Goal: Task Accomplishment & Management: Use online tool/utility

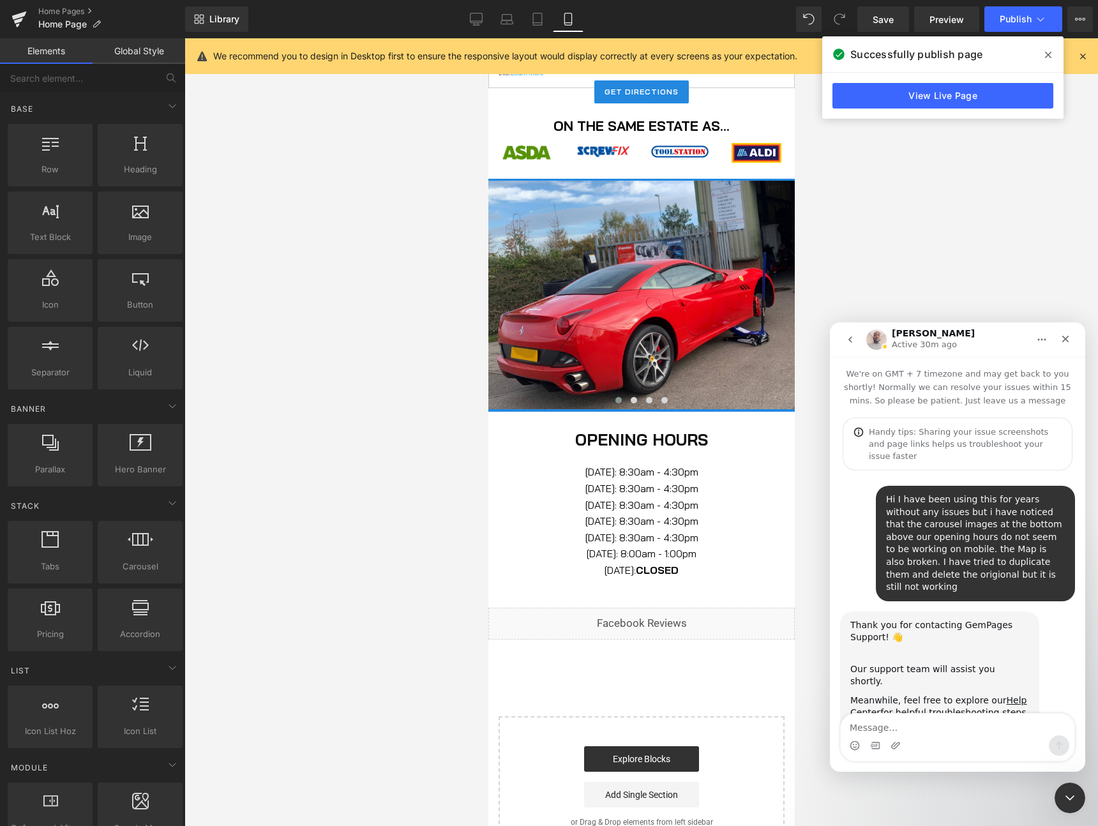
scroll to position [1170, 0]
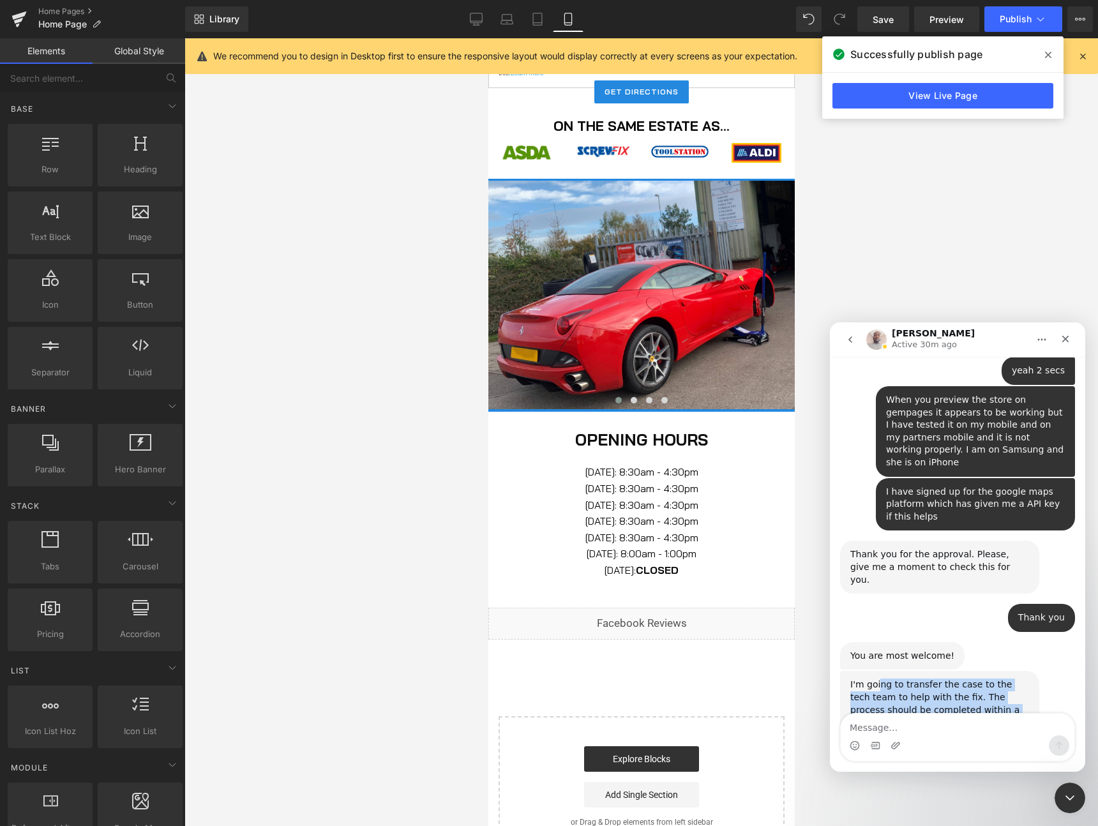
drag, startPoint x: 879, startPoint y: 552, endPoint x: 980, endPoint y: 613, distance: 118.0
click at [980, 679] on div "I'm going to transfer the case to the tech team to help with the fix. The proce…" at bounding box center [939, 760] width 179 height 163
click at [927, 679] on div "I'm going to transfer the case to the tech team to help with the fix. The proce…" at bounding box center [939, 716] width 179 height 75
click at [942, 727] on textarea "Message…" at bounding box center [958, 725] width 234 height 22
type textarea "Okay thank you"
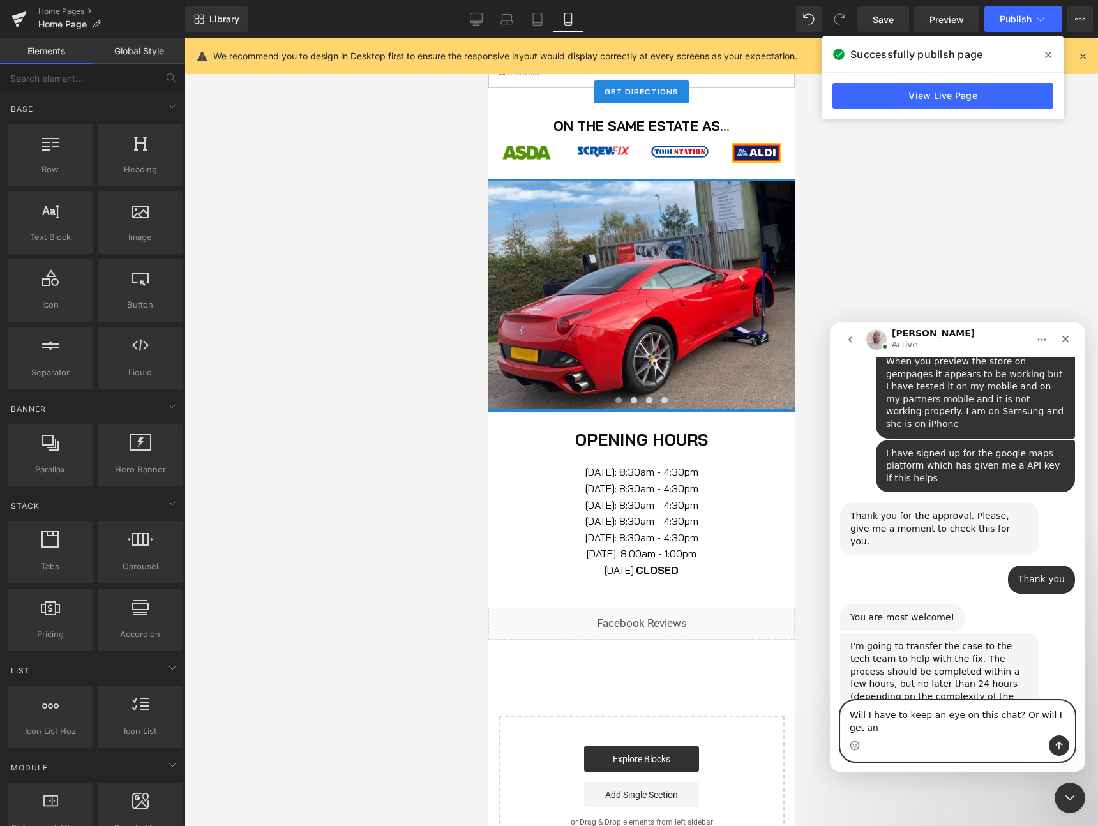
scroll to position [1221, 0]
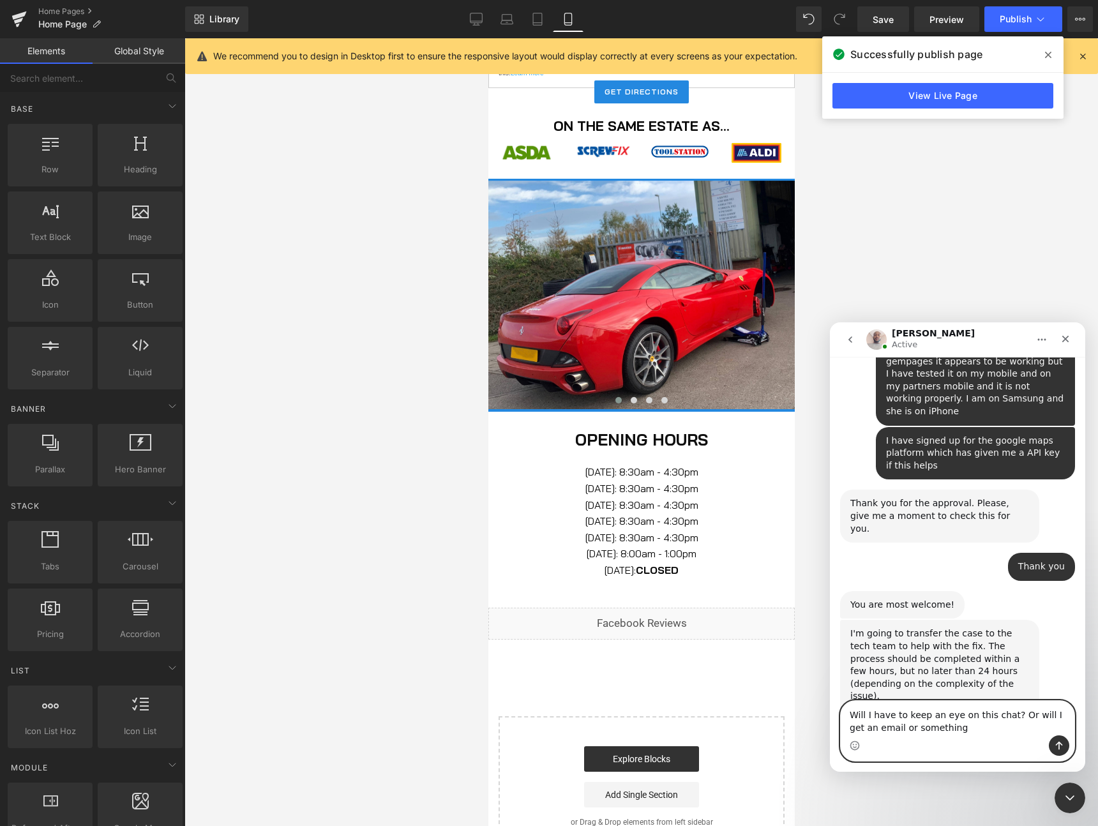
type textarea "Will I have to keep an eye on this chat? Or will I get an email or something"
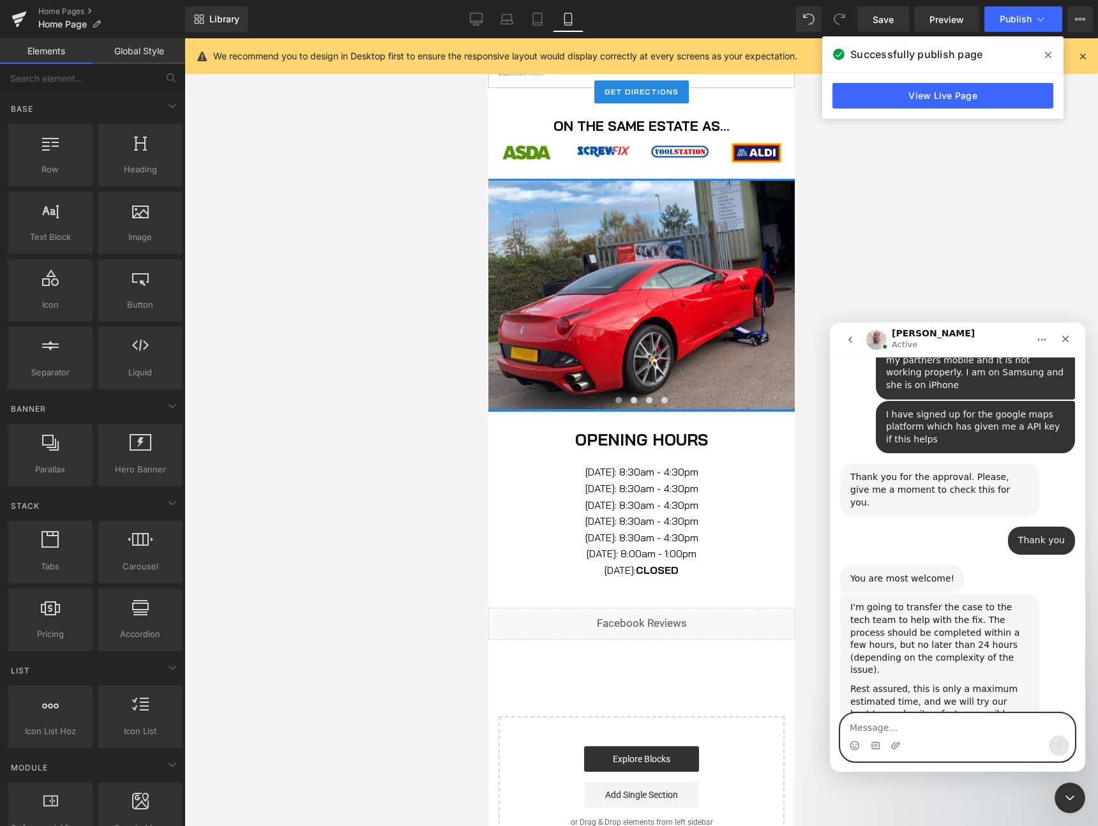
scroll to position [1249, 0]
type textarea "I"
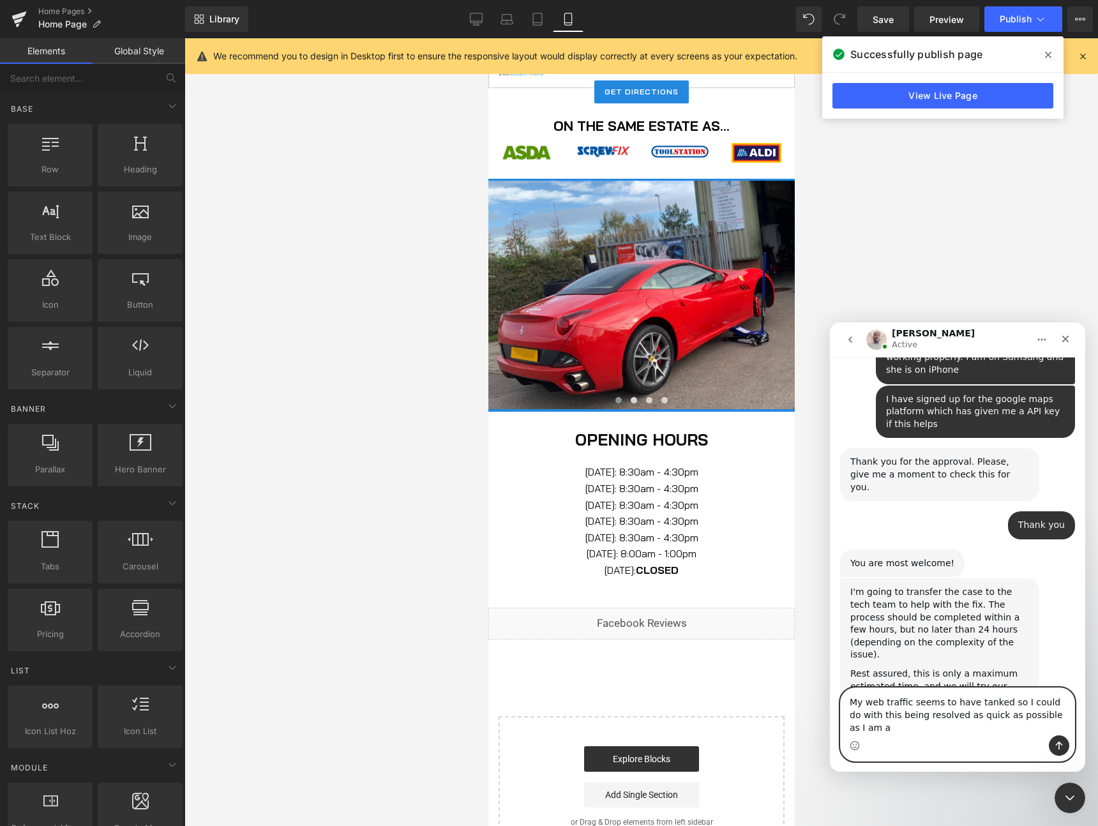
scroll to position [1275, 0]
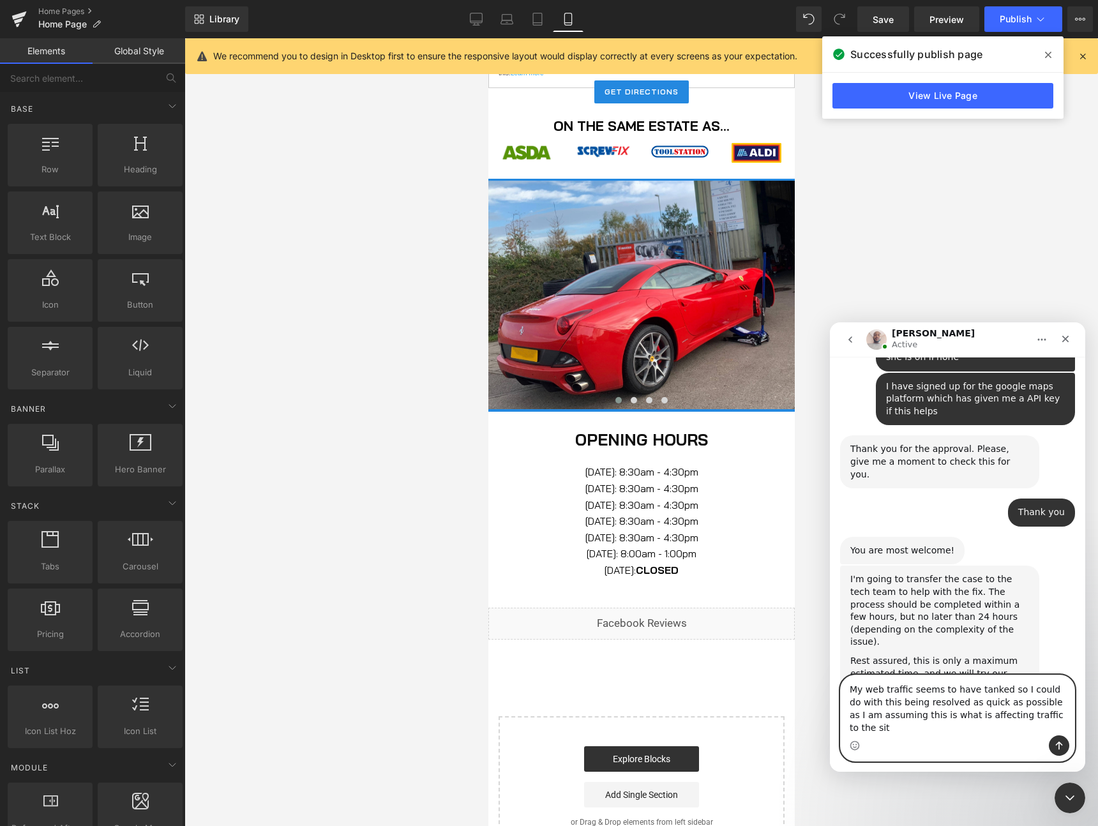
type textarea "My web traffic seems to have tanked so I could do with this being resolved as q…"
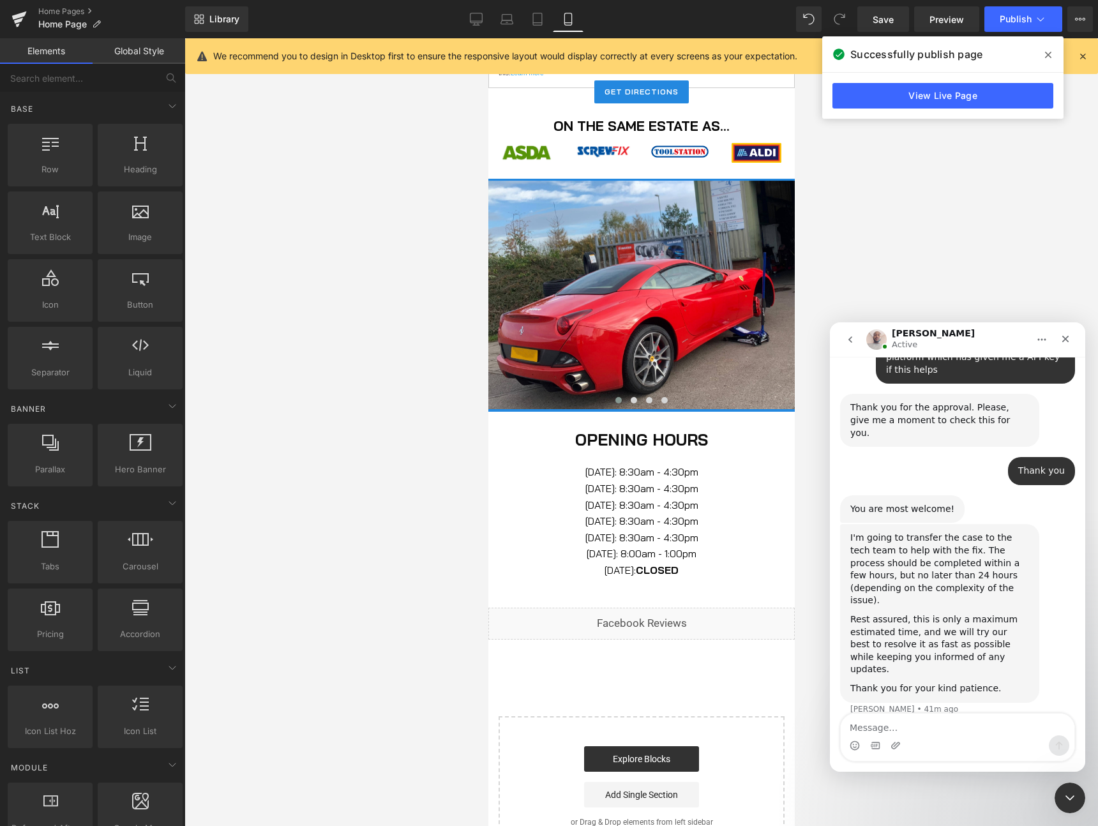
drag, startPoint x: 728, startPoint y: 545, endPoint x: 239, endPoint y: 509, distance: 489.7
click at [173, 380] on div at bounding box center [147, 372] width 52 height 15
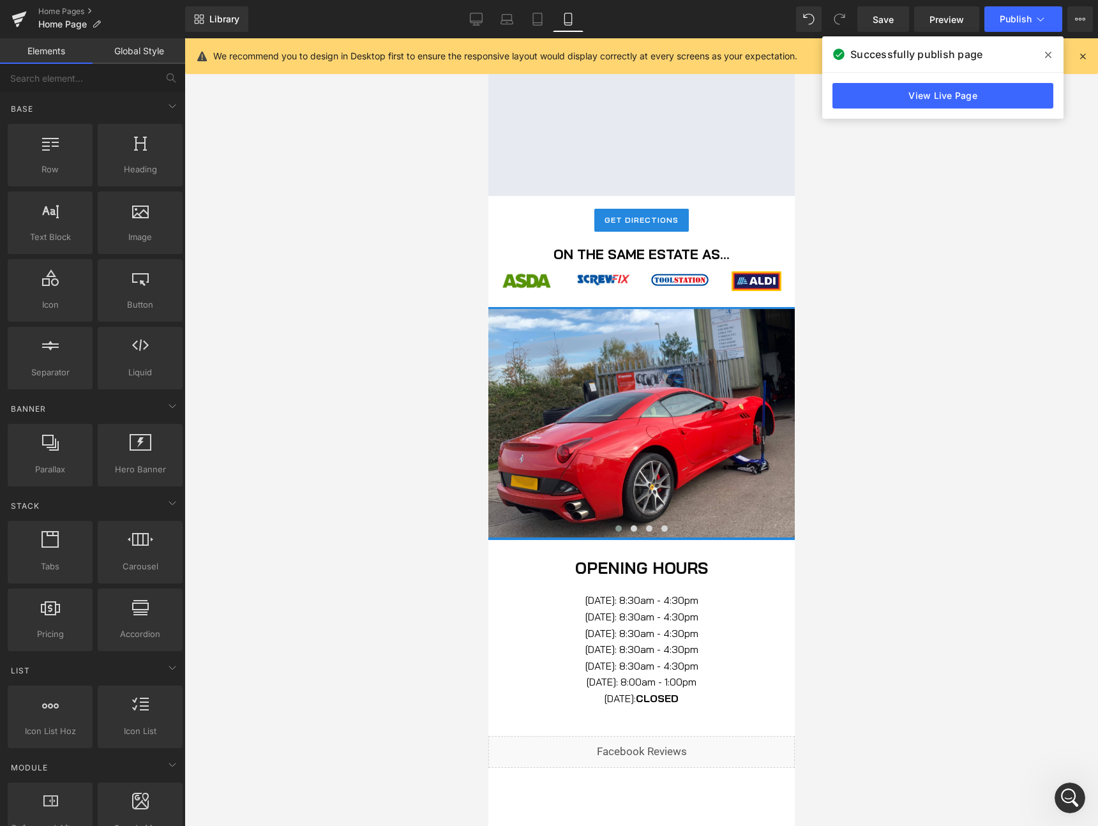
scroll to position [1481, 0]
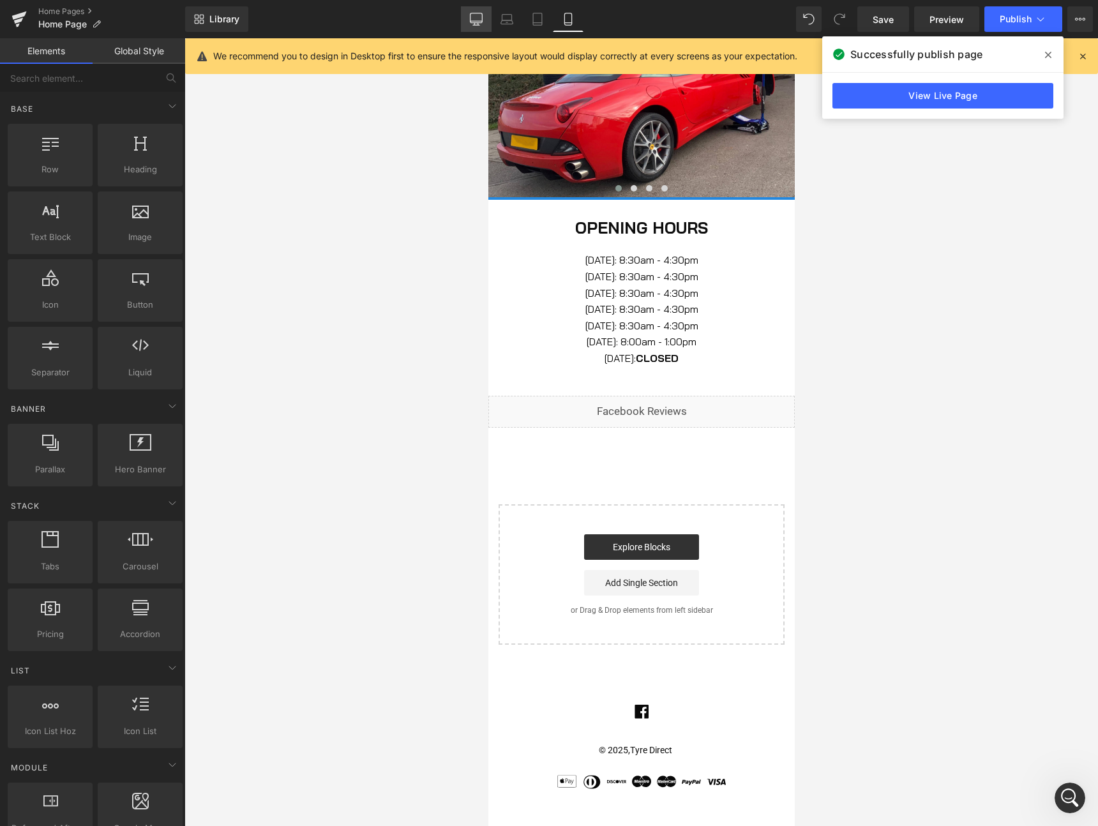
click at [482, 9] on link "Desktop" at bounding box center [476, 19] width 31 height 26
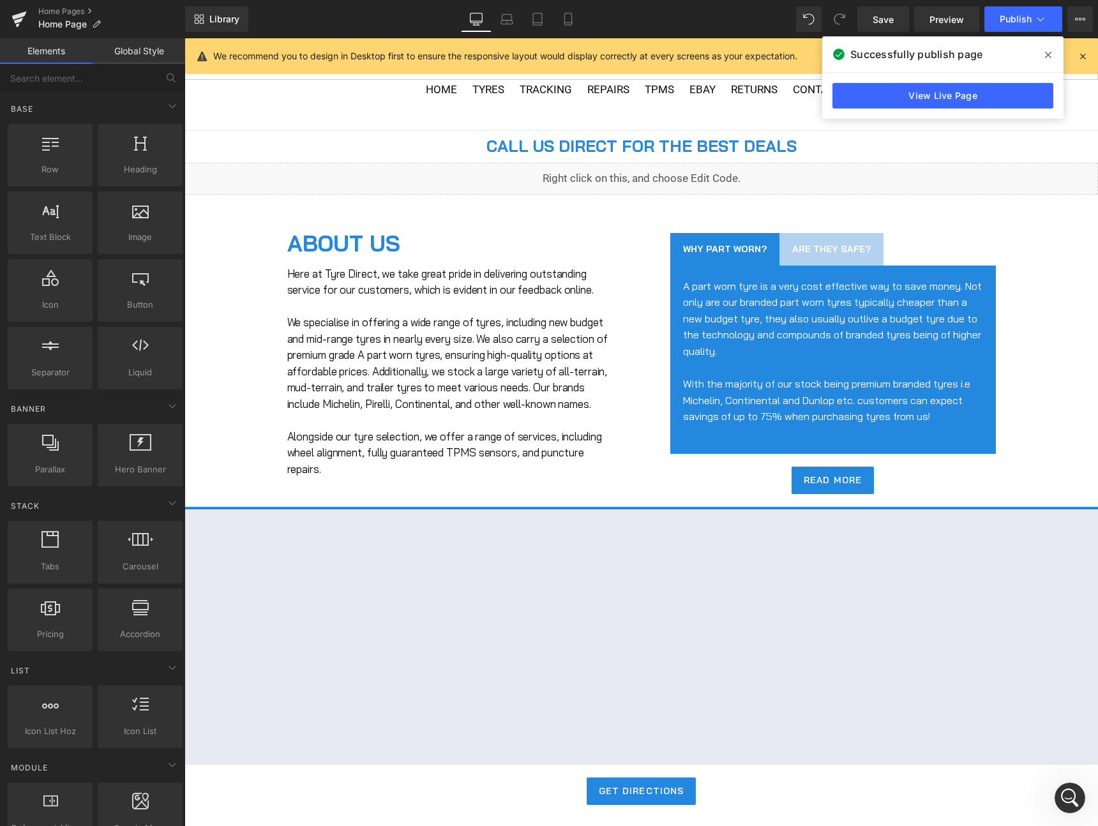
scroll to position [0, 0]
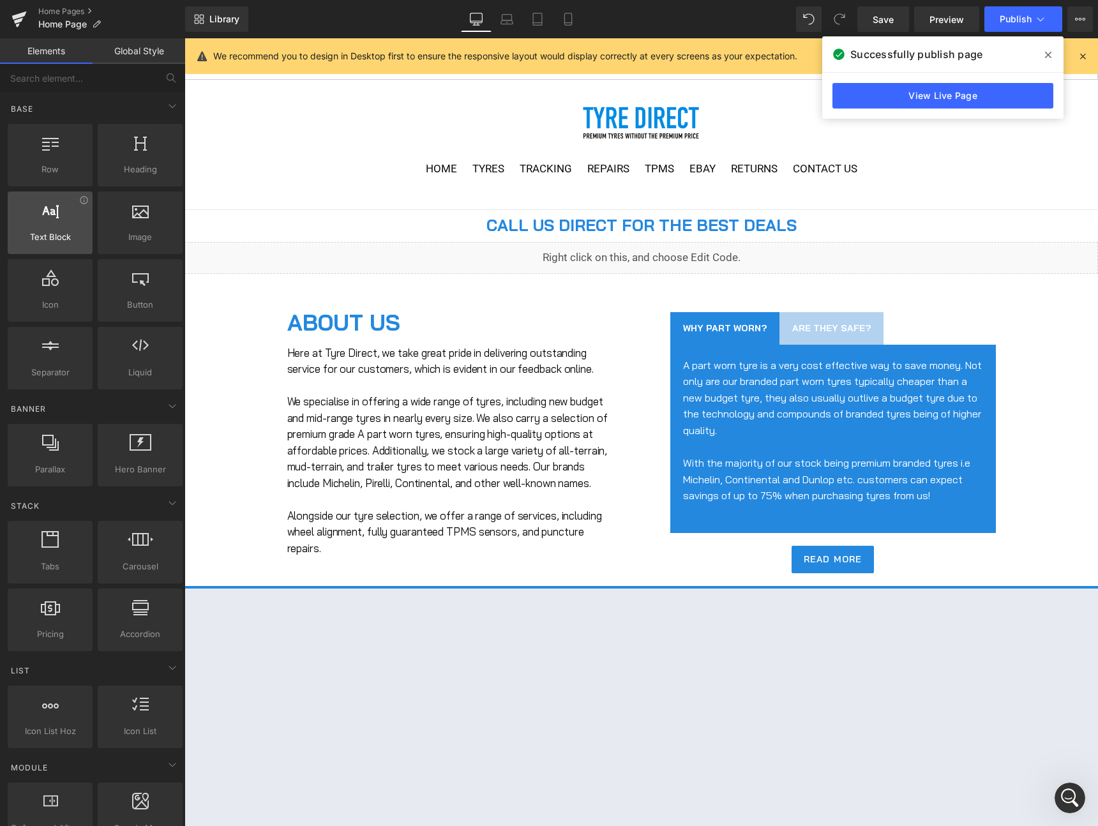
click at [67, 9] on link "Home Pages" at bounding box center [111, 11] width 147 height 10
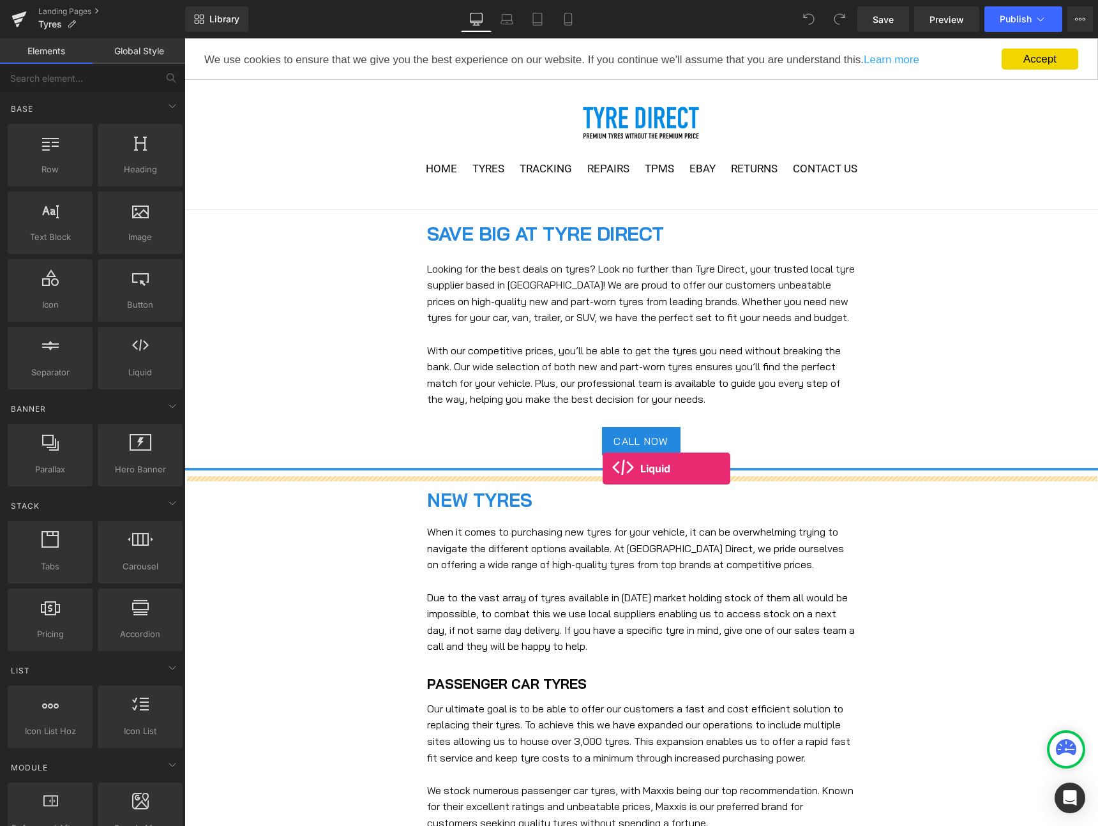
drag, startPoint x: 331, startPoint y: 405, endPoint x: 603, endPoint y: 469, distance: 278.6
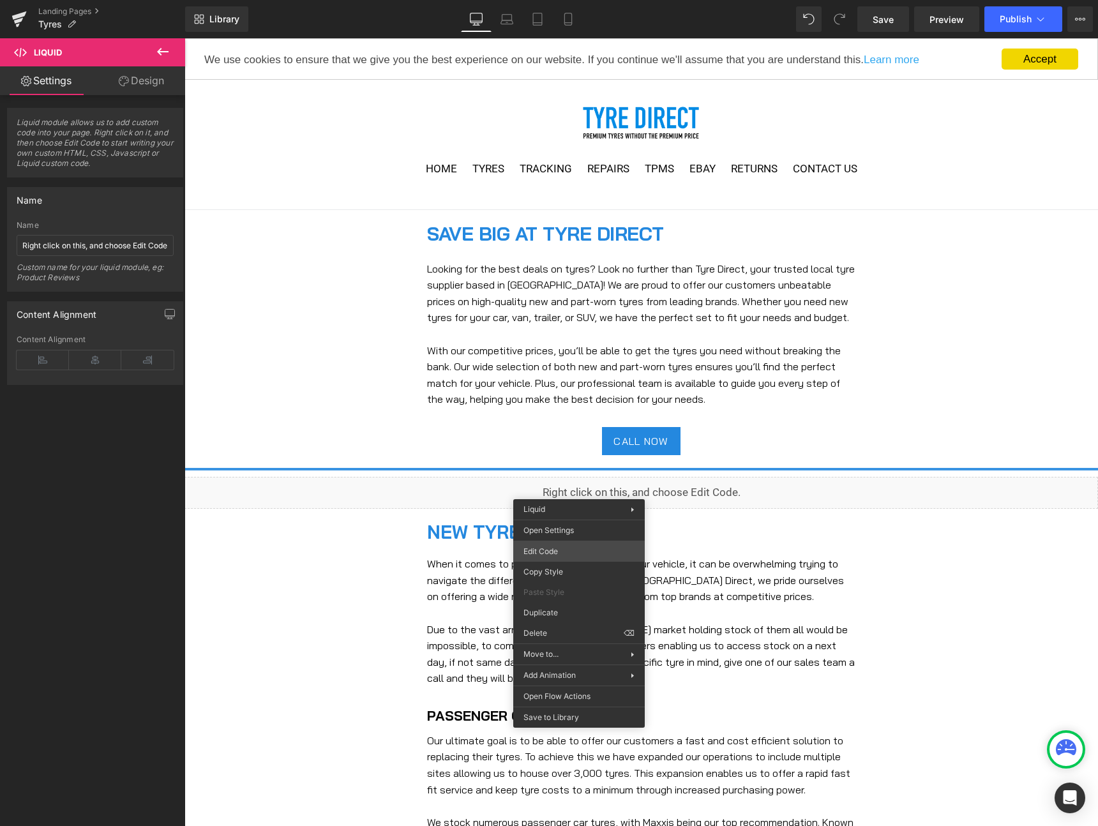
click at [533, 0] on div "Liquid You are previewing how the will restyle your page. You can not edit Elem…" at bounding box center [549, 0] width 1098 height 0
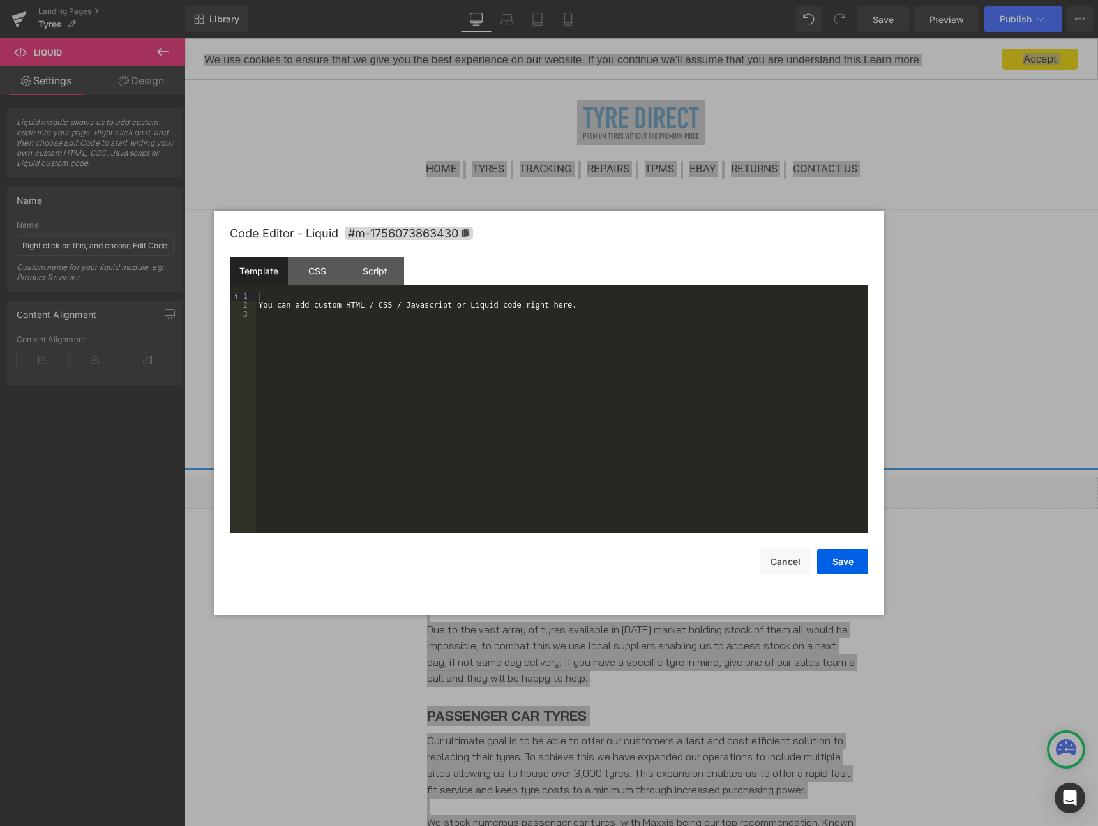
click at [365, 372] on div "You can add custom HTML / CSS / Javascript or Liquid code right here." at bounding box center [562, 421] width 612 height 259
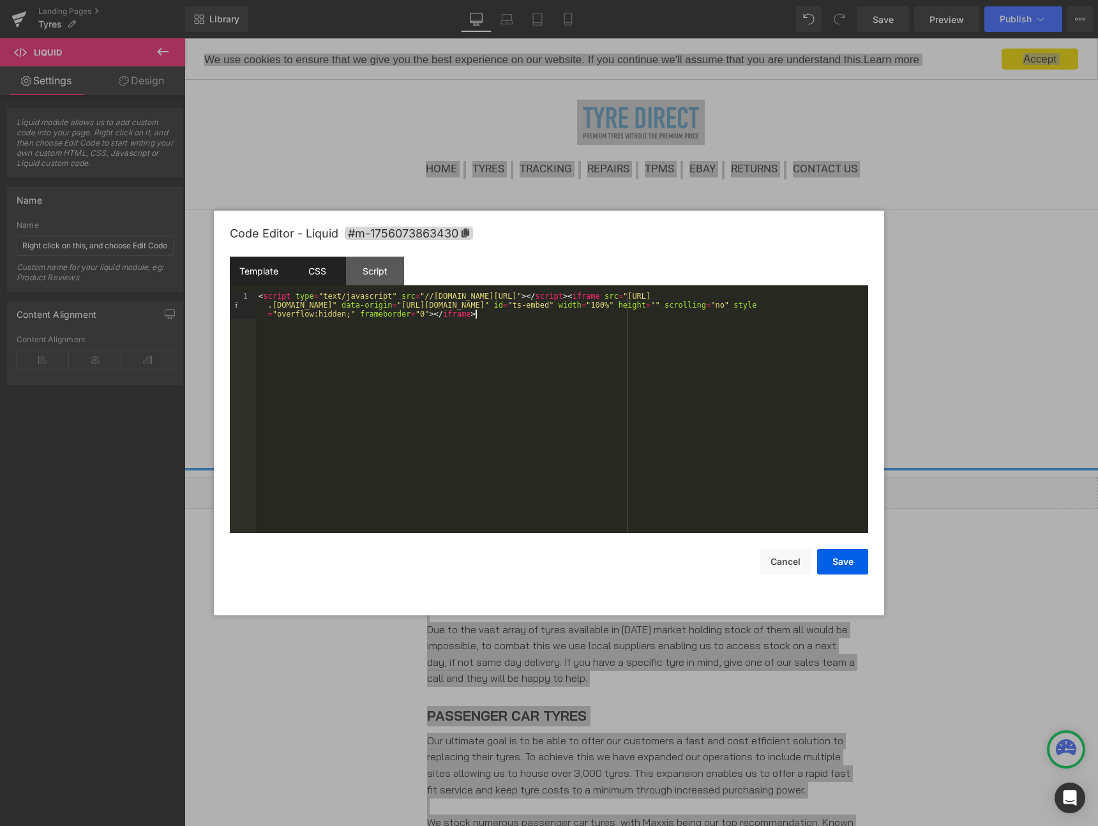
click at [317, 268] on div "CSS" at bounding box center [317, 271] width 58 height 29
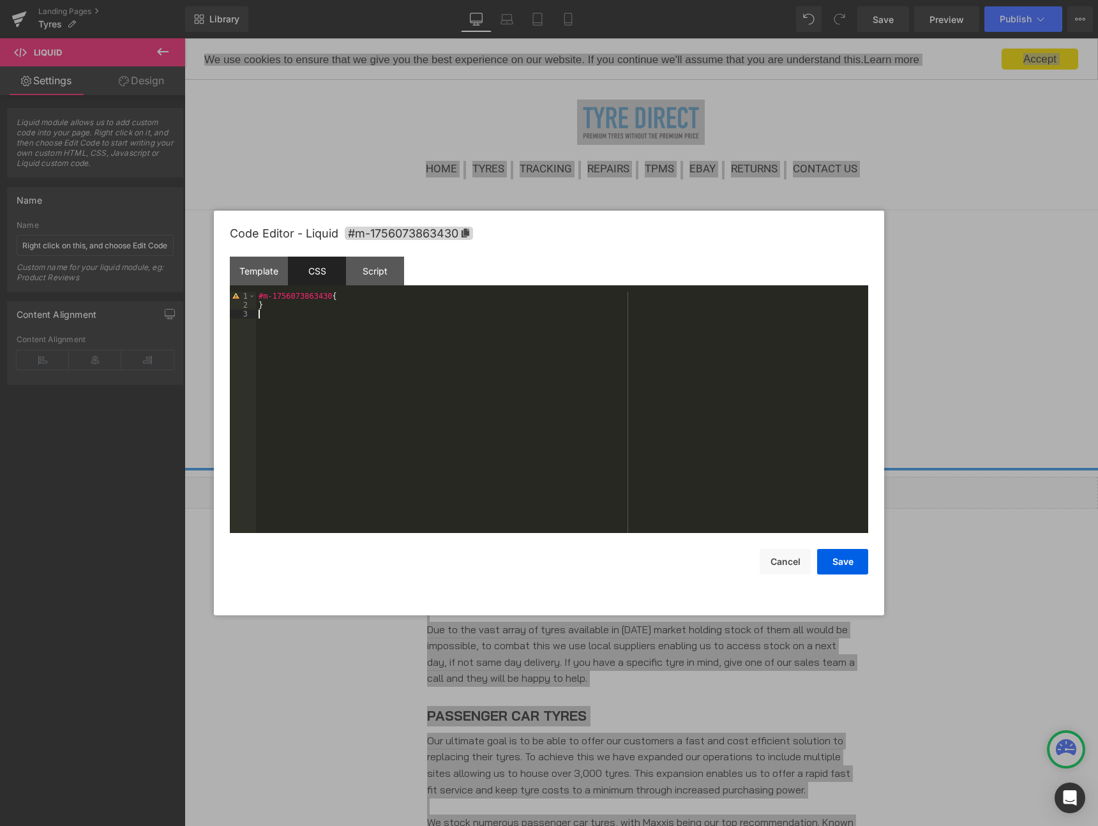
click at [398, 409] on div "#m-1756073863430 { }" at bounding box center [562, 421] width 612 height 259
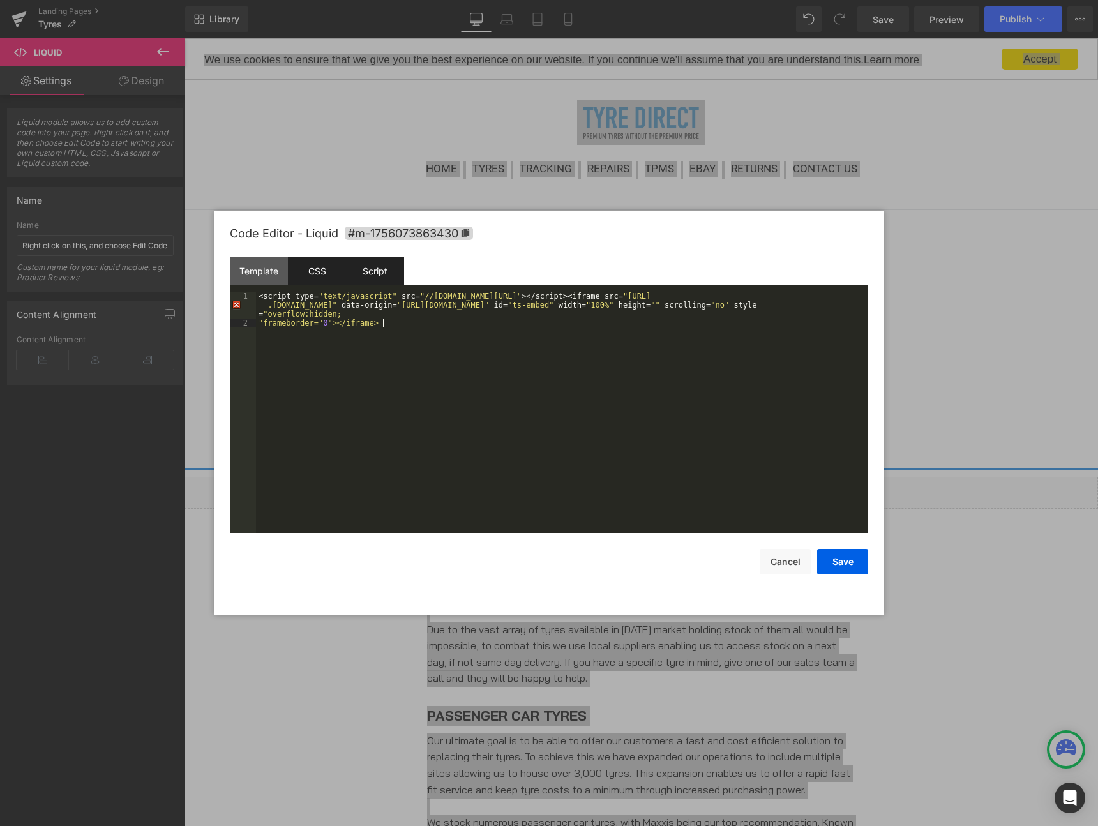
click at [370, 264] on div "Script" at bounding box center [375, 271] width 58 height 29
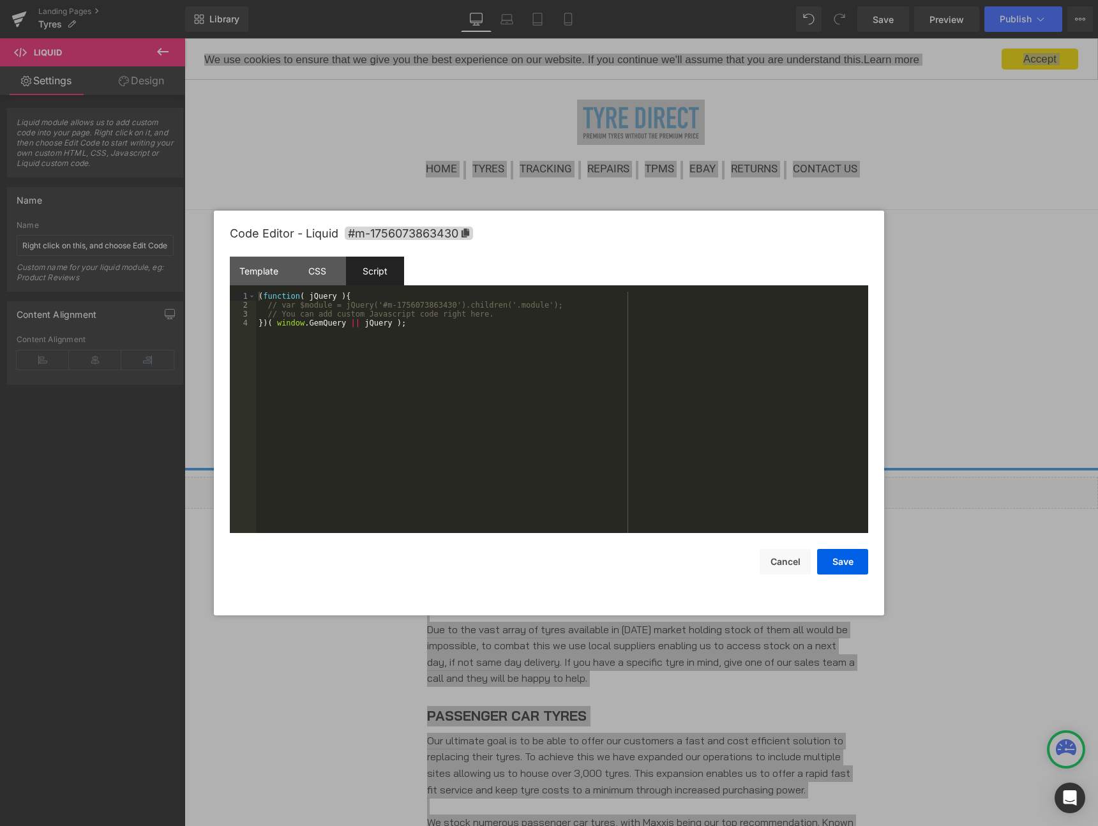
click at [335, 354] on div "( function ( jQuery ) { // var $module = jQuery('#m-1756073863430').children('.…" at bounding box center [562, 421] width 612 height 259
click at [844, 564] on button "Save" at bounding box center [842, 562] width 51 height 26
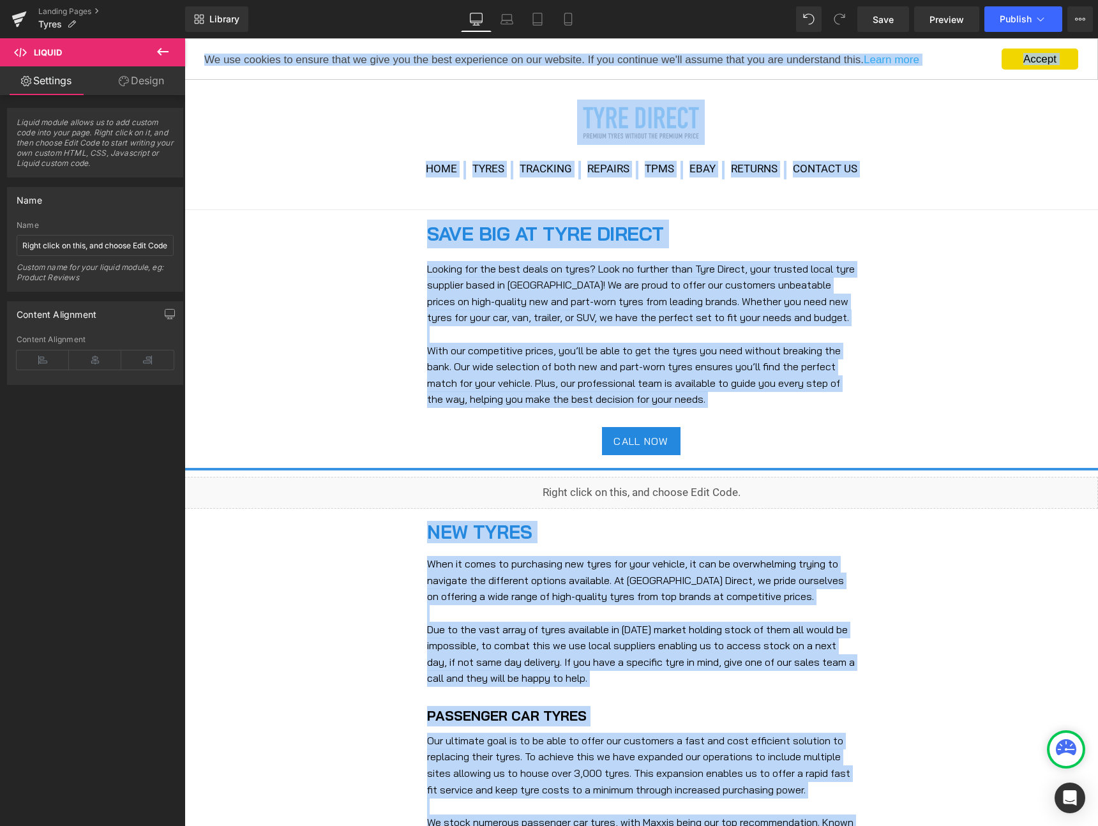
click at [924, 448] on div "call now" at bounding box center [642, 441] width 914 height 28
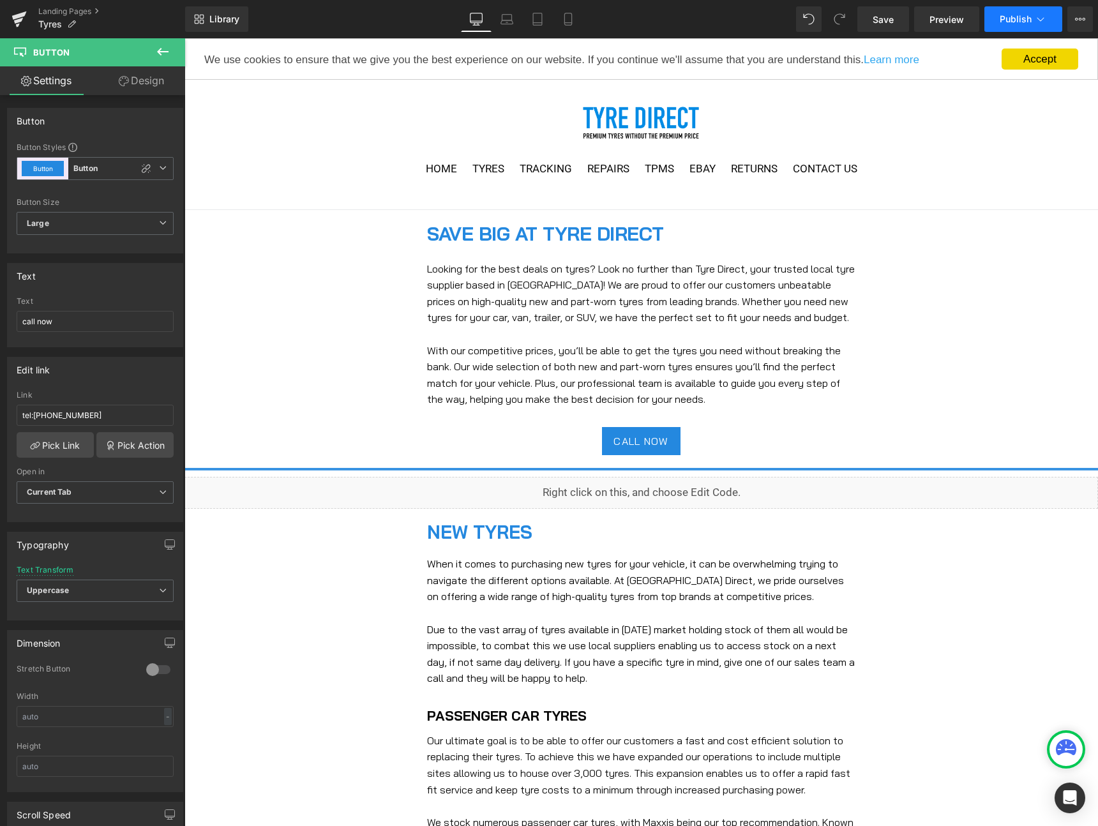
click at [1003, 17] on span "Publish" at bounding box center [1016, 19] width 32 height 10
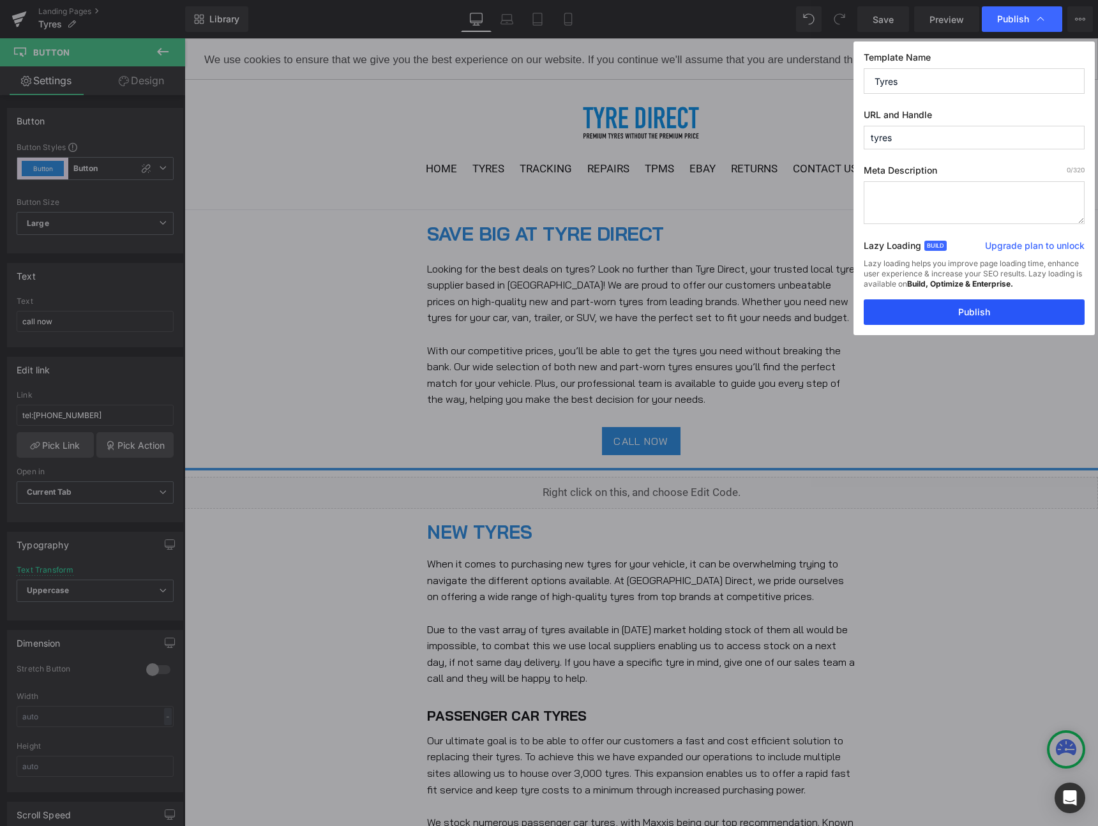
click at [990, 317] on button "Publish" at bounding box center [974, 312] width 221 height 26
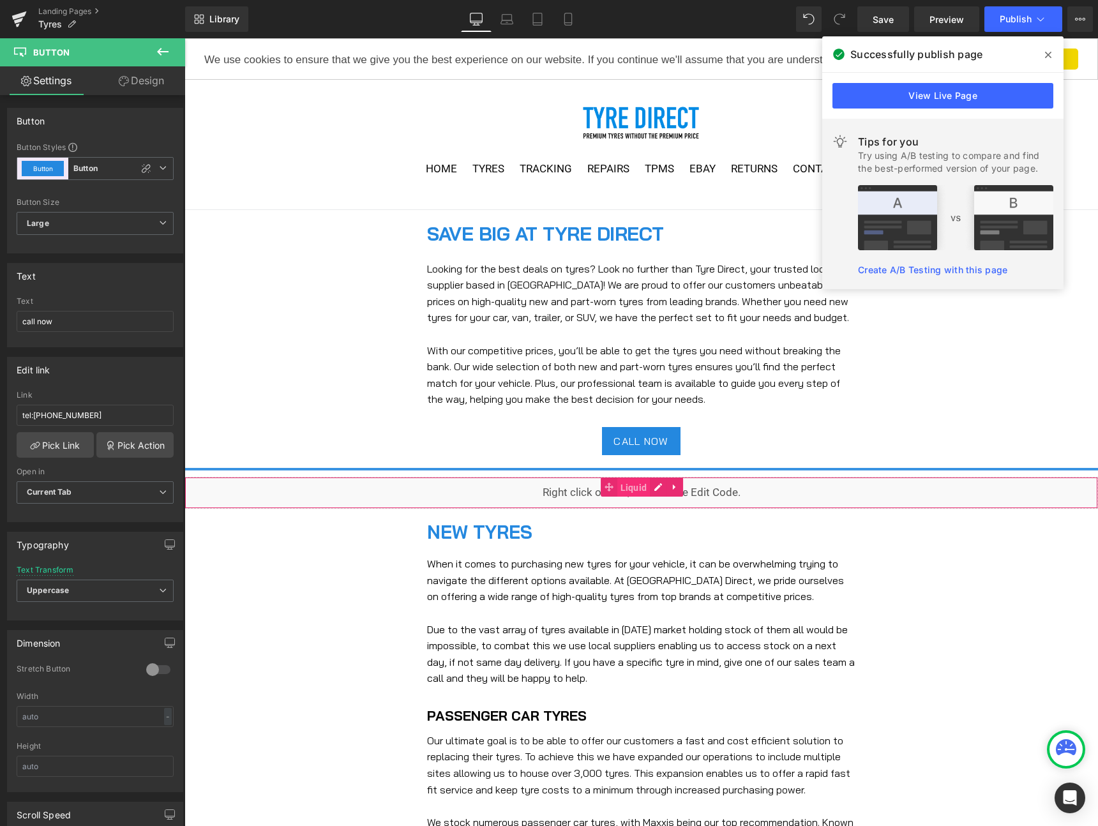
click at [640, 486] on span "Liquid" at bounding box center [633, 487] width 33 height 19
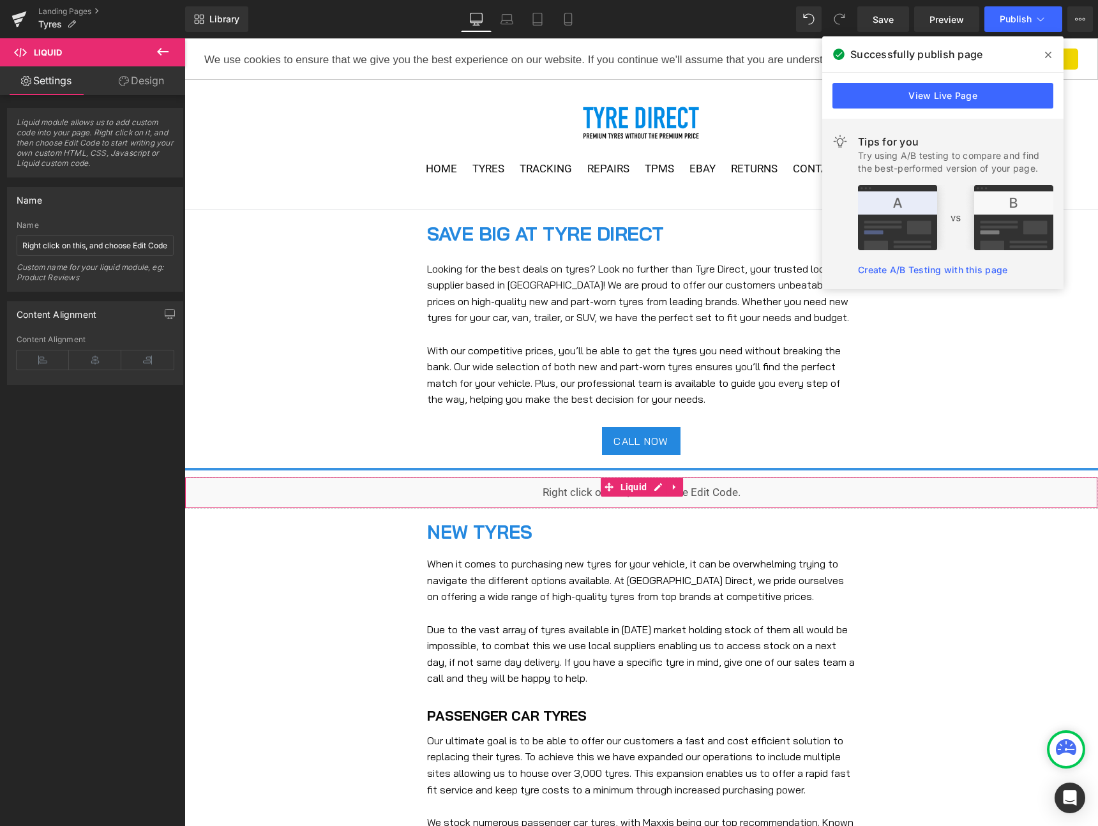
click at [138, 85] on link "Design" at bounding box center [141, 80] width 93 height 29
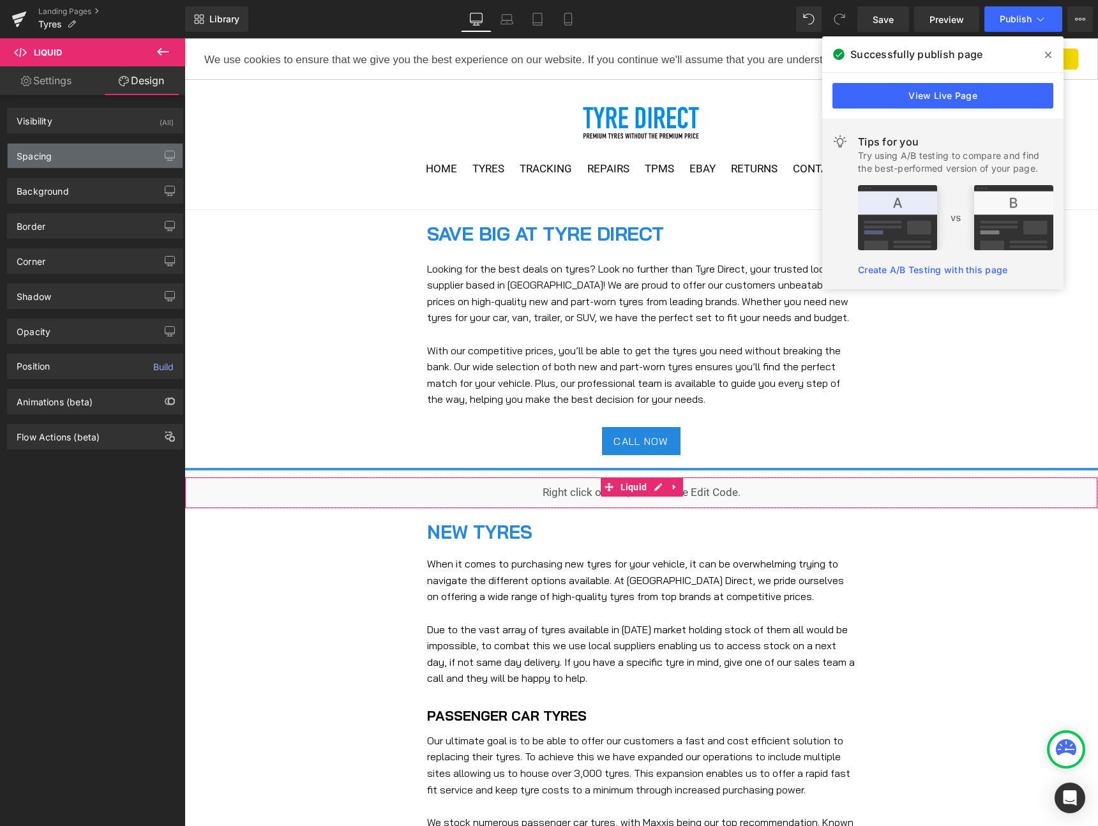
click at [88, 158] on div "Spacing" at bounding box center [95, 156] width 175 height 24
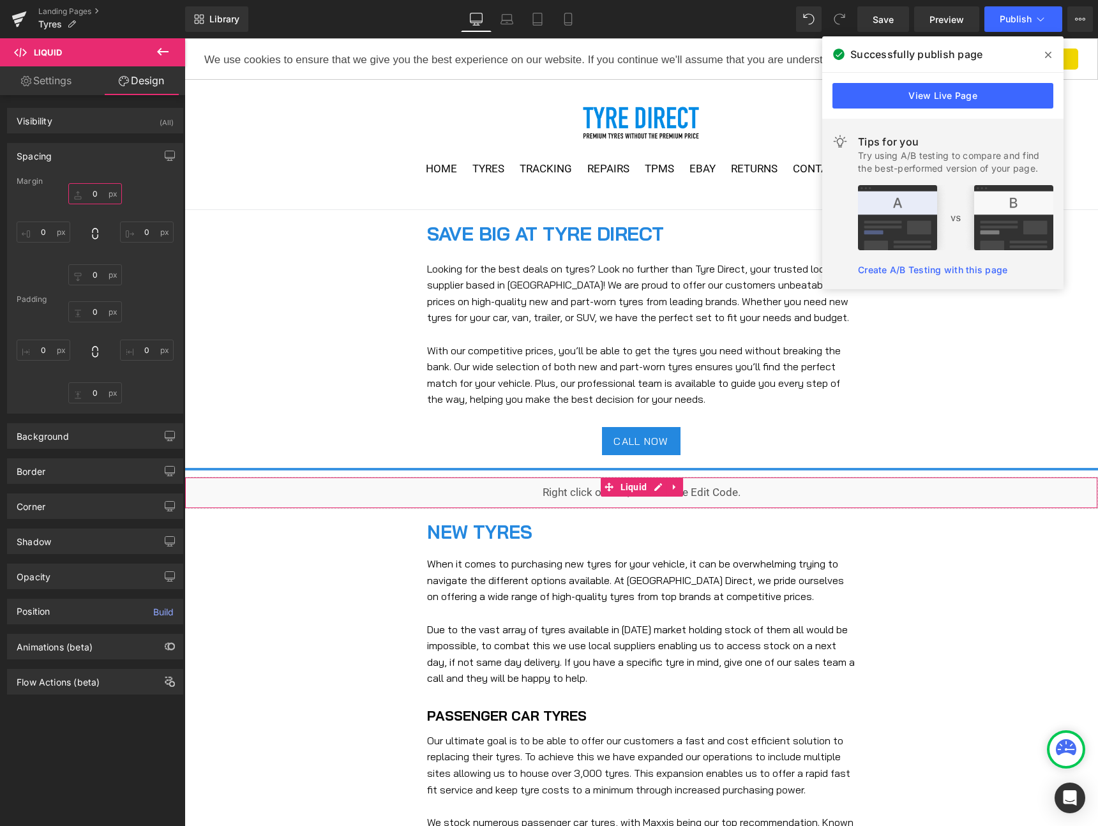
click at [89, 194] on input "0" at bounding box center [95, 193] width 54 height 21
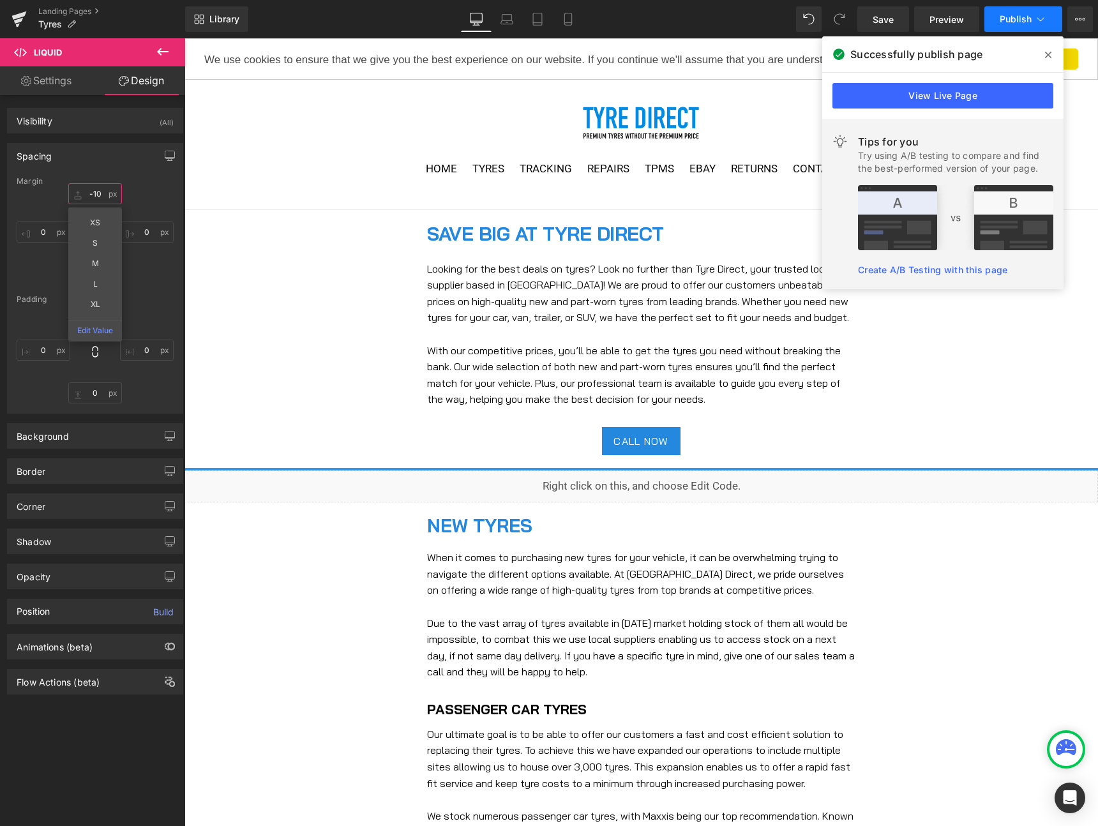
type input "-10"
click at [1014, 14] on span "Publish" at bounding box center [1016, 19] width 32 height 10
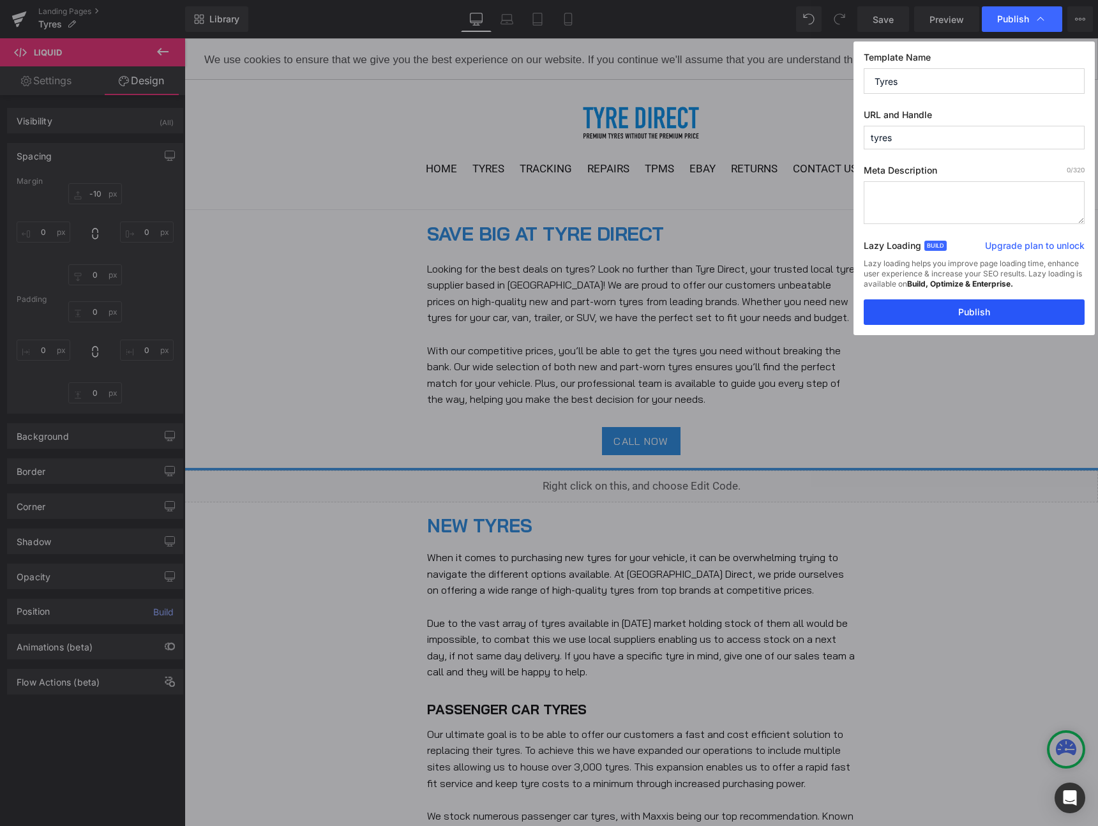
click at [977, 310] on button "Publish" at bounding box center [974, 312] width 221 height 26
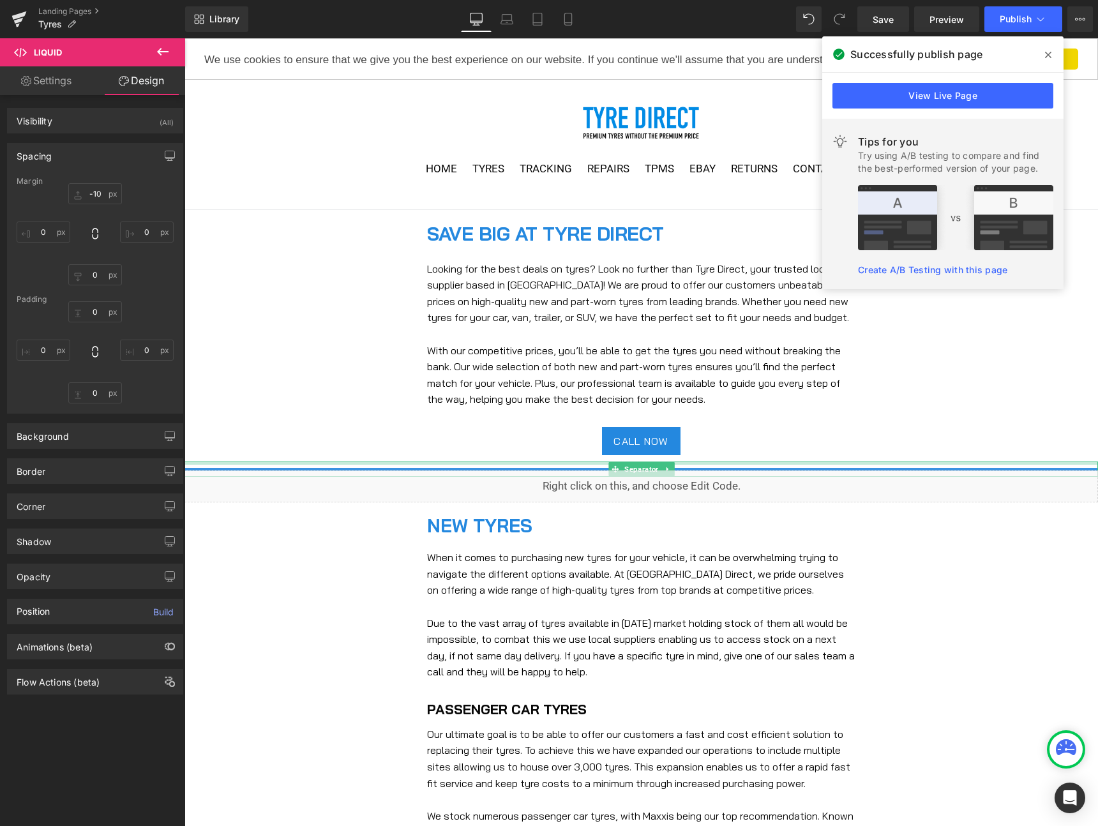
click at [511, 464] on div at bounding box center [642, 463] width 914 height 3
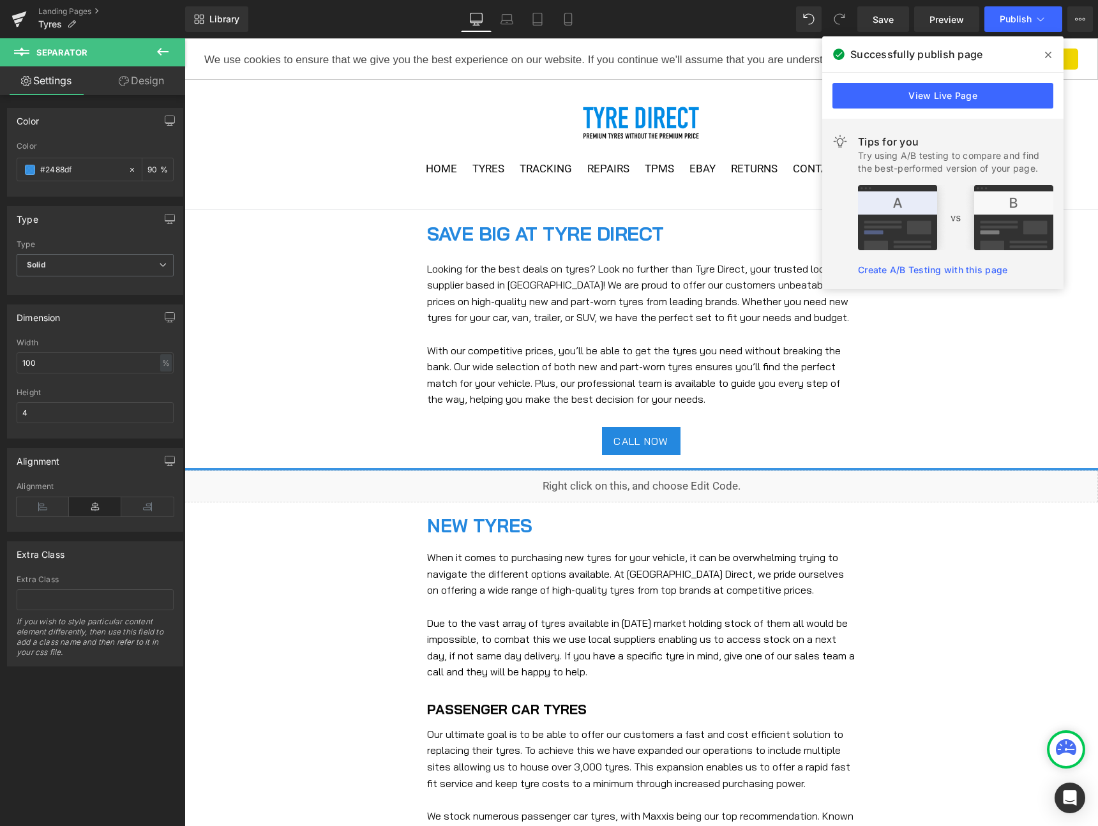
click at [140, 64] on button at bounding box center [162, 52] width 45 height 28
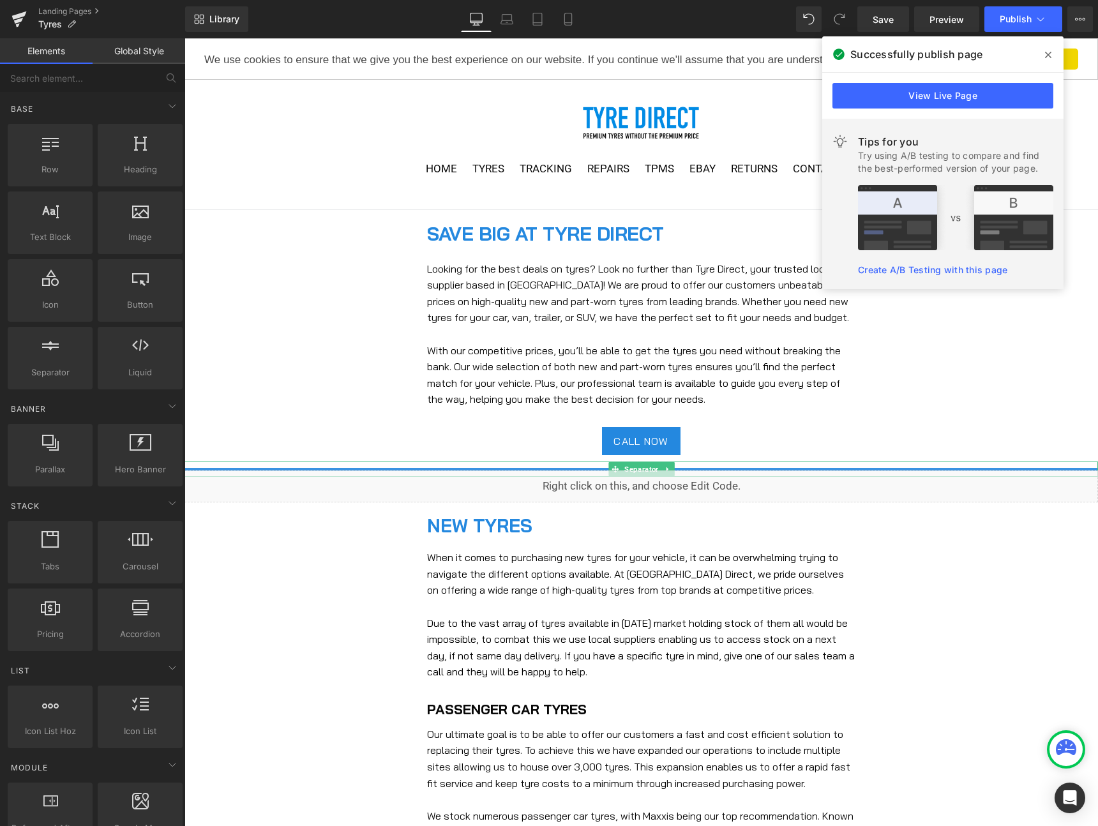
click at [432, 468] on hr at bounding box center [642, 472] width 914 height 9
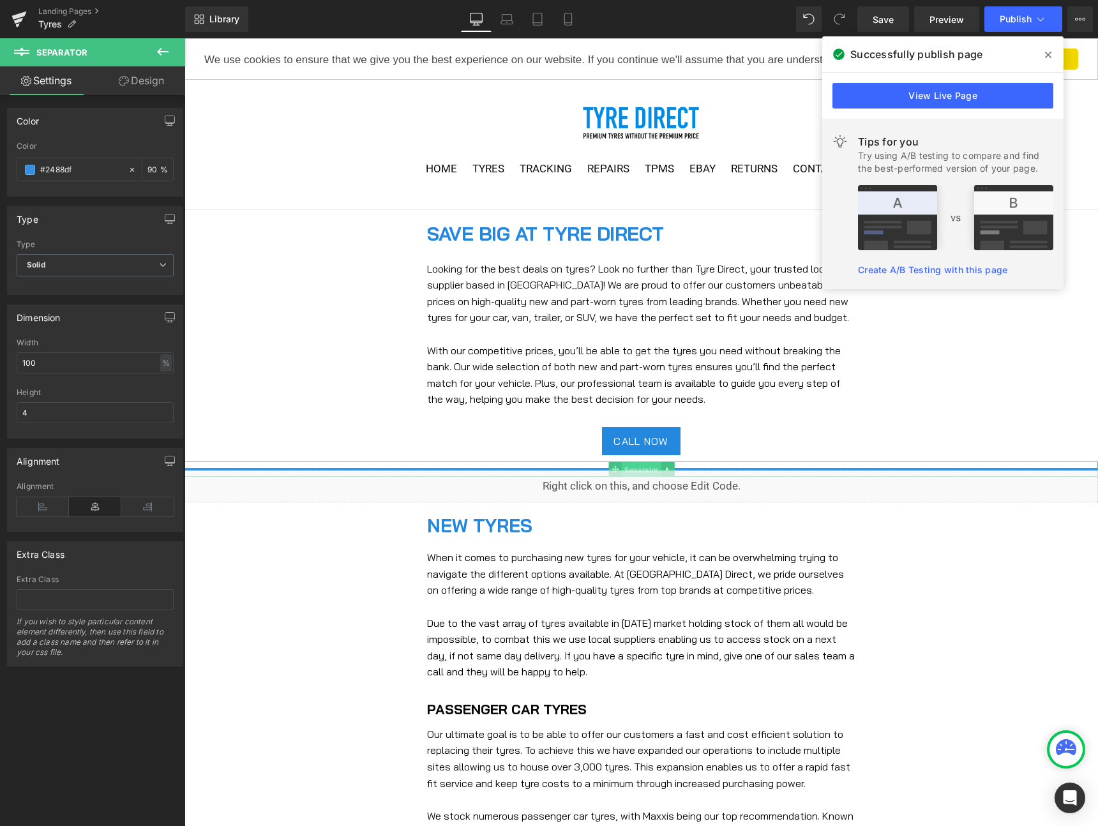
click at [632, 465] on span "Separator" at bounding box center [641, 469] width 39 height 15
click at [145, 78] on link "Design" at bounding box center [141, 80] width 93 height 29
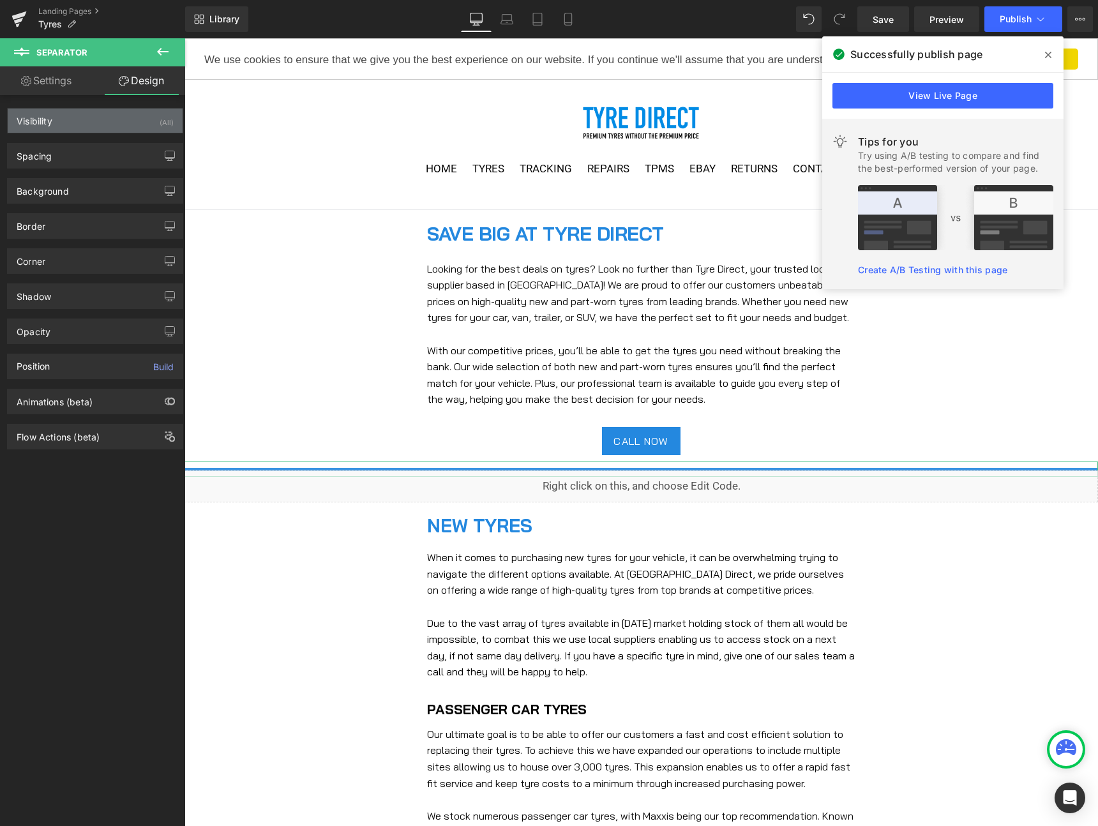
type input "0"
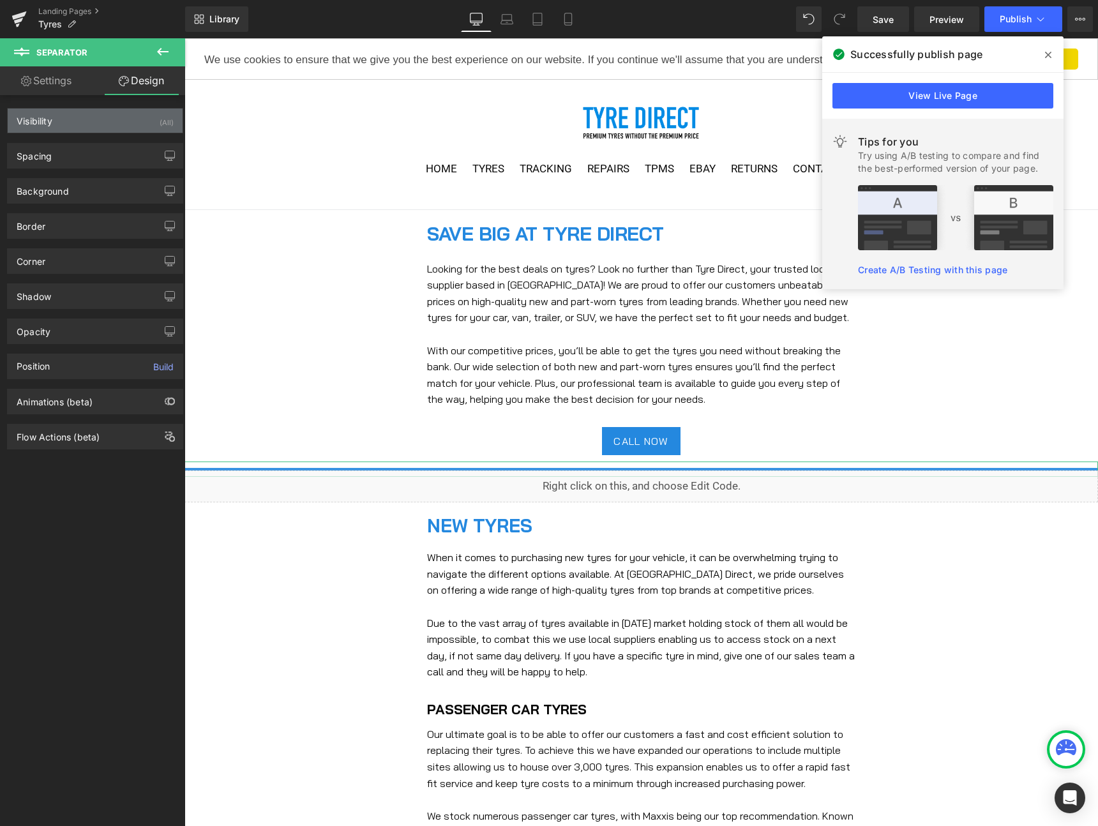
type input "0"
type input "10"
type input "0"
click at [66, 159] on div "Spacing" at bounding box center [95, 156] width 175 height 24
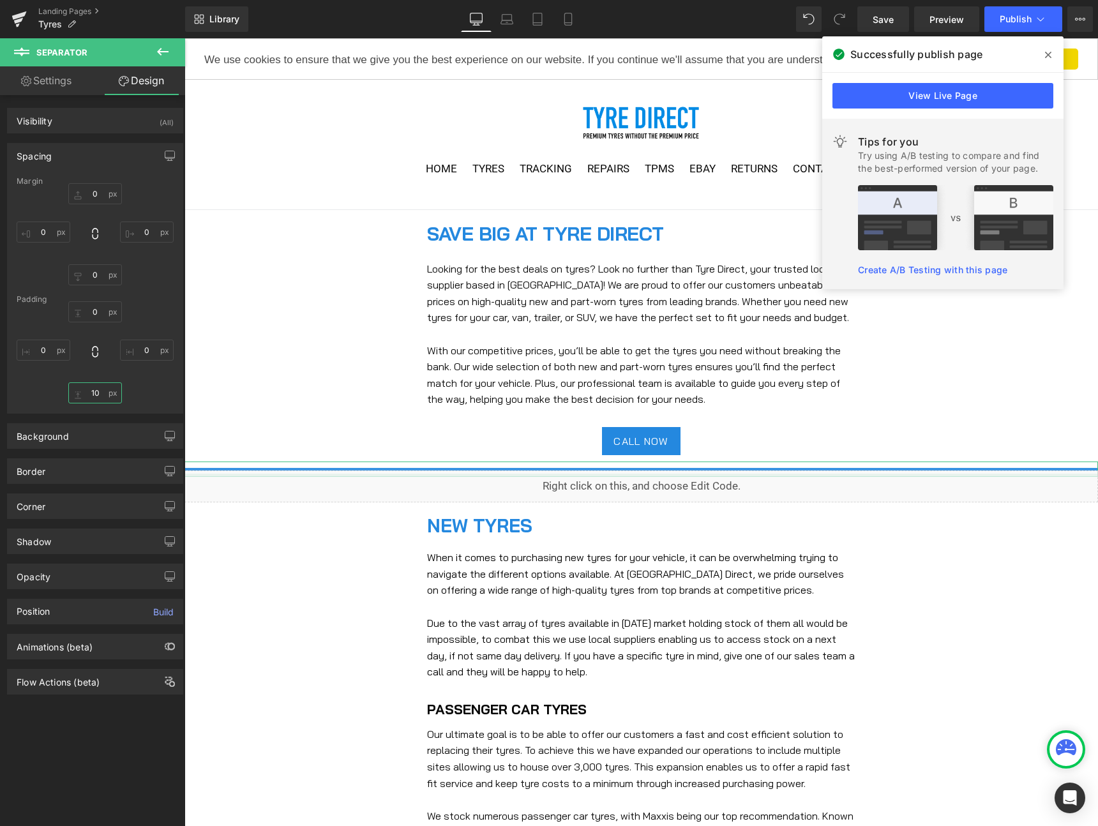
click at [91, 392] on input "10" at bounding box center [95, 392] width 54 height 21
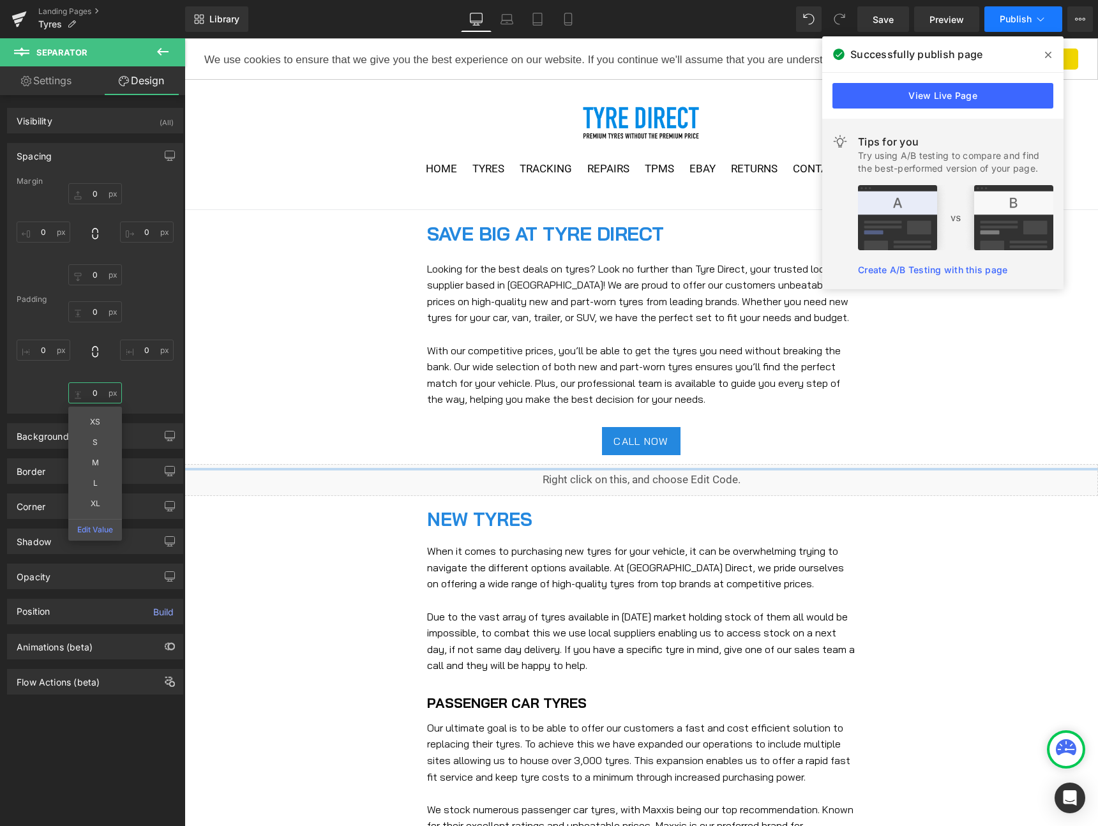
type input "0"
click at [1019, 16] on span "Publish" at bounding box center [1016, 19] width 32 height 10
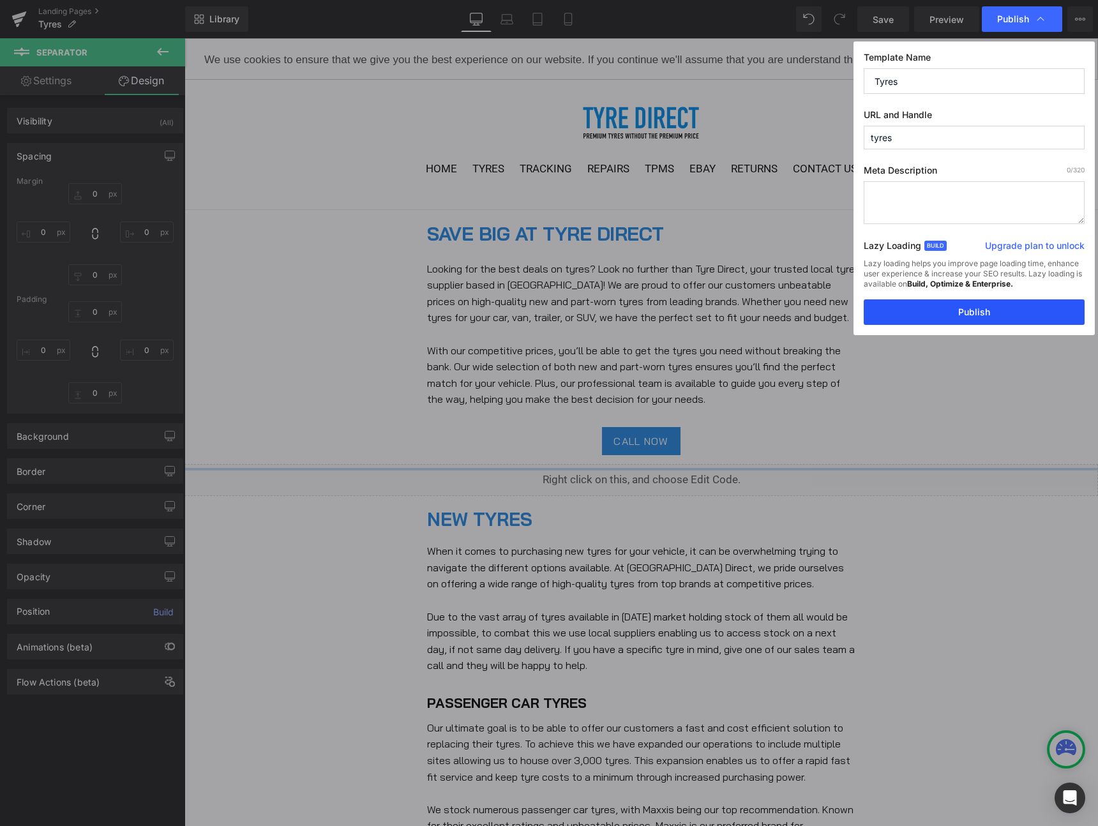
click at [969, 308] on button "Publish" at bounding box center [974, 312] width 221 height 26
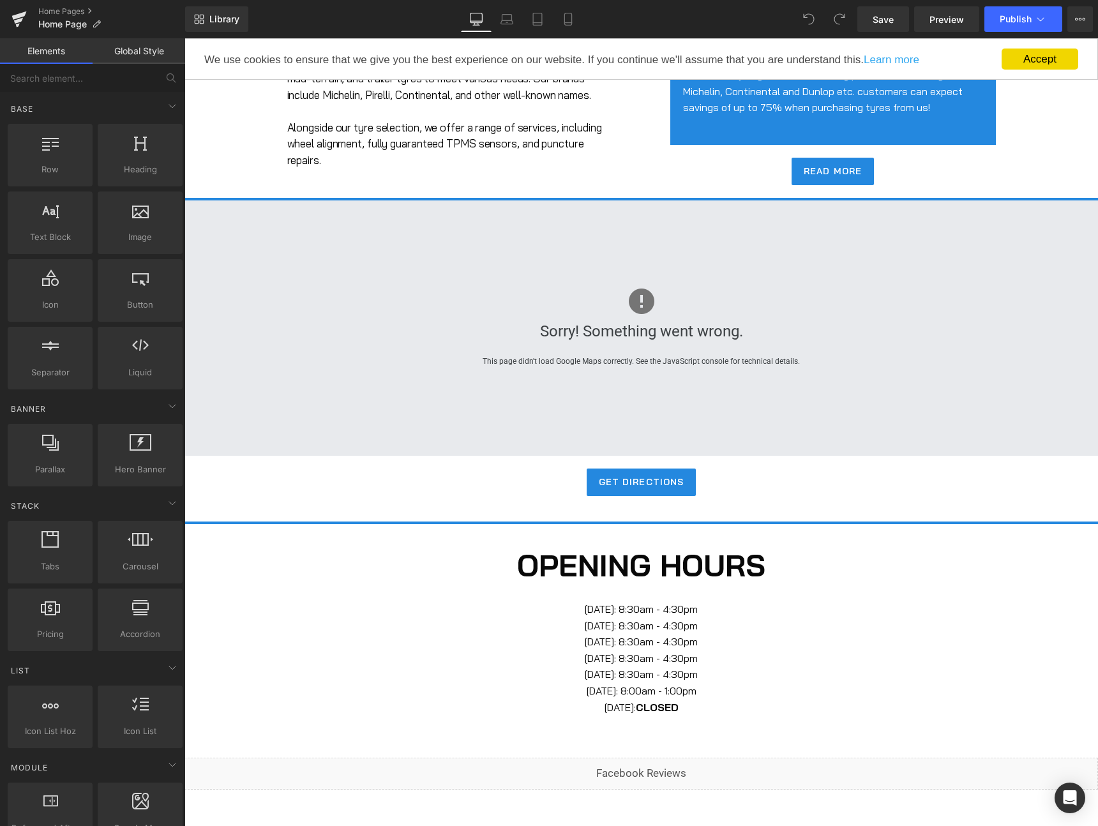
scroll to position [322, 0]
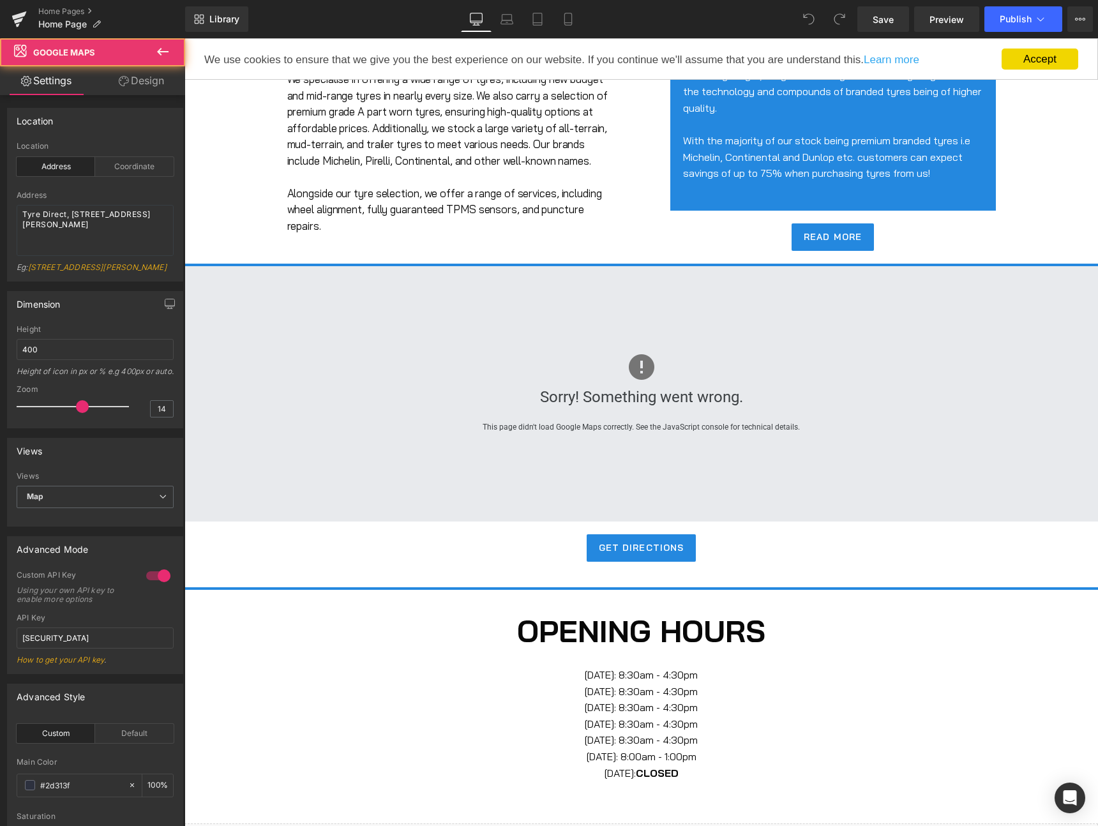
click at [672, 409] on div "Sorry! Something went wrong." at bounding box center [641, 397] width 725 height 23
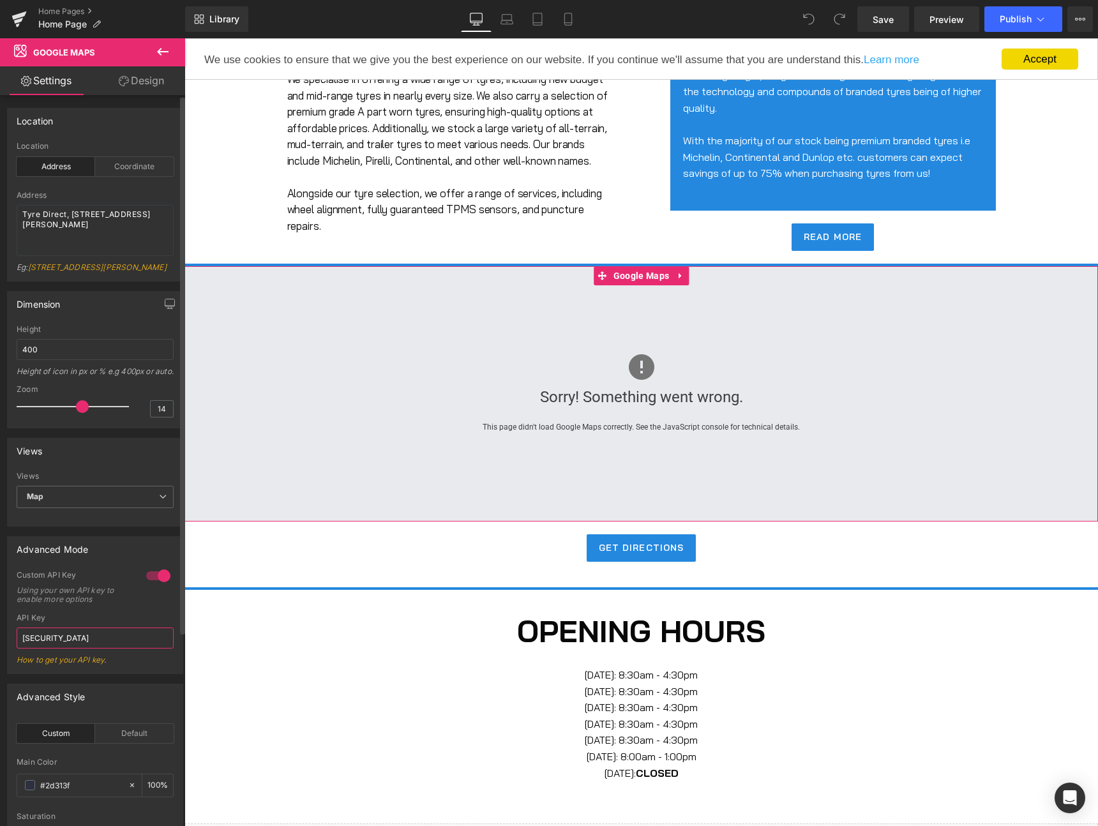
click at [87, 649] on input "AIzaSyDrbJrICDHgGQULkk0Trg3mIcMlFn6yDCE" at bounding box center [95, 638] width 157 height 21
drag, startPoint x: 117, startPoint y: 256, endPoint x: 63, endPoint y: 218, distance: 67.0
click at [0, 181] on div "Location address Location Address Coordinate Address Tyre Direct, 1 Brankin Cou…" at bounding box center [95, 189] width 191 height 183
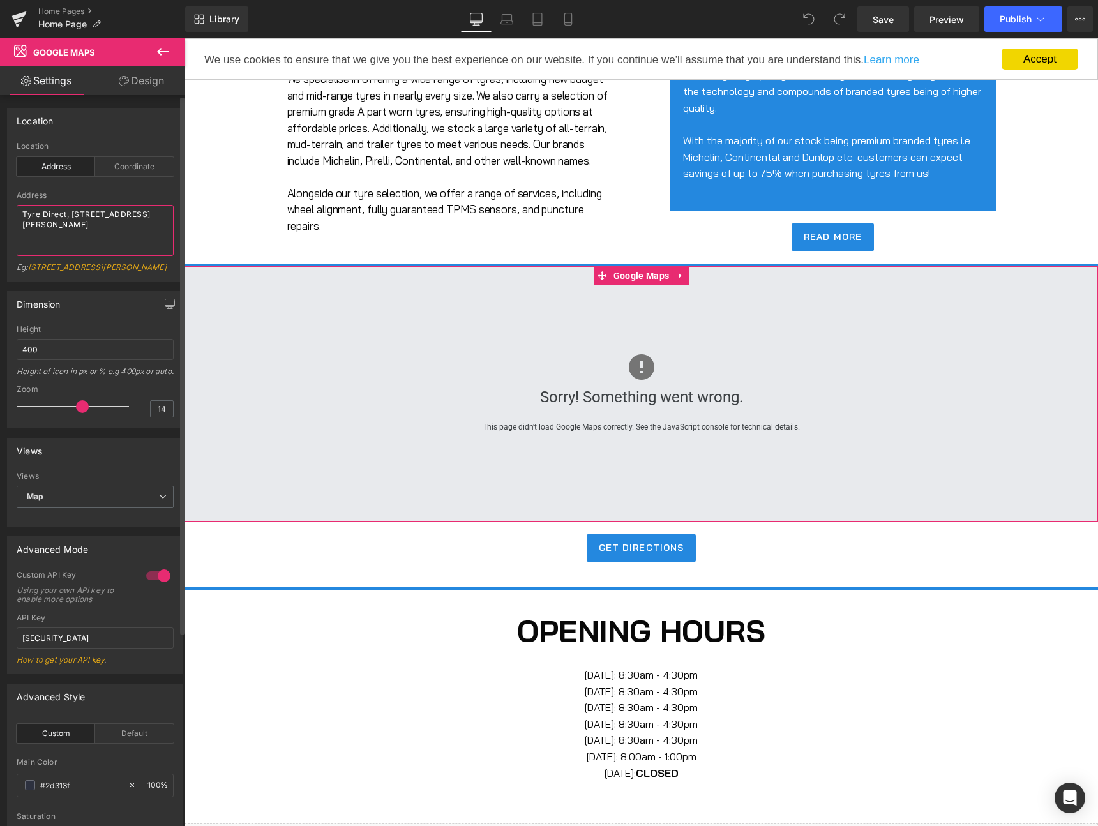
drag, startPoint x: 146, startPoint y: 239, endPoint x: 4, endPoint y: 201, distance: 146.0
click at [4, 201] on div "Location address Location Address Coordinate Address Tyre Direct, 1 Brankin Cou…" at bounding box center [95, 189] width 191 height 183
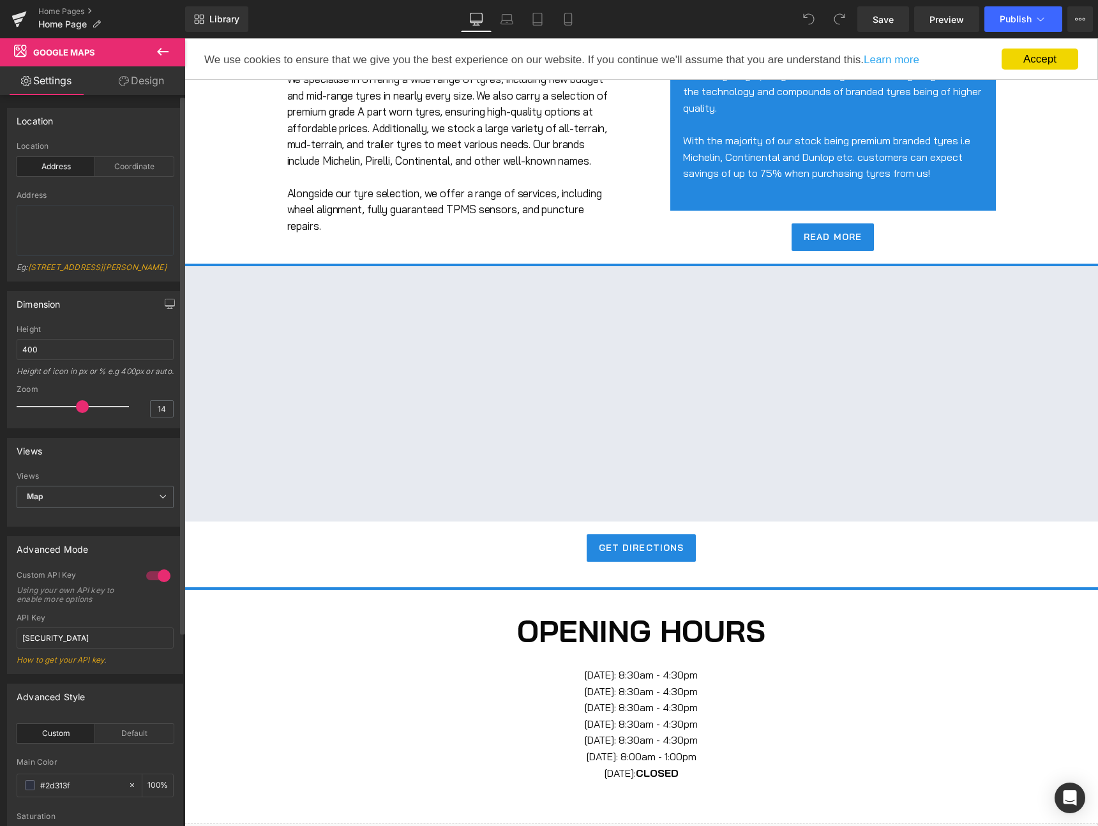
click at [143, 193] on div "Address" at bounding box center [95, 195] width 157 height 9
click at [101, 648] on input "AIzaSyDrbJrICDHgGQULkk0Trg3mIcMlFn6yDCE" at bounding box center [95, 638] width 157 height 21
click at [128, 428] on div at bounding box center [95, 423] width 157 height 8
click at [111, 649] on input "AIzaSyDrbJrICDHgGQULkk0Trg3mIcMlFn6yDCE" at bounding box center [95, 638] width 157 height 21
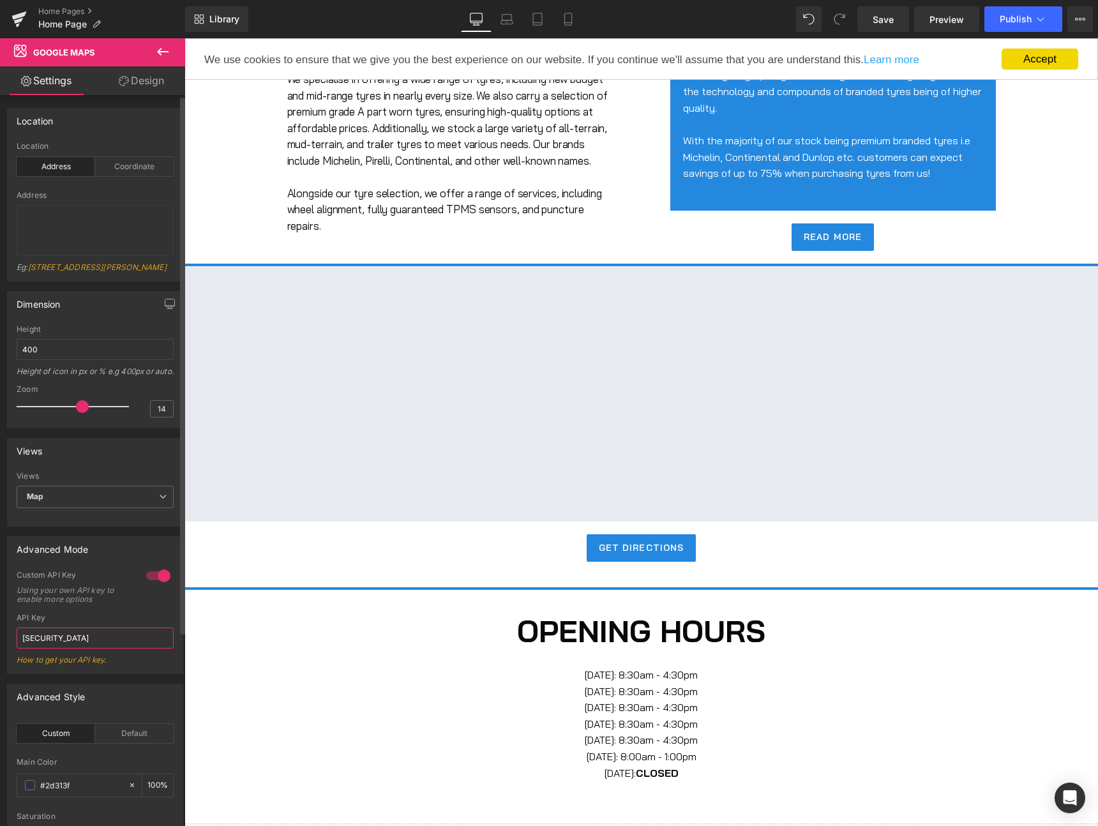
click at [111, 649] on input "AIzaSyDrbJrICDHgGQULkk0Trg3mIcMlFn6yDCE" at bounding box center [95, 638] width 157 height 21
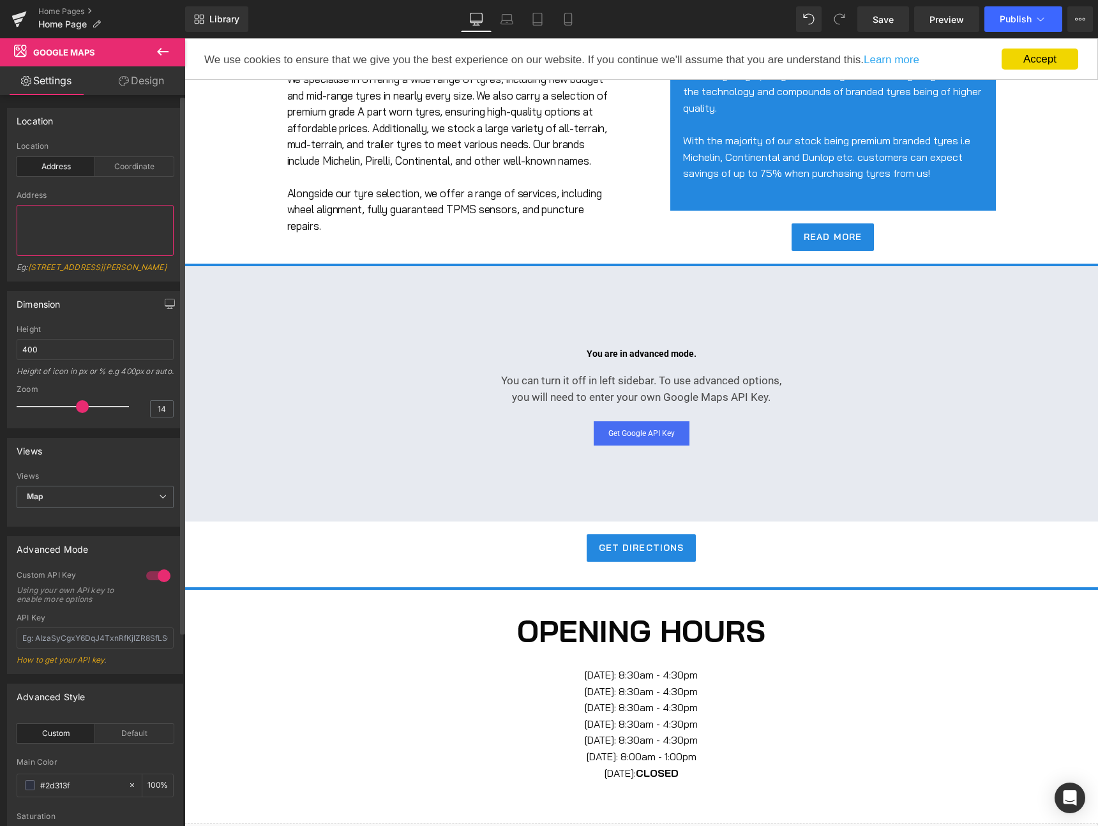
click at [99, 218] on textarea at bounding box center [95, 230] width 157 height 51
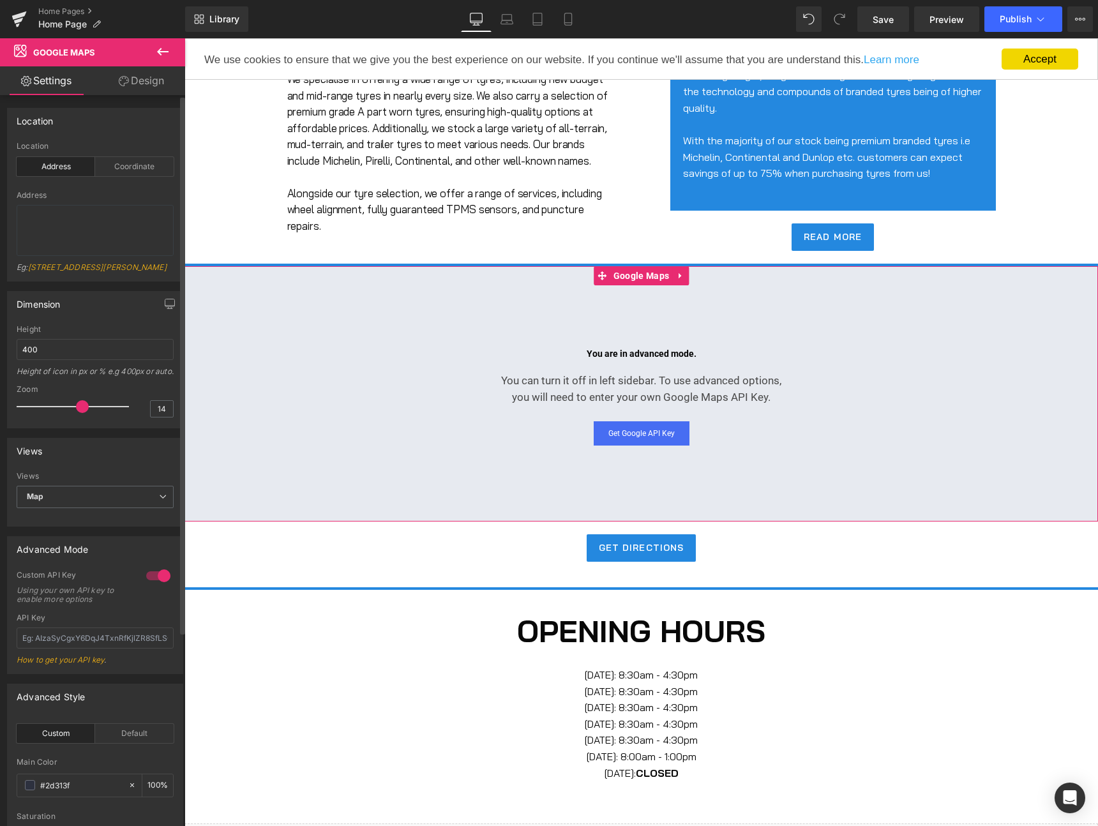
click at [153, 586] on div at bounding box center [158, 576] width 31 height 20
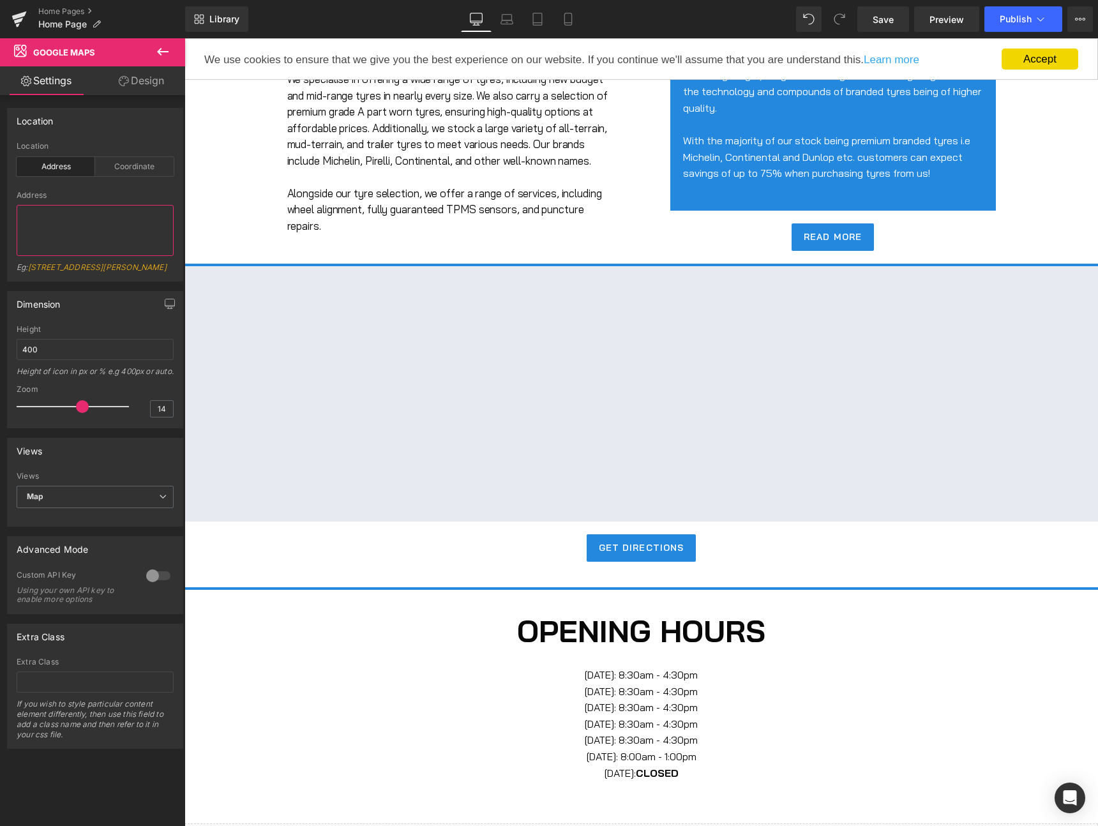
click at [66, 232] on textarea at bounding box center [95, 230] width 157 height 51
type textarea "Tyre Direct, 1 Brankin Court, Skelton Industrial Estate 1 Brankin Court"
click at [1039, 24] on icon at bounding box center [1040, 19] width 13 height 13
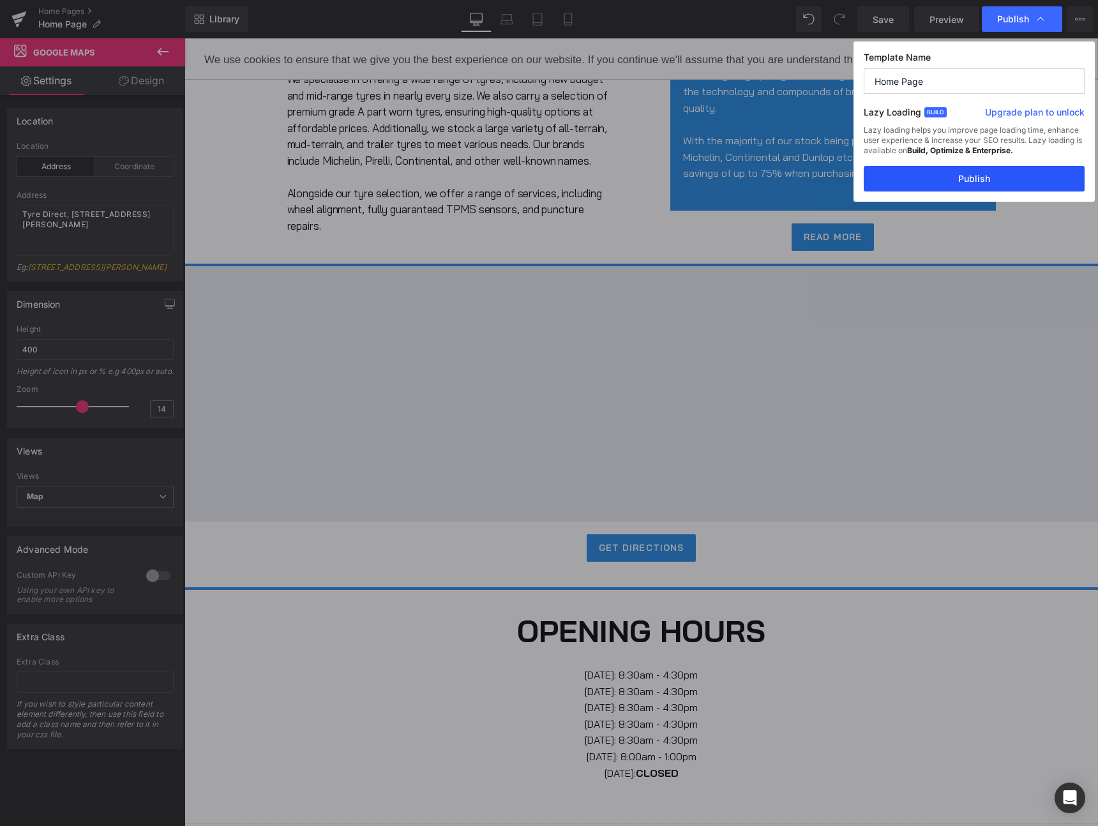
click at [0, 0] on button "Publish" at bounding box center [0, 0] width 0 height 0
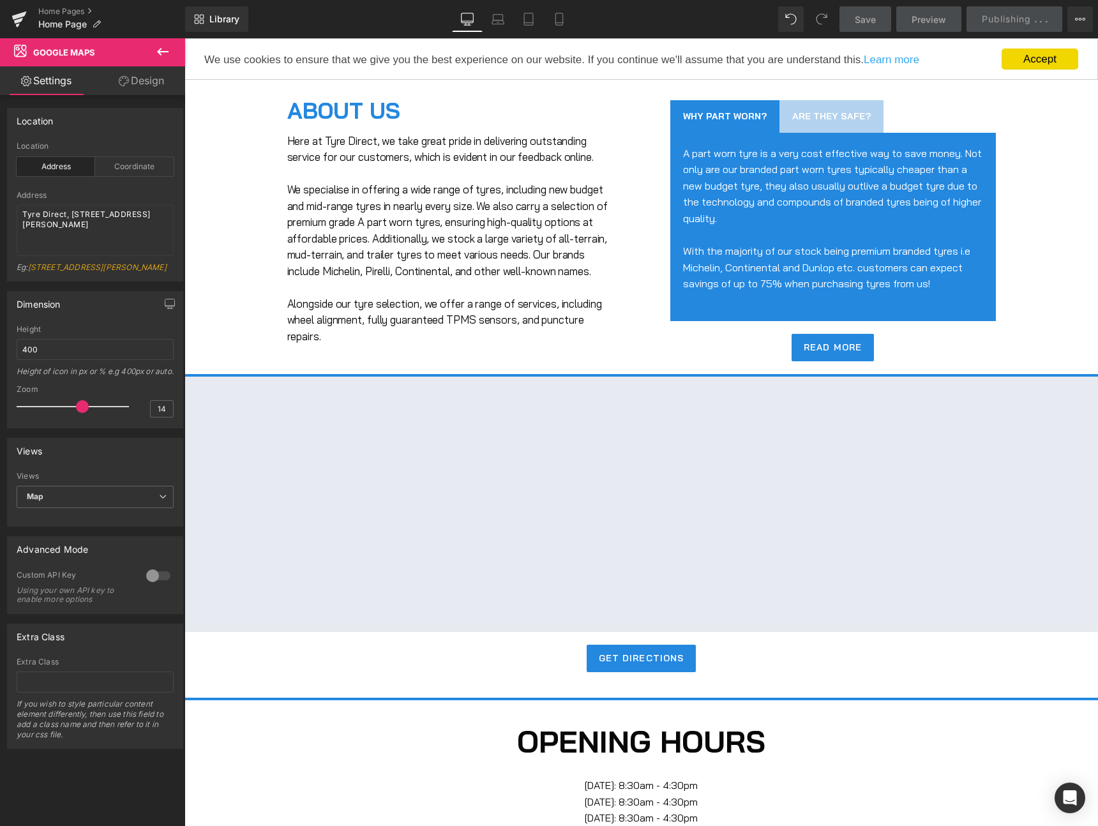
scroll to position [0, 0]
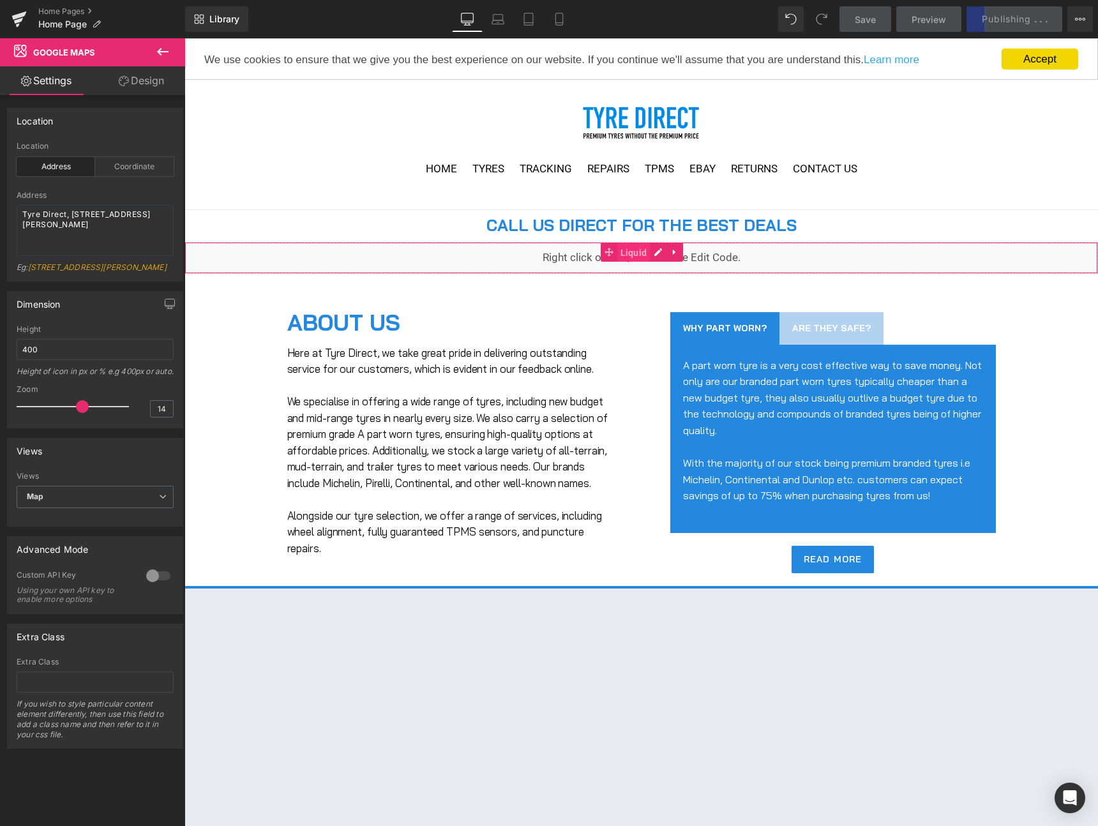
click at [637, 255] on span "Liquid" at bounding box center [633, 252] width 33 height 19
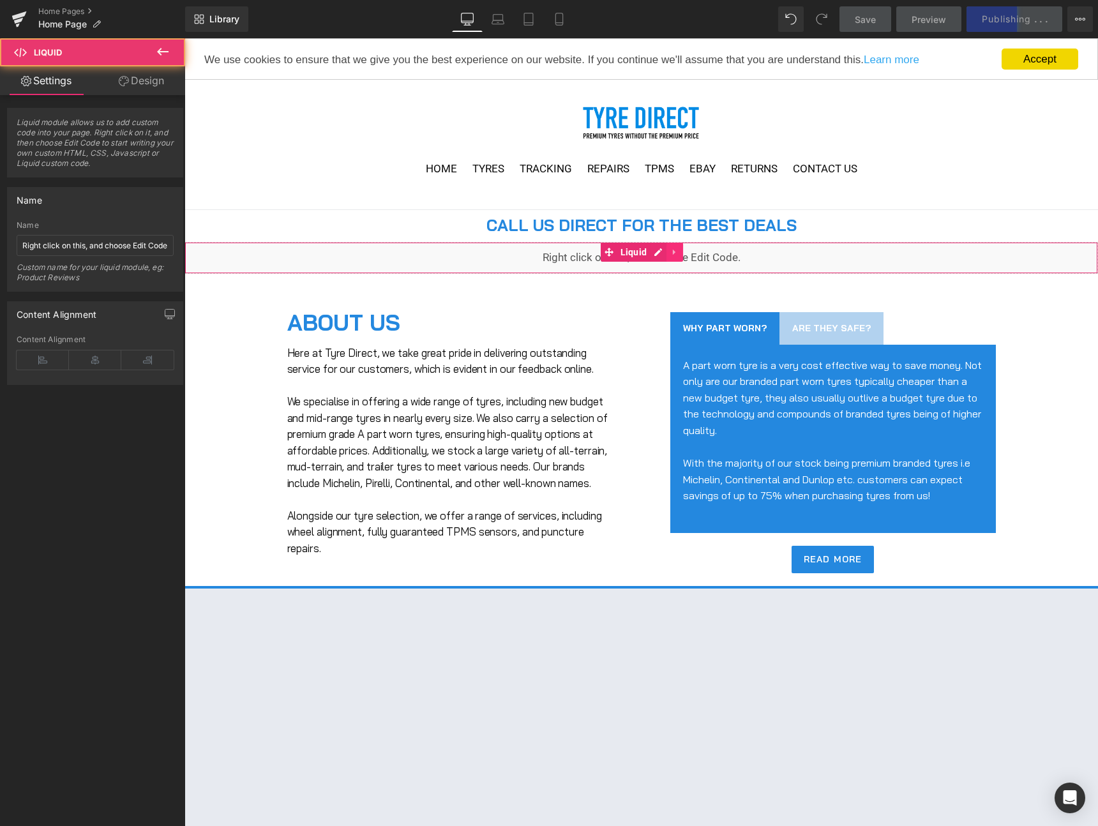
click at [668, 252] on link at bounding box center [675, 252] width 17 height 19
click at [628, 254] on div "Liquid" at bounding box center [642, 258] width 914 height 32
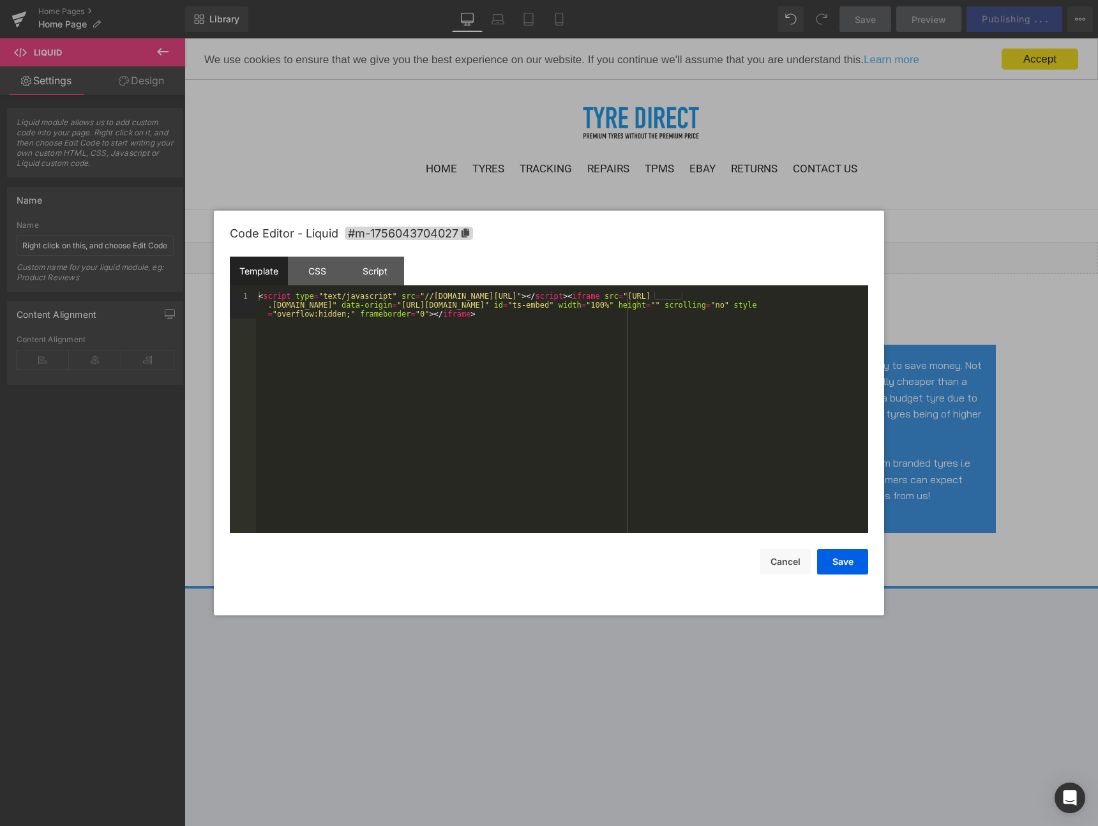
click at [0, 0] on div "< script type = "text/javascript" src = "//tyre-direct-embed.tyresurf.co.uk/js/…" at bounding box center [0, 0] width 0 height 0
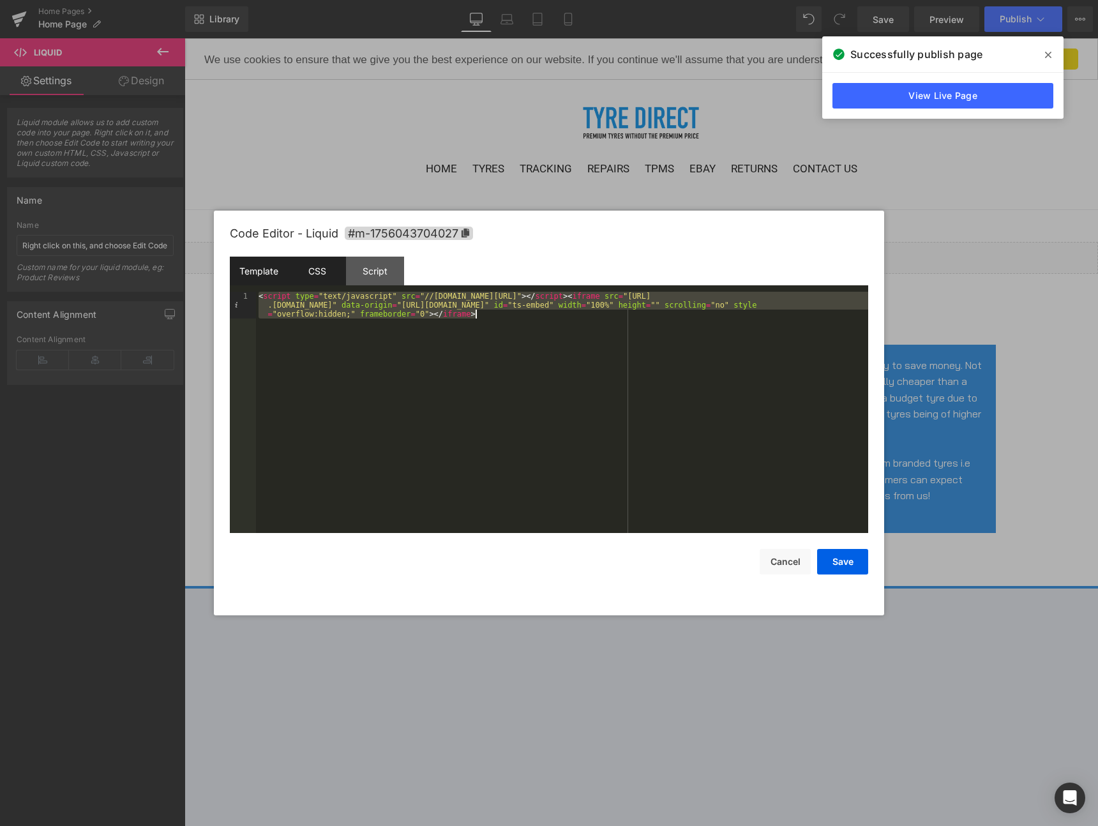
click at [0, 0] on div "CSS" at bounding box center [0, 0] width 0 height 0
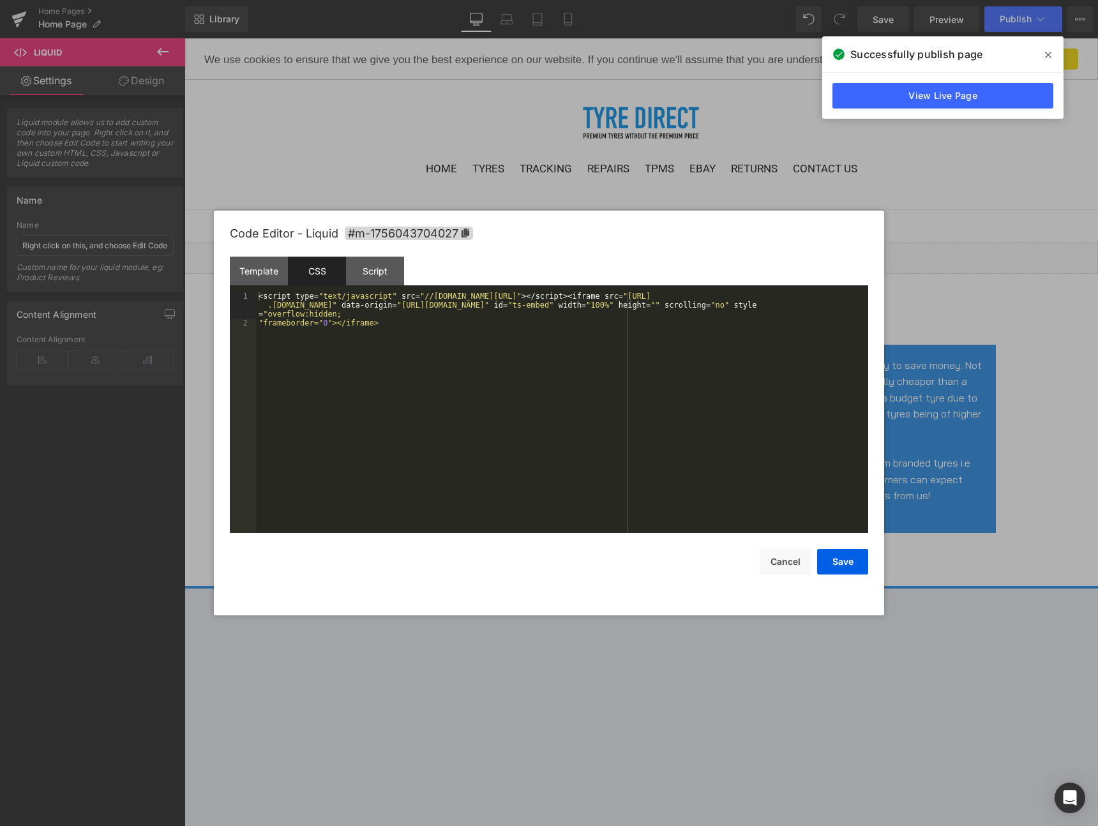
click at [0, 0] on div "CSS" at bounding box center [0, 0] width 0 height 0
click at [396, 335] on div "< script type = " text/javascript " src = " //tyre-direct-embed.tyresurf.co.uk/…" at bounding box center [562, 430] width 612 height 277
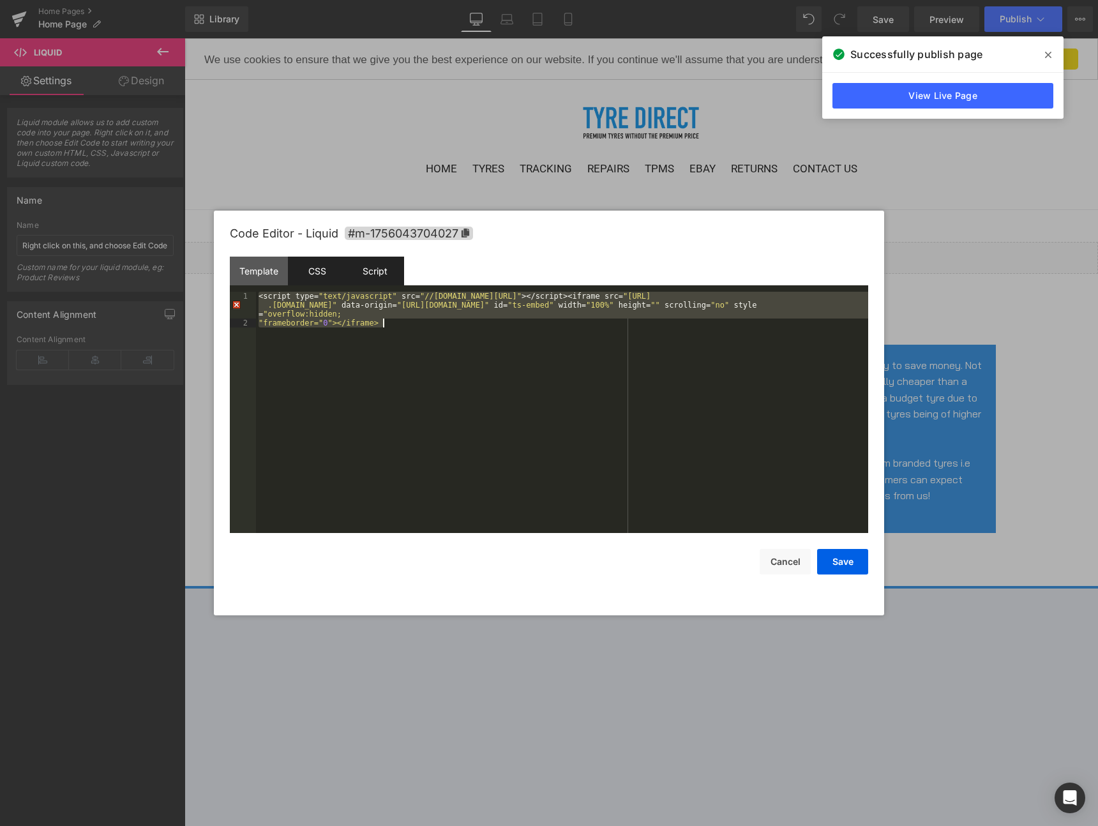
click at [0, 0] on div "Script" at bounding box center [0, 0] width 0 height 0
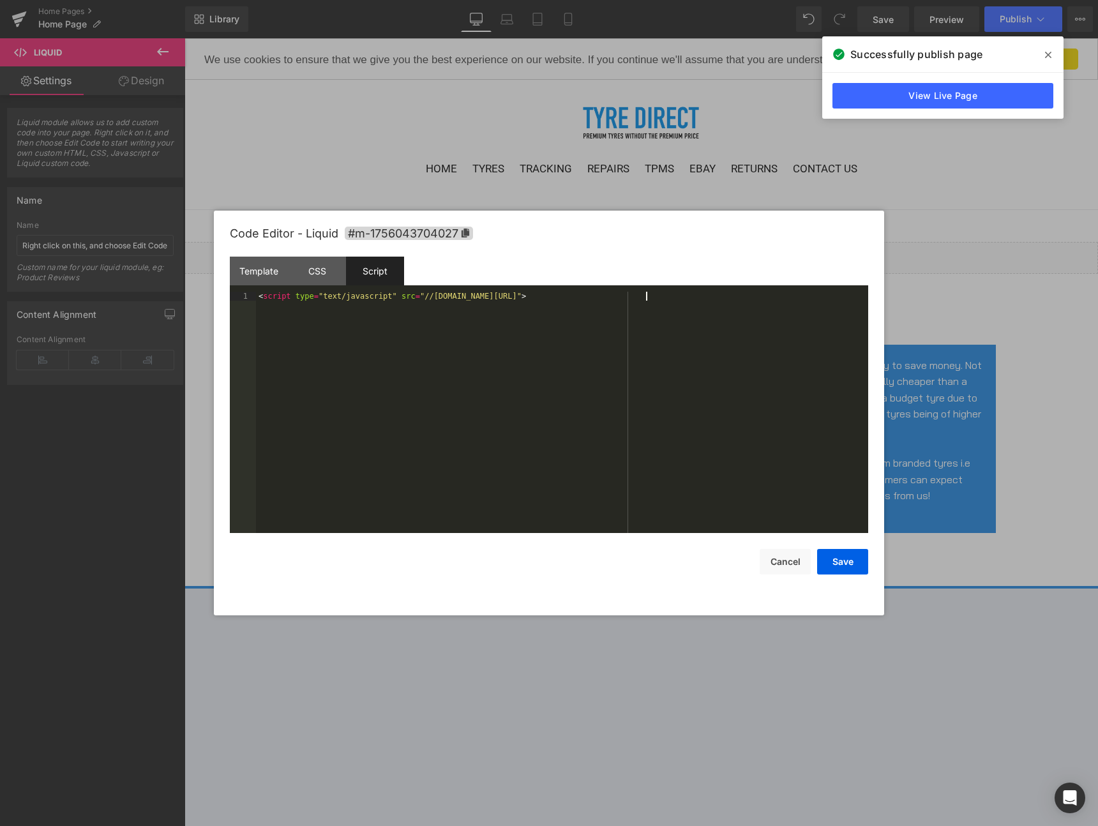
click at [0, 0] on div "< script type = "text/javascript" src = "//tyre-direct-embed.tyresurf.co.uk/js/…" at bounding box center [0, 0] width 0 height 0
click at [1007, 199] on div at bounding box center [549, 413] width 1098 height 826
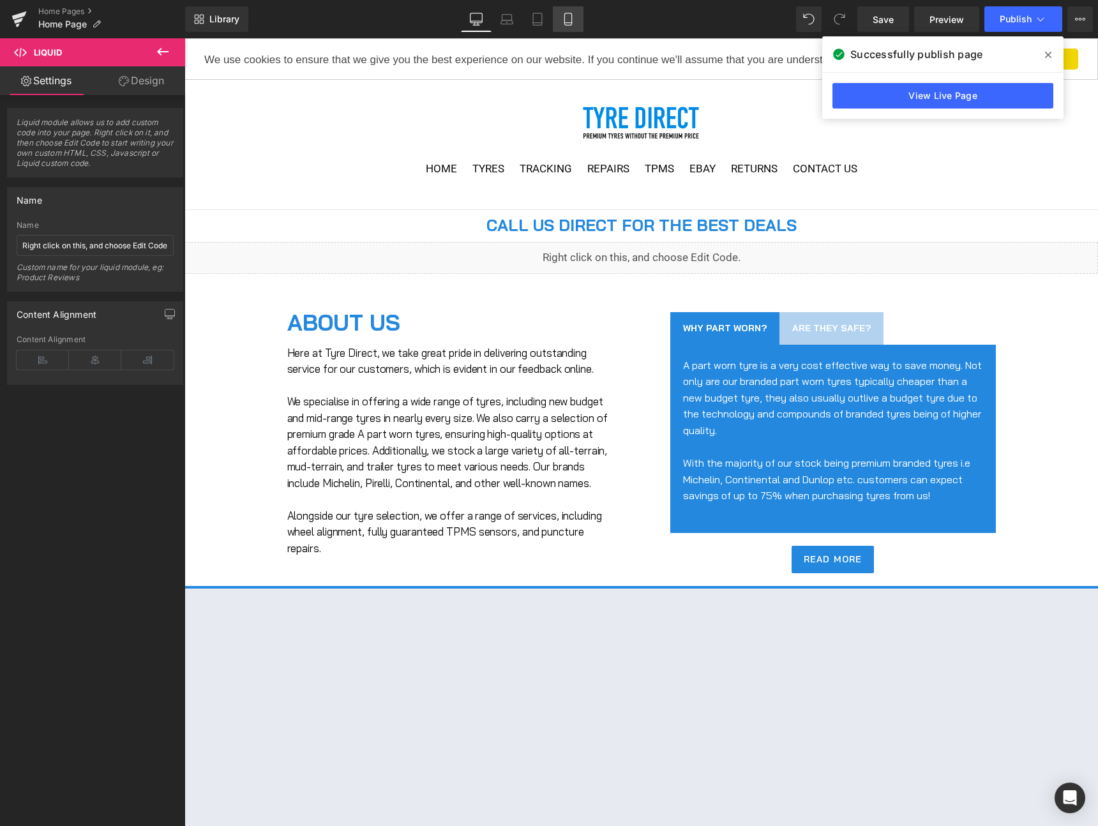
click at [571, 23] on icon at bounding box center [567, 23] width 7 height 0
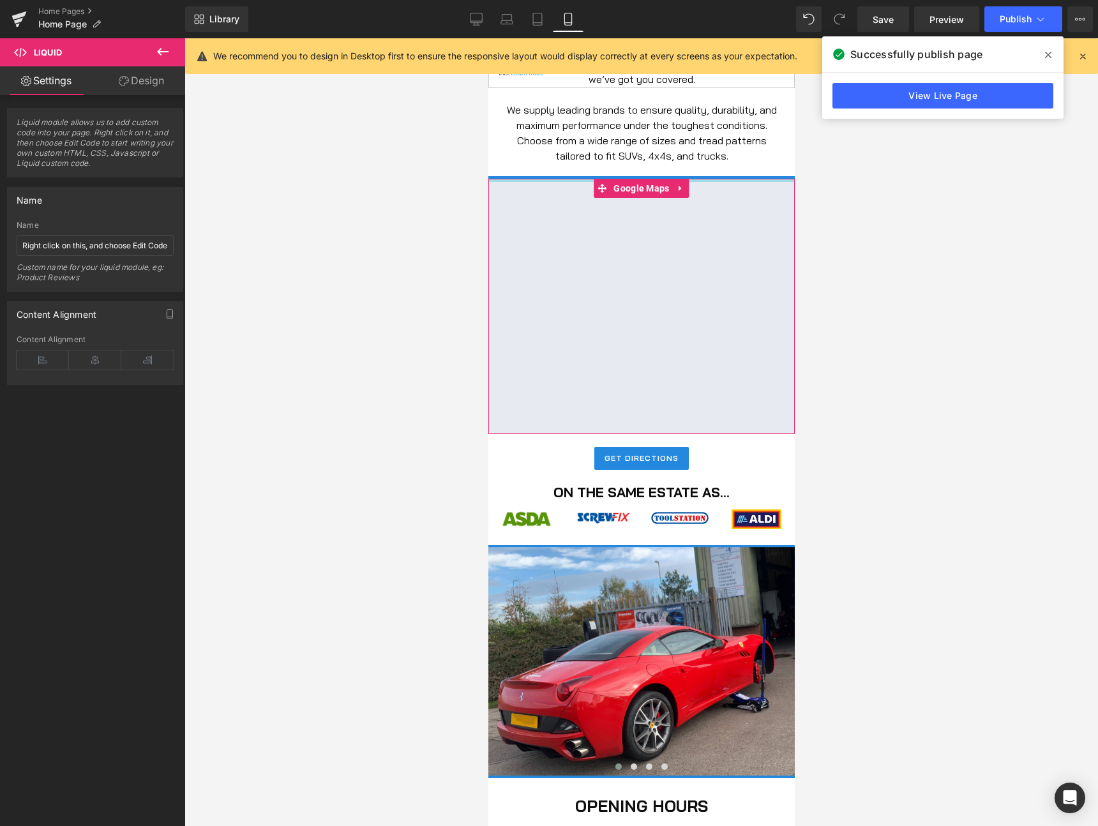
scroll to position [969, 0]
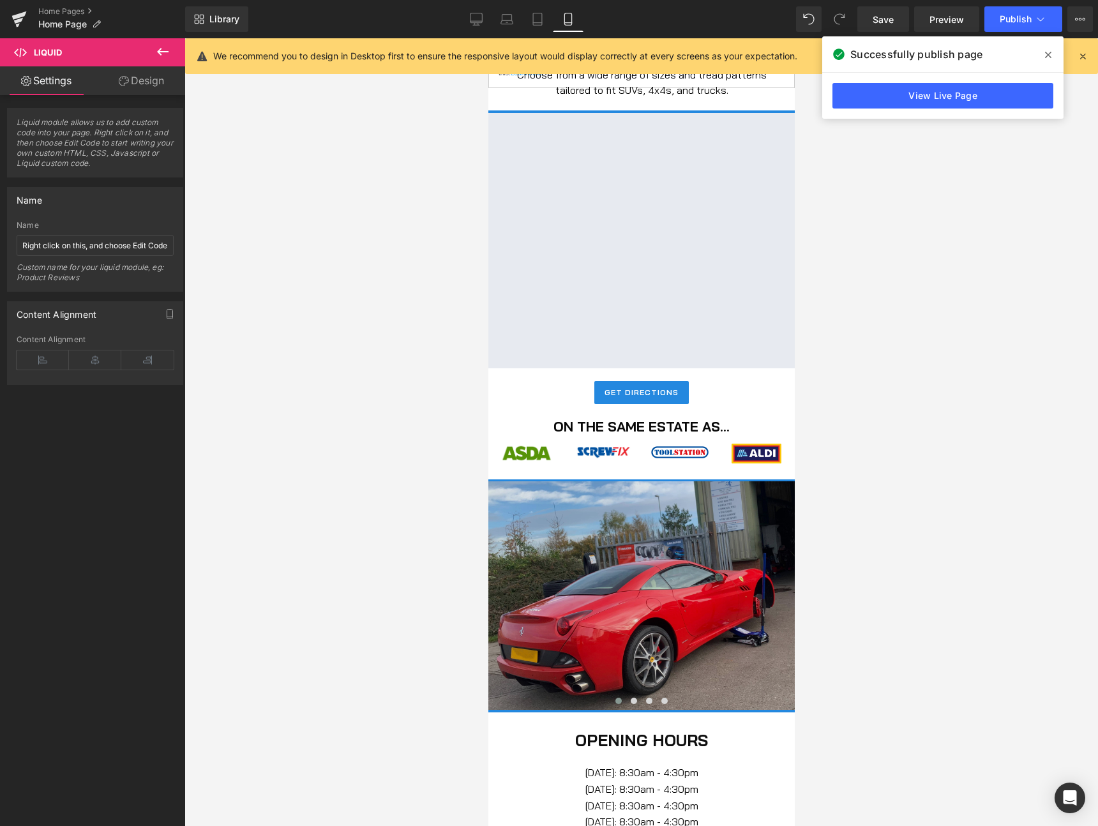
click at [680, 549] on img at bounding box center [641, 596] width 306 height 230
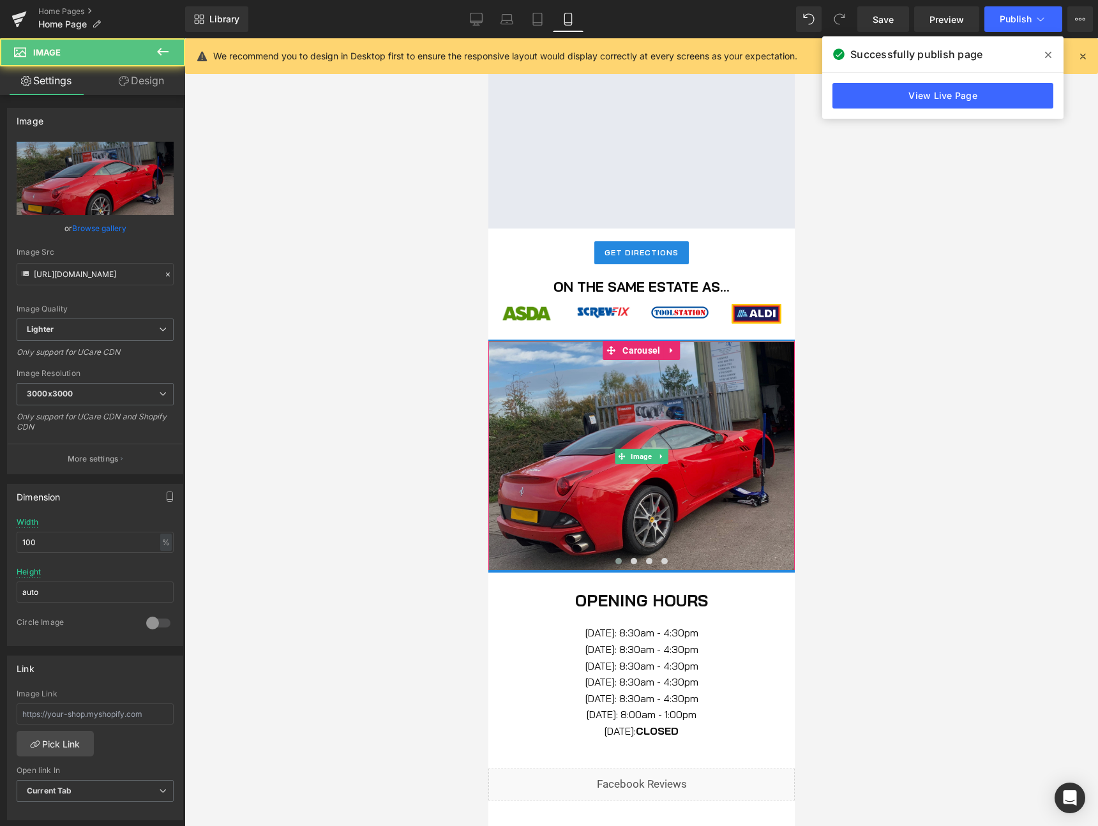
scroll to position [1174, 0]
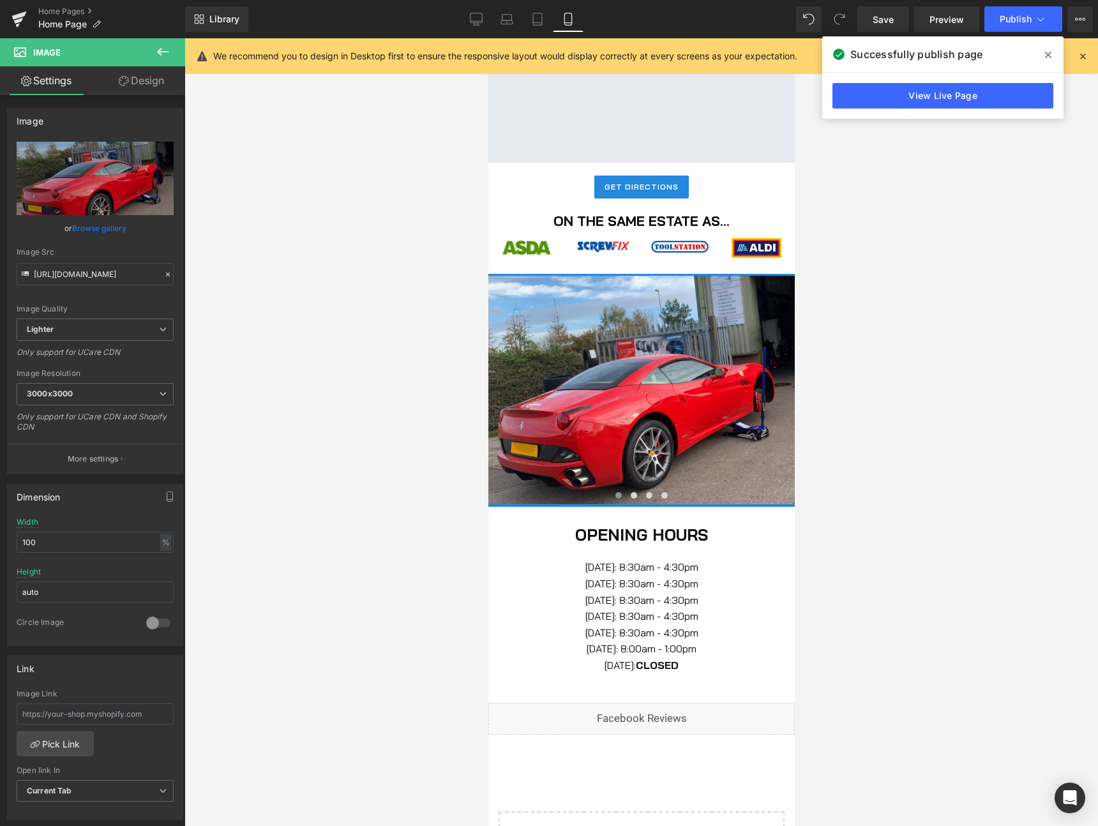
click at [160, 49] on icon at bounding box center [162, 52] width 11 height 8
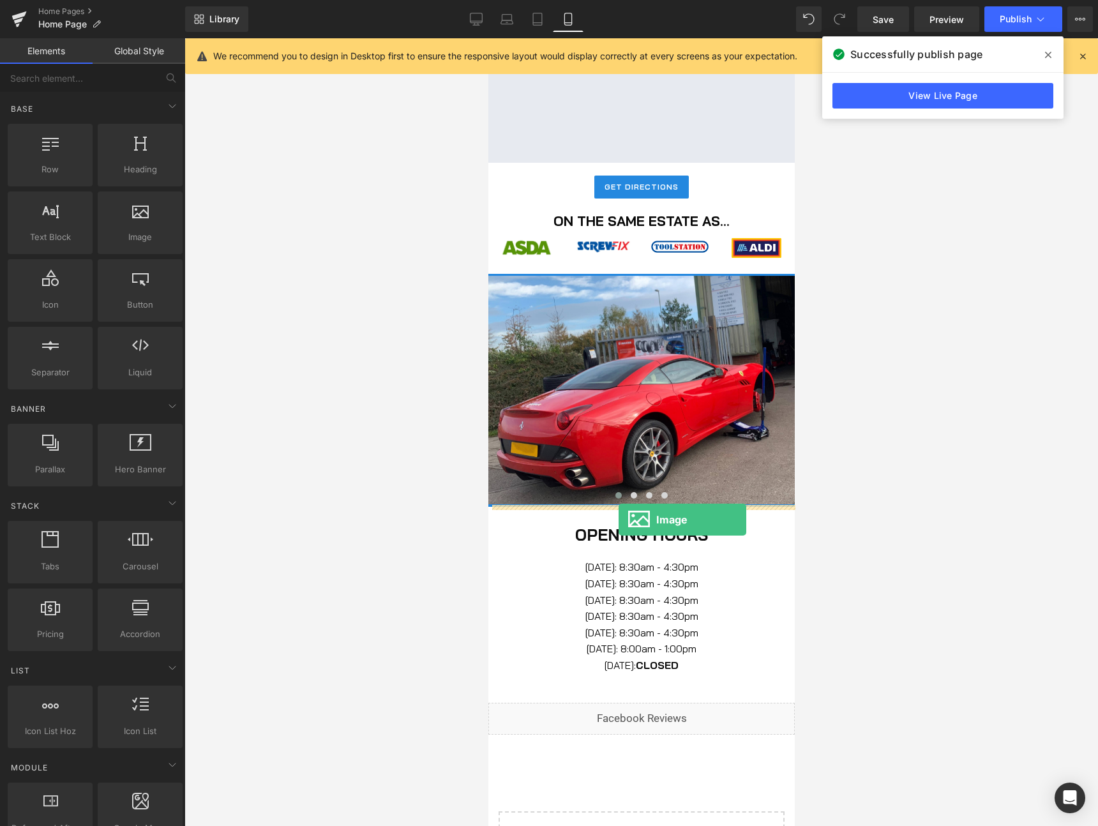
drag, startPoint x: 615, startPoint y: 250, endPoint x: 618, endPoint y: 520, distance: 270.1
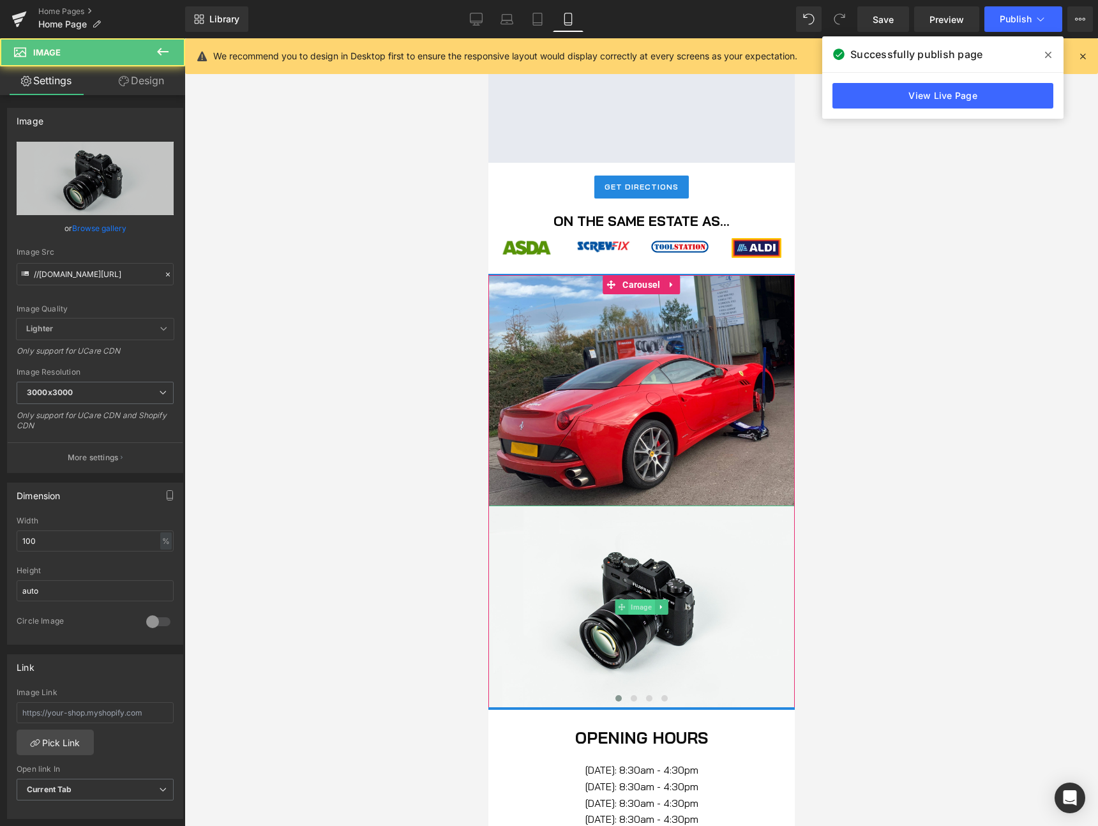
click at [642, 605] on span "Image" at bounding box center [641, 607] width 26 height 15
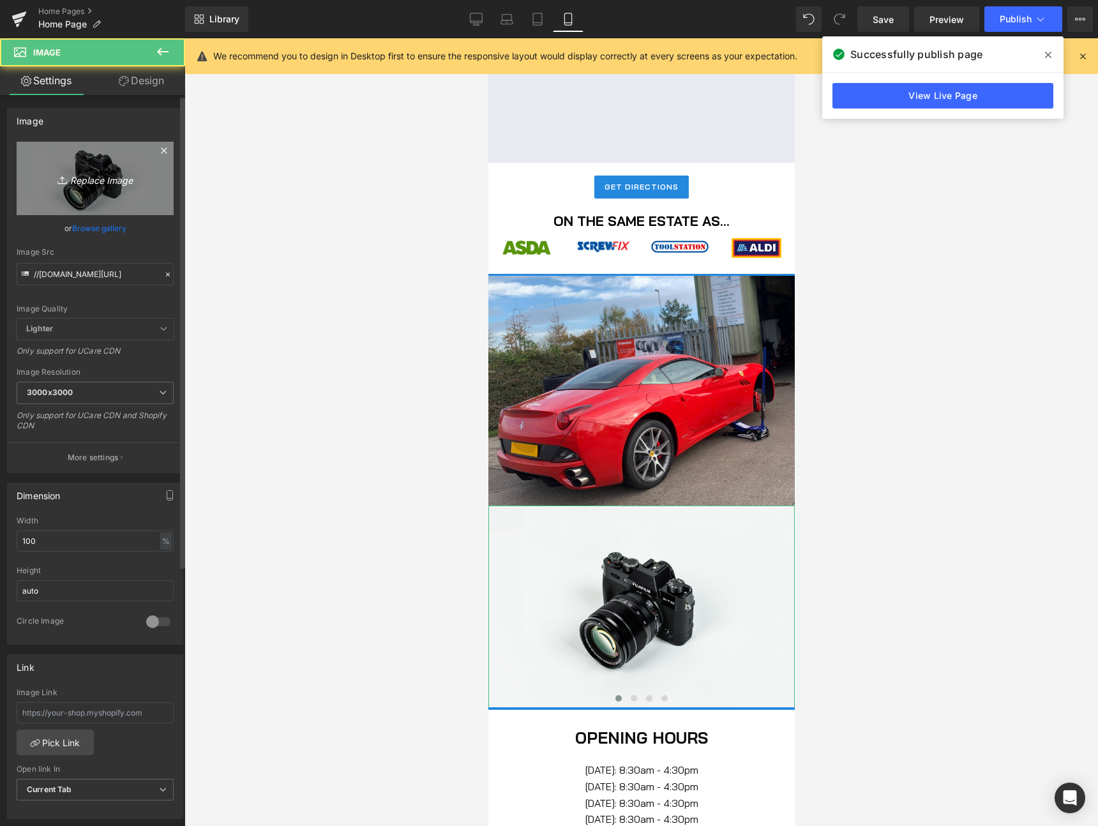
click at [97, 166] on link "Replace Image" at bounding box center [95, 178] width 157 height 73
type input "C:\fakepath\Screenshot 2025-08-24 at 10.18.55 pm.png"
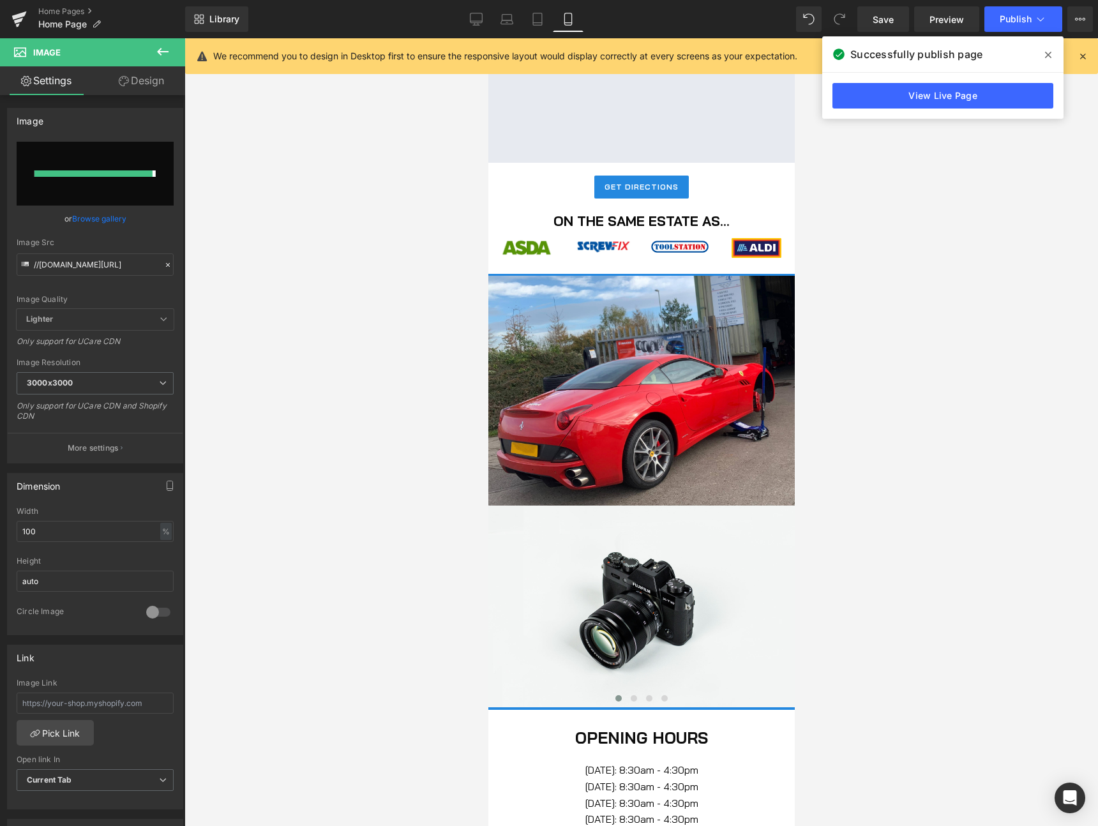
type input "https://ucarecdn.com/c59432e7-17f5-4a09-9081-c1ddda55a86e/-/format/auto/-/previ…"
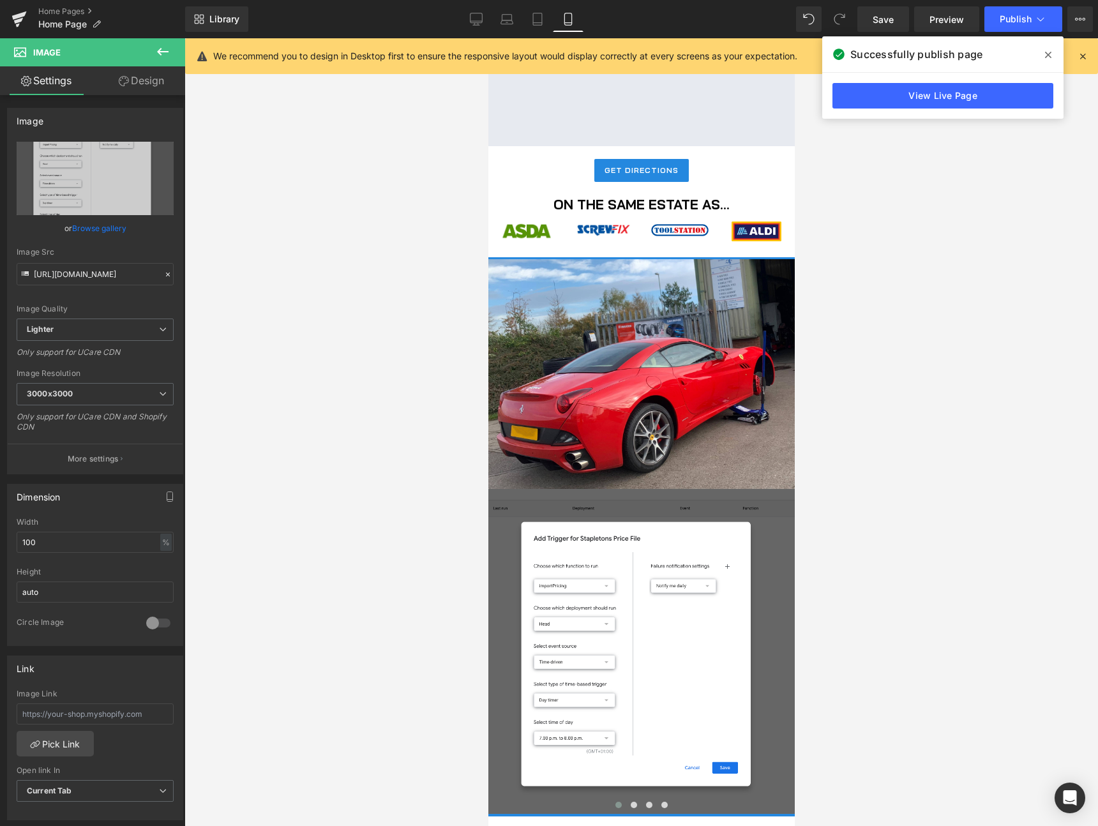
scroll to position [1199, 0]
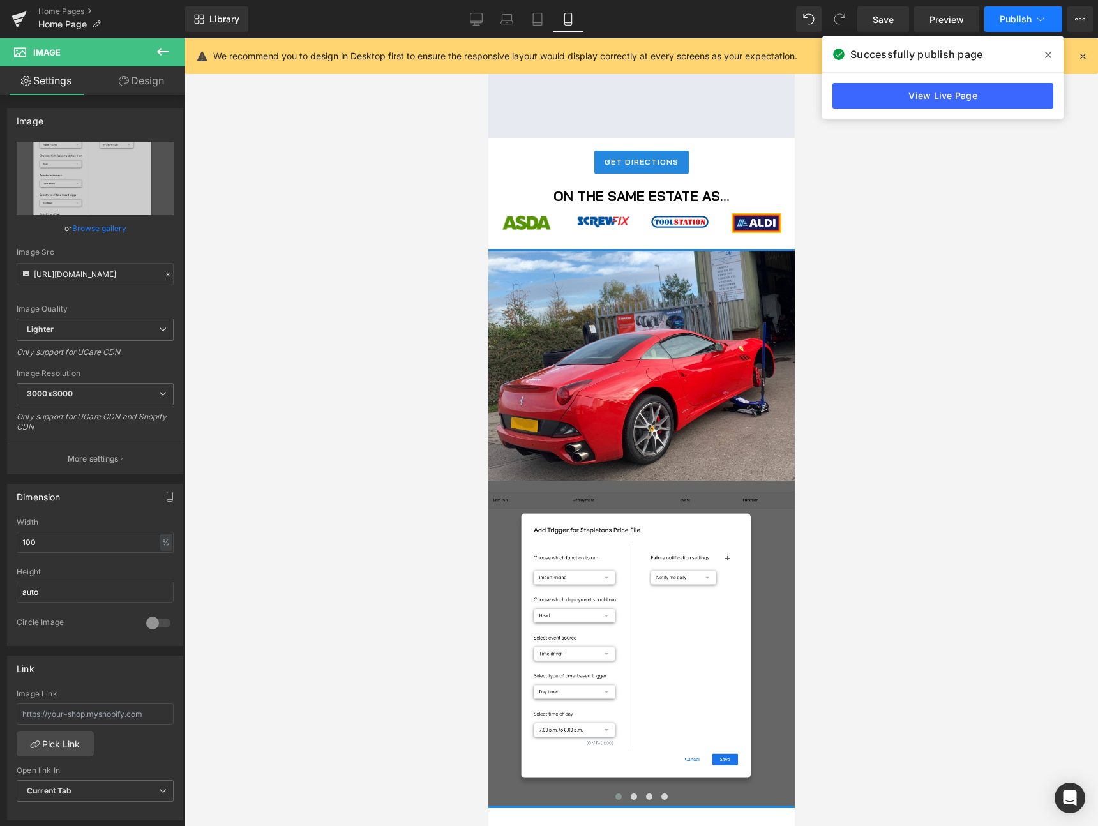
click at [1020, 18] on span "Publish" at bounding box center [1016, 19] width 32 height 10
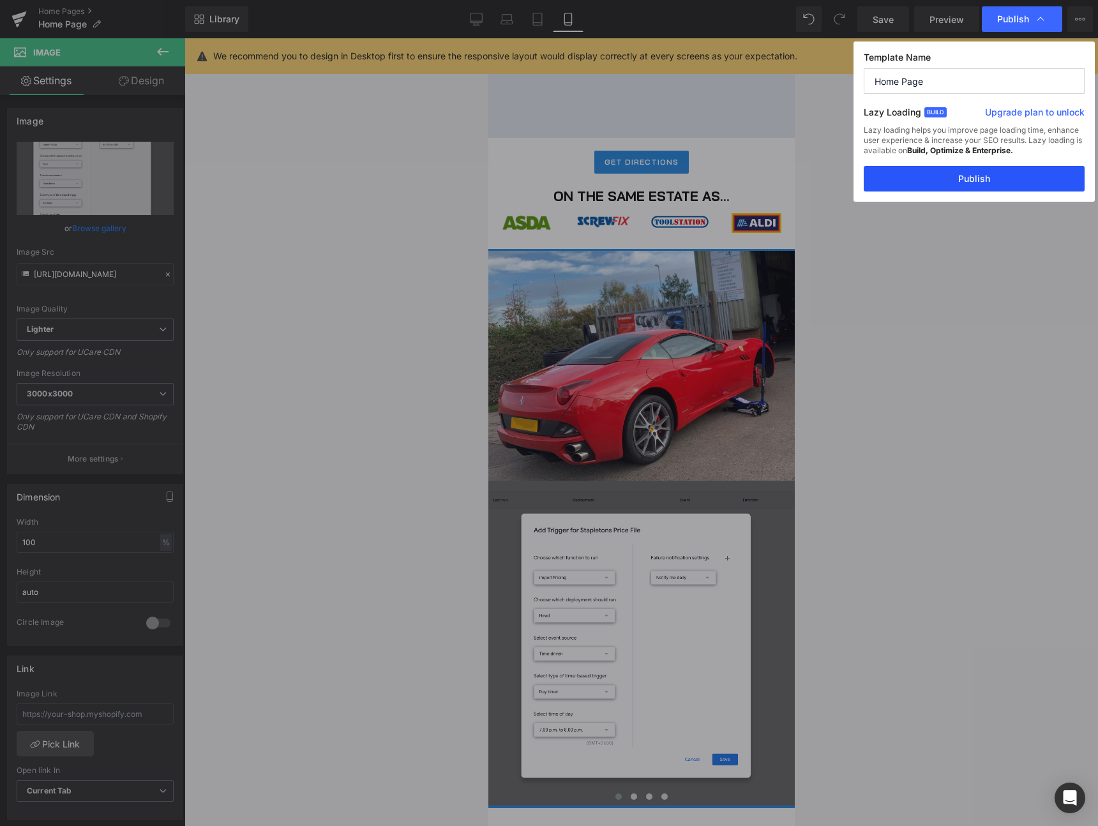
click at [998, 179] on button "Publish" at bounding box center [974, 179] width 221 height 26
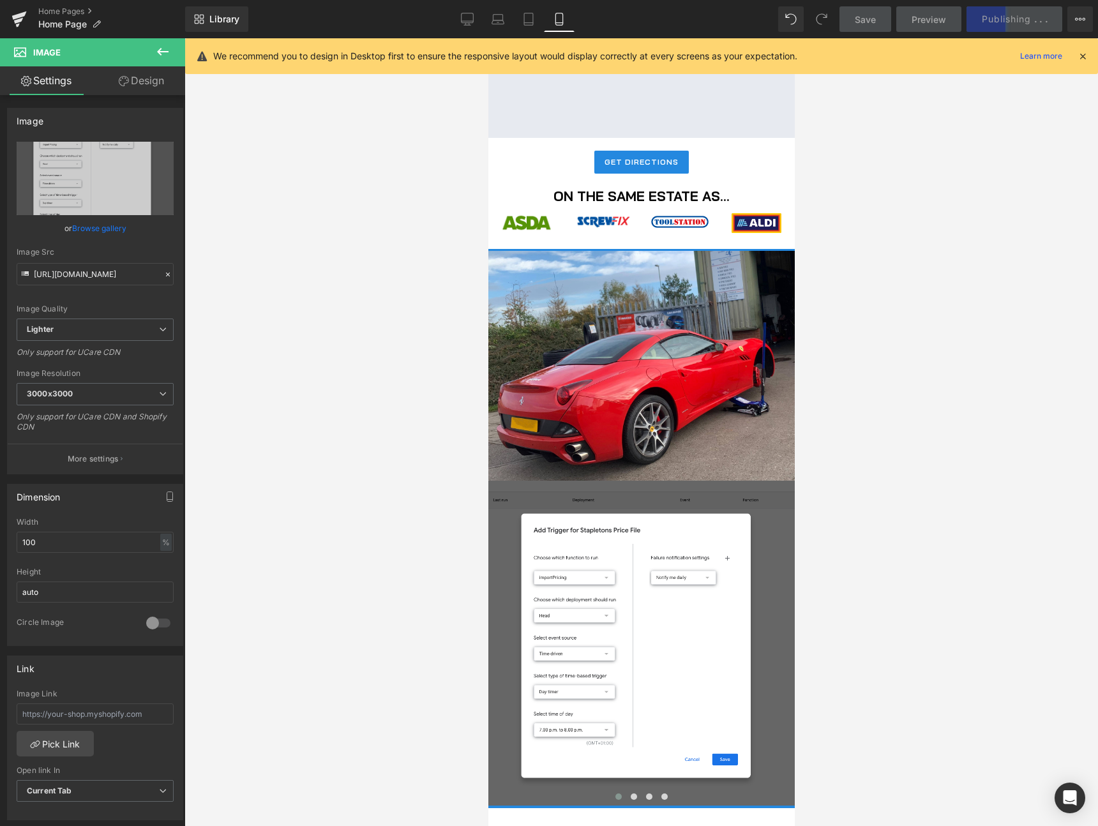
click at [1082, 61] on icon at bounding box center [1082, 55] width 11 height 11
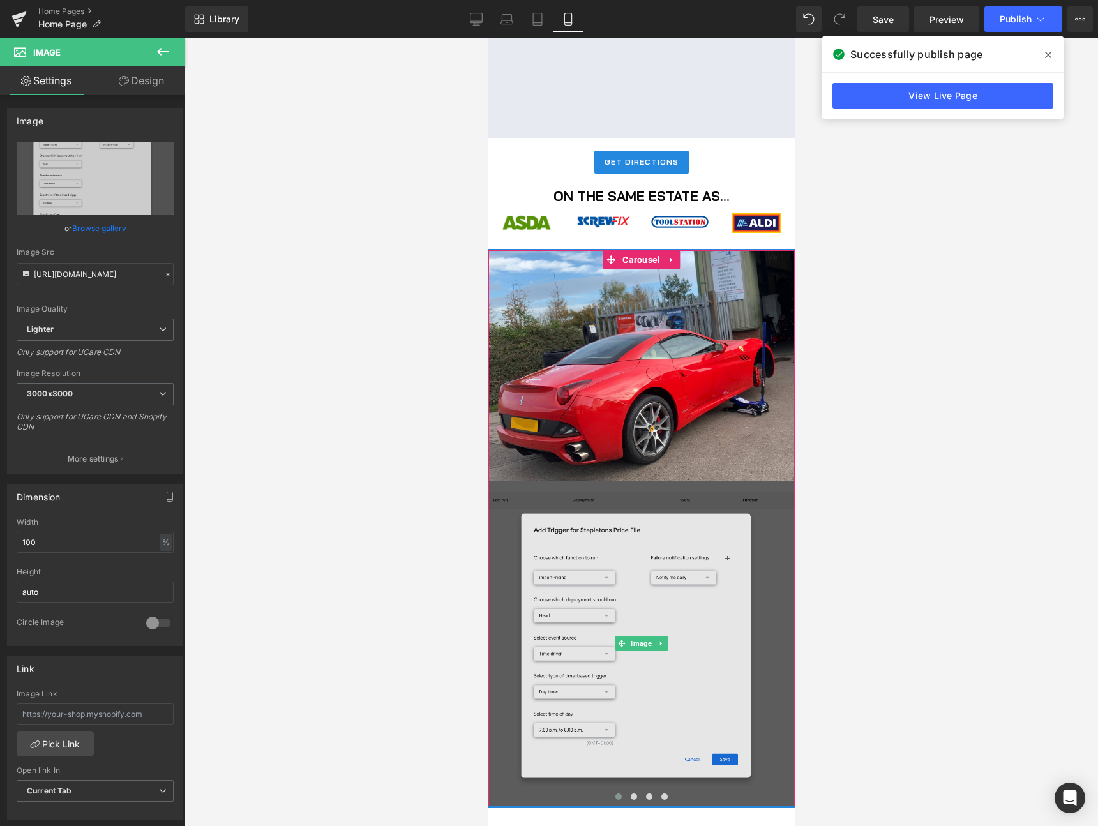
click at [707, 615] on img at bounding box center [641, 644] width 306 height 326
click at [772, 513] on img at bounding box center [641, 644] width 306 height 326
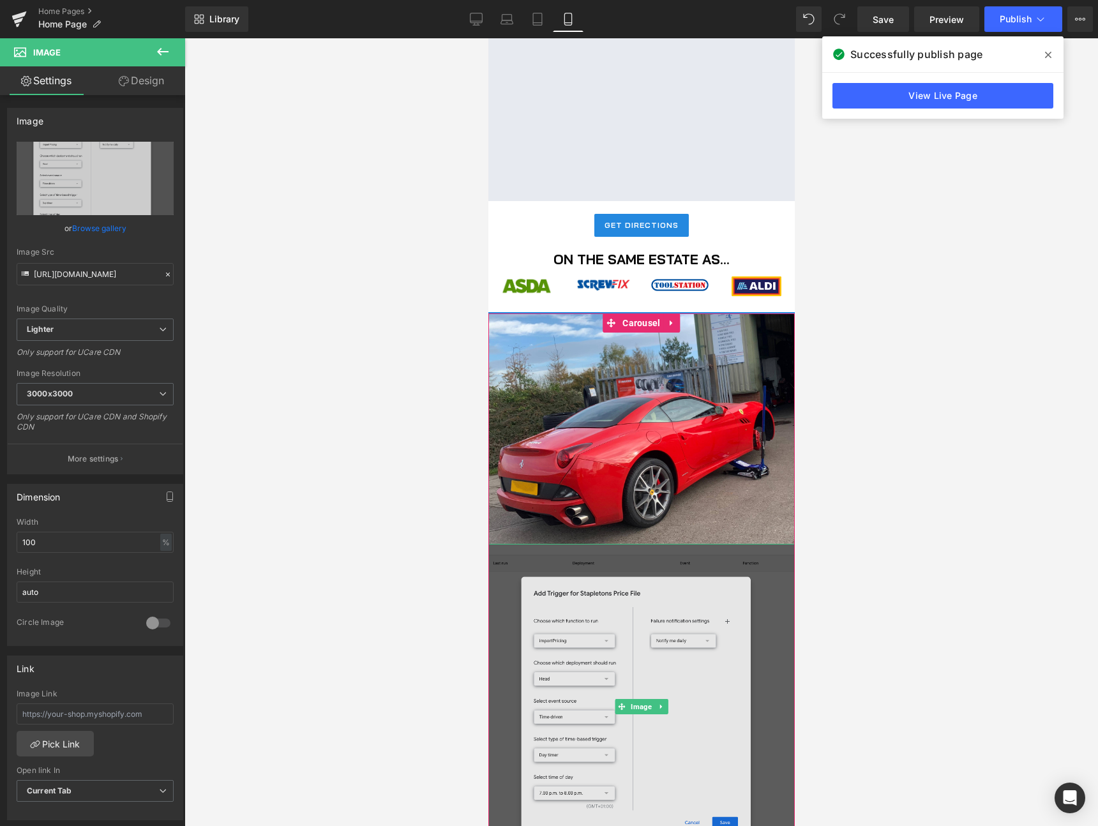
scroll to position [1339, 0]
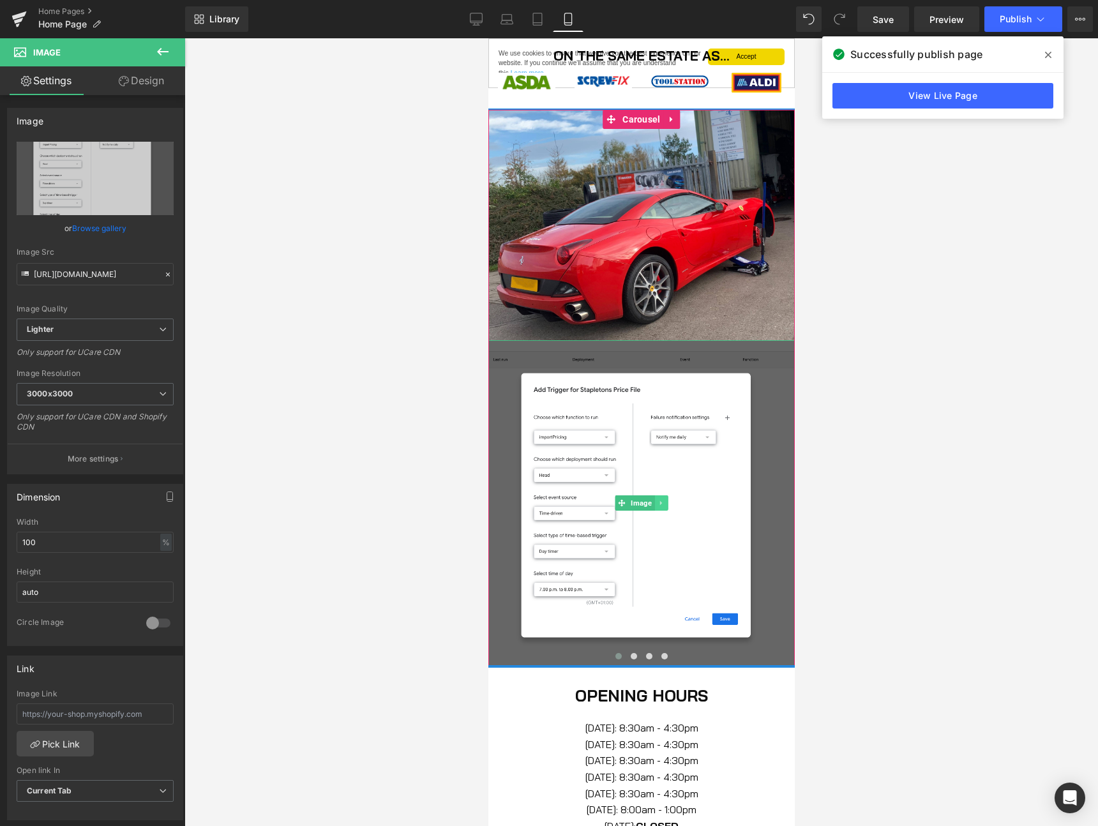
click at [661, 505] on icon at bounding box center [660, 503] width 7 height 8
click at [667, 508] on link at bounding box center [667, 502] width 13 height 15
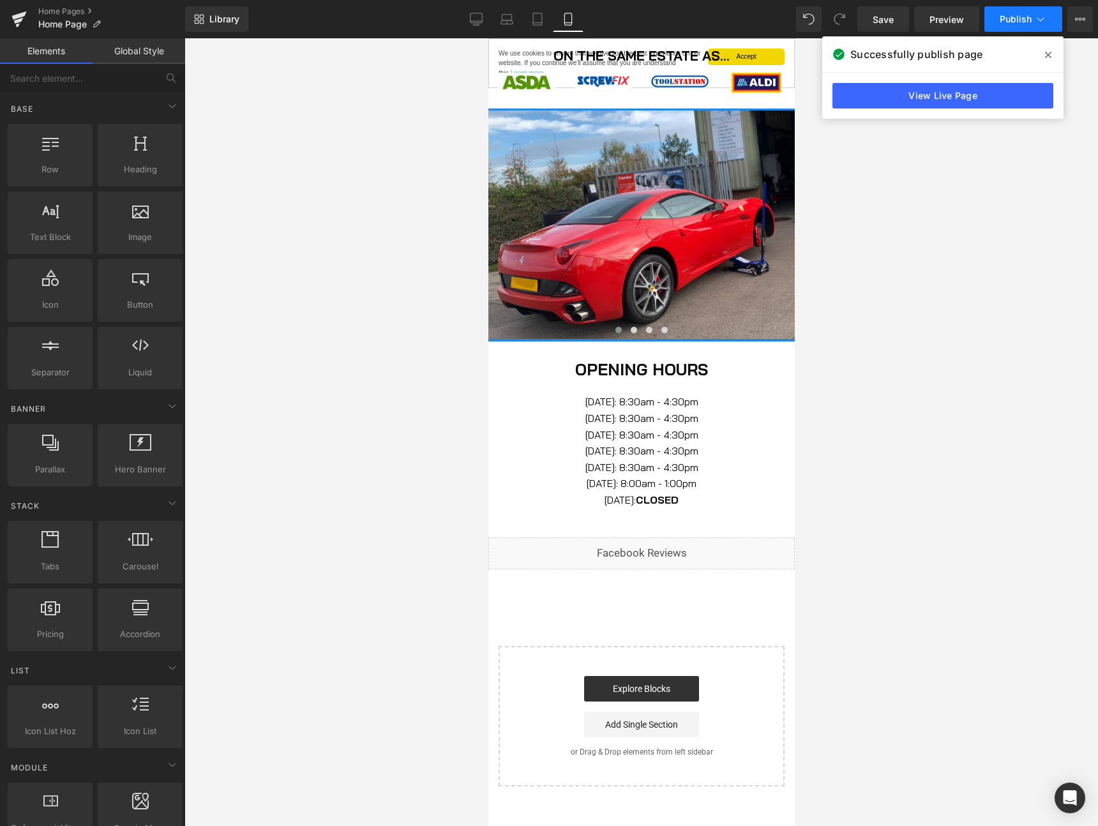
click at [1020, 16] on span "Publish" at bounding box center [1016, 19] width 32 height 10
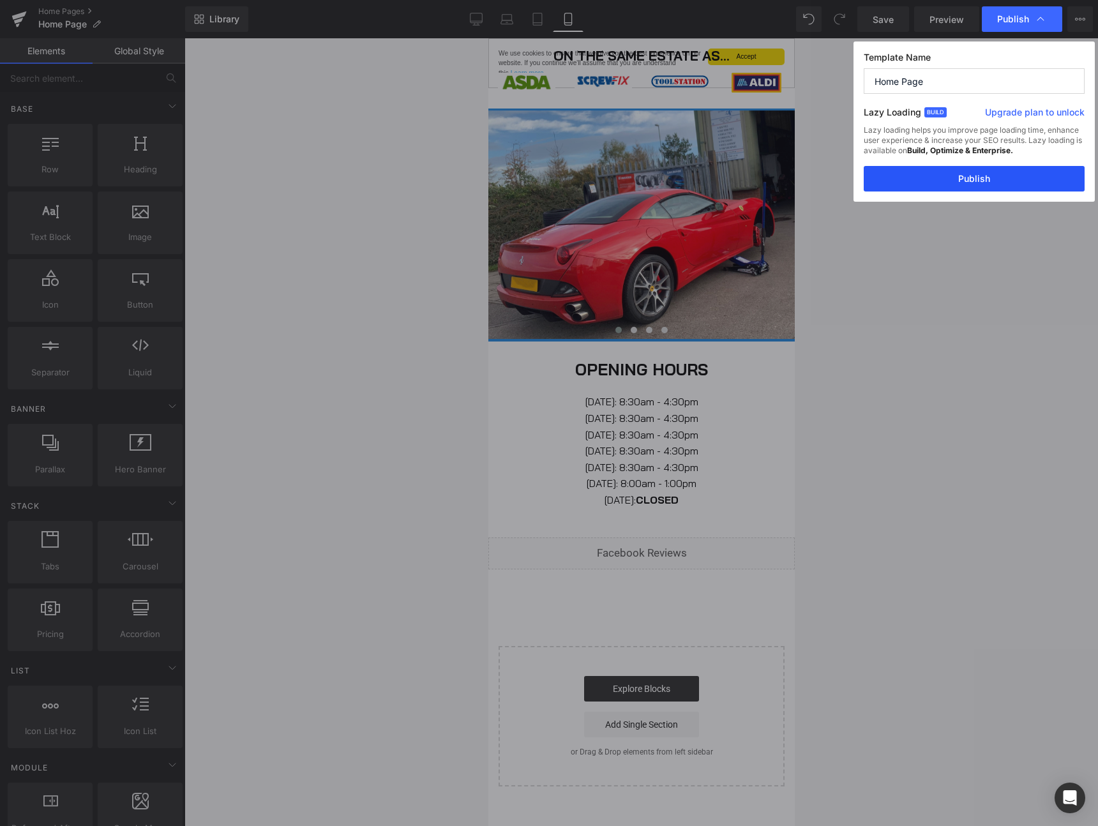
click at [976, 177] on button "Publish" at bounding box center [974, 179] width 221 height 26
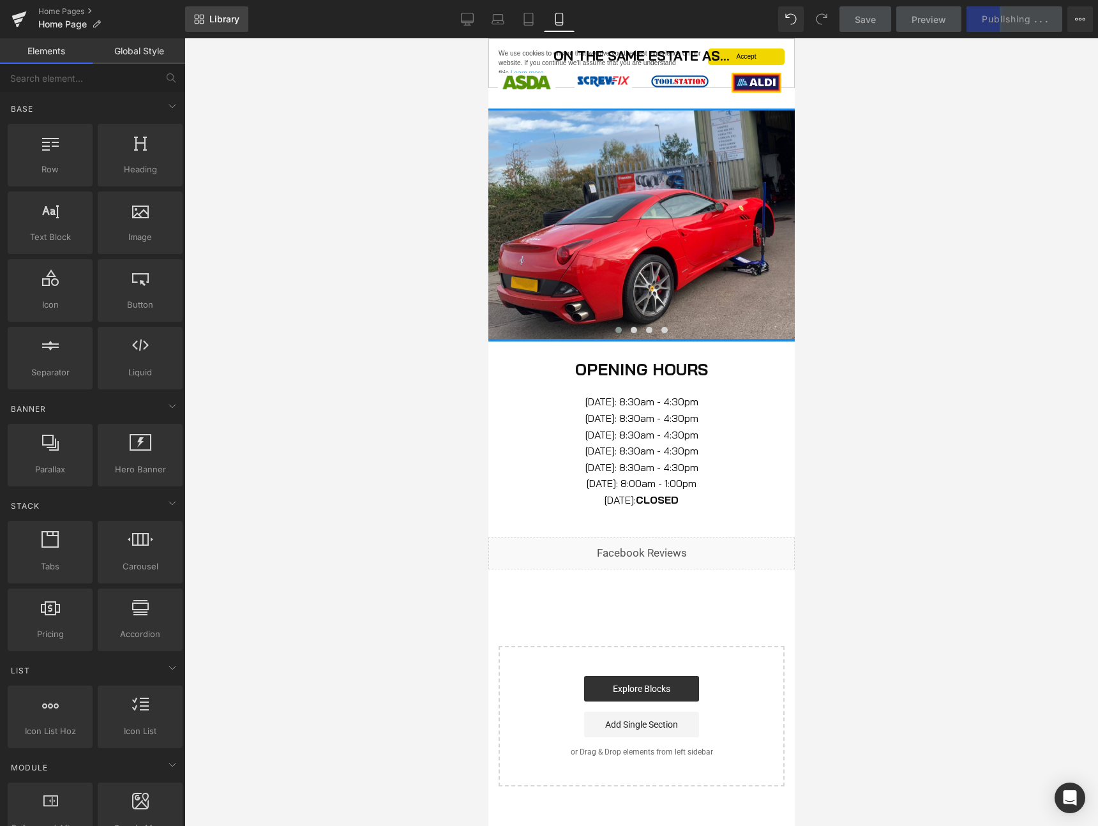
click at [209, 21] on span "Library" at bounding box center [224, 18] width 30 height 11
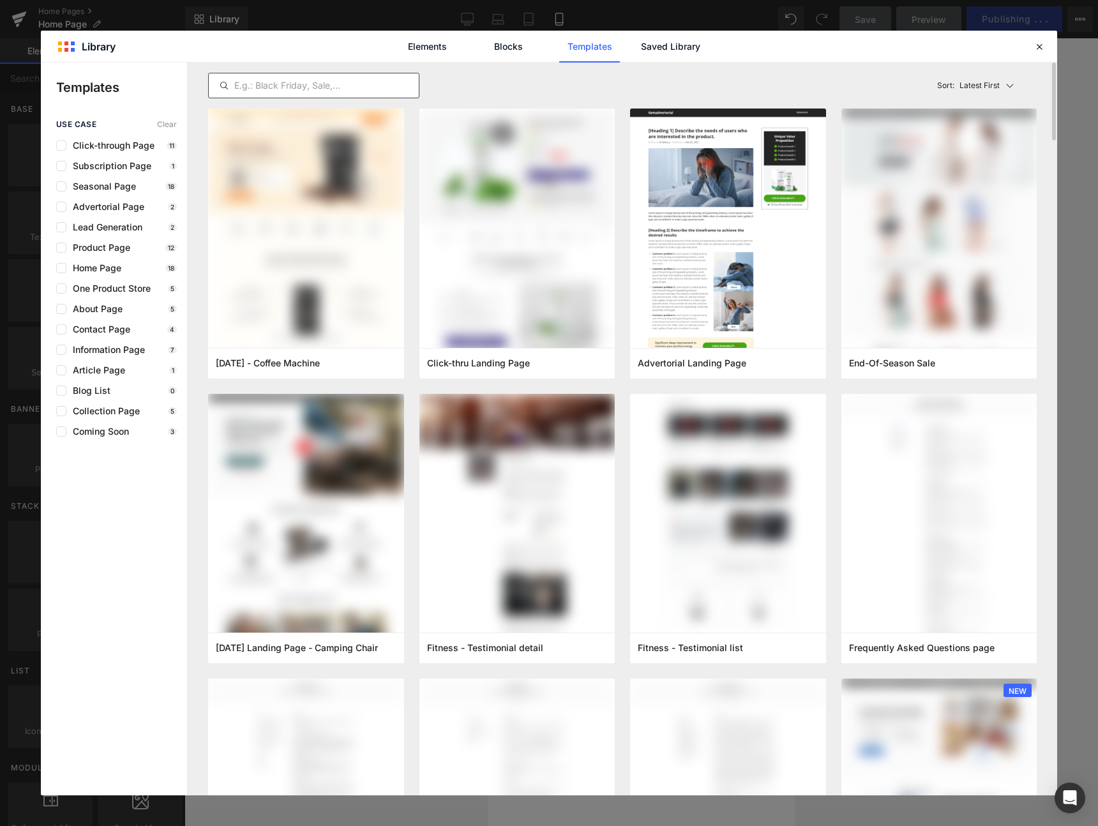
click at [315, 87] on input "text" at bounding box center [314, 85] width 210 height 15
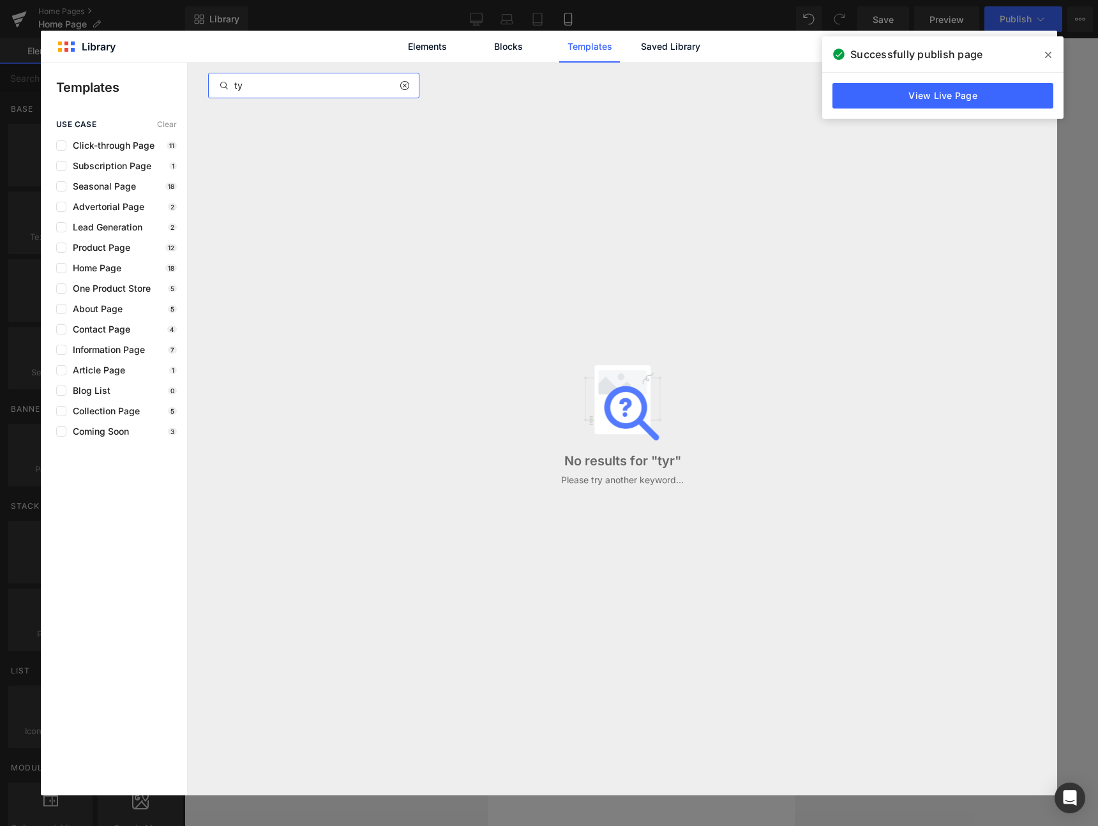
type input "t"
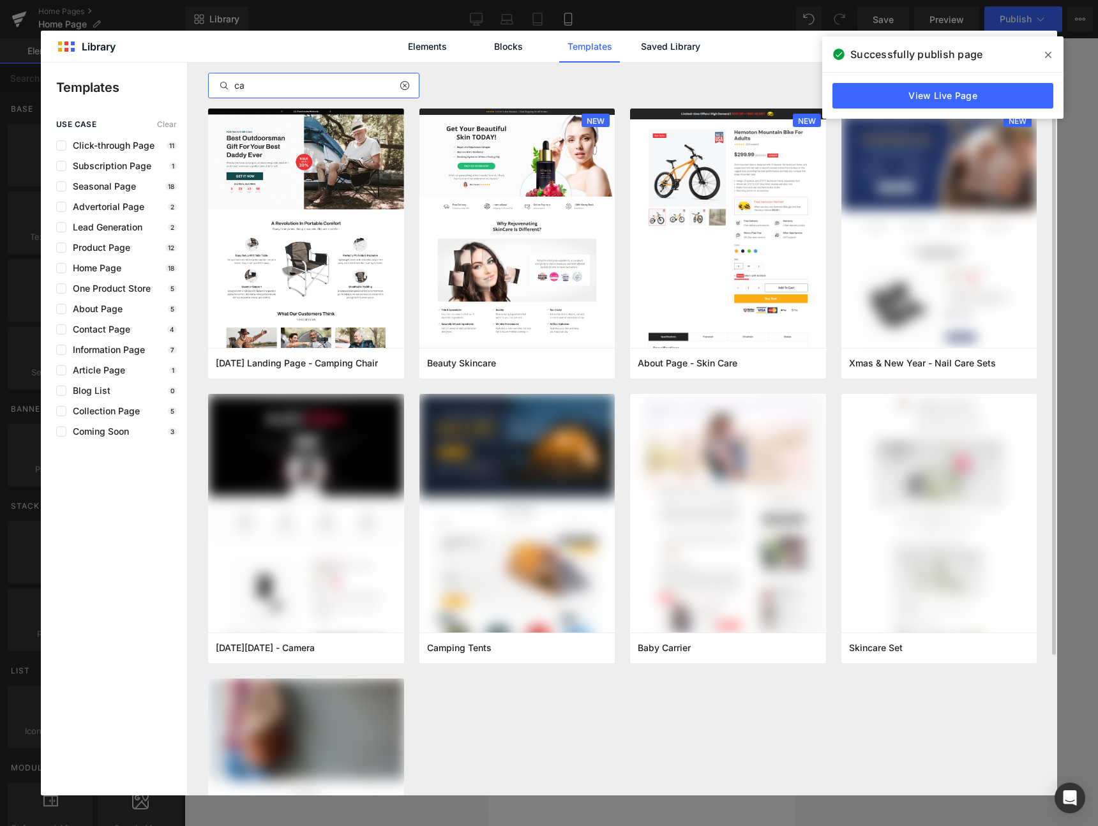
type input "c"
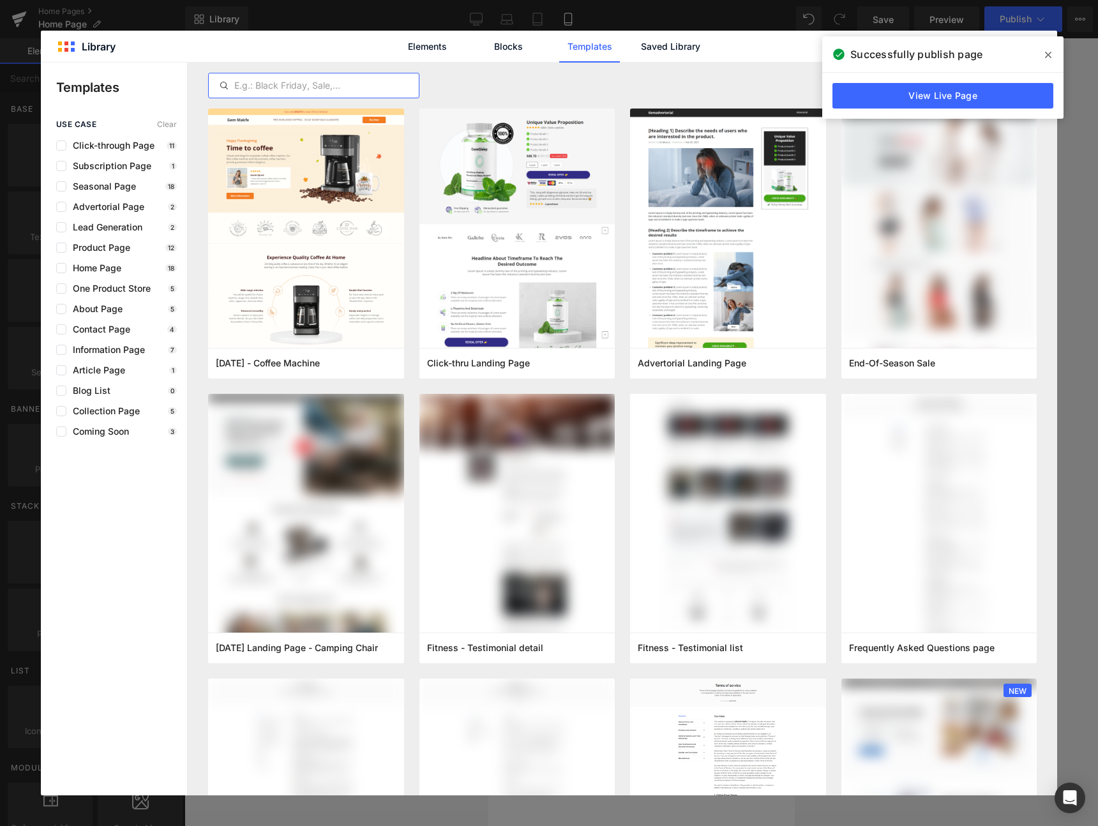
click at [1050, 55] on icon at bounding box center [1048, 55] width 6 height 10
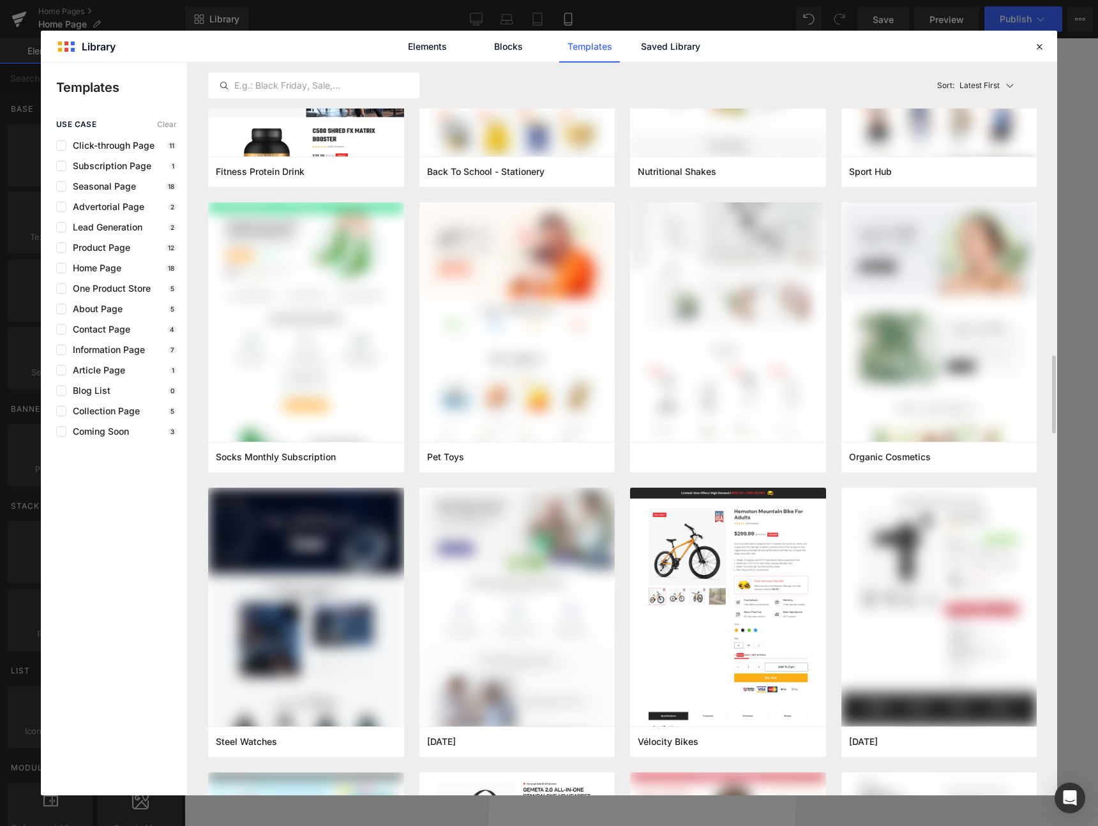
scroll to position [2544, 0]
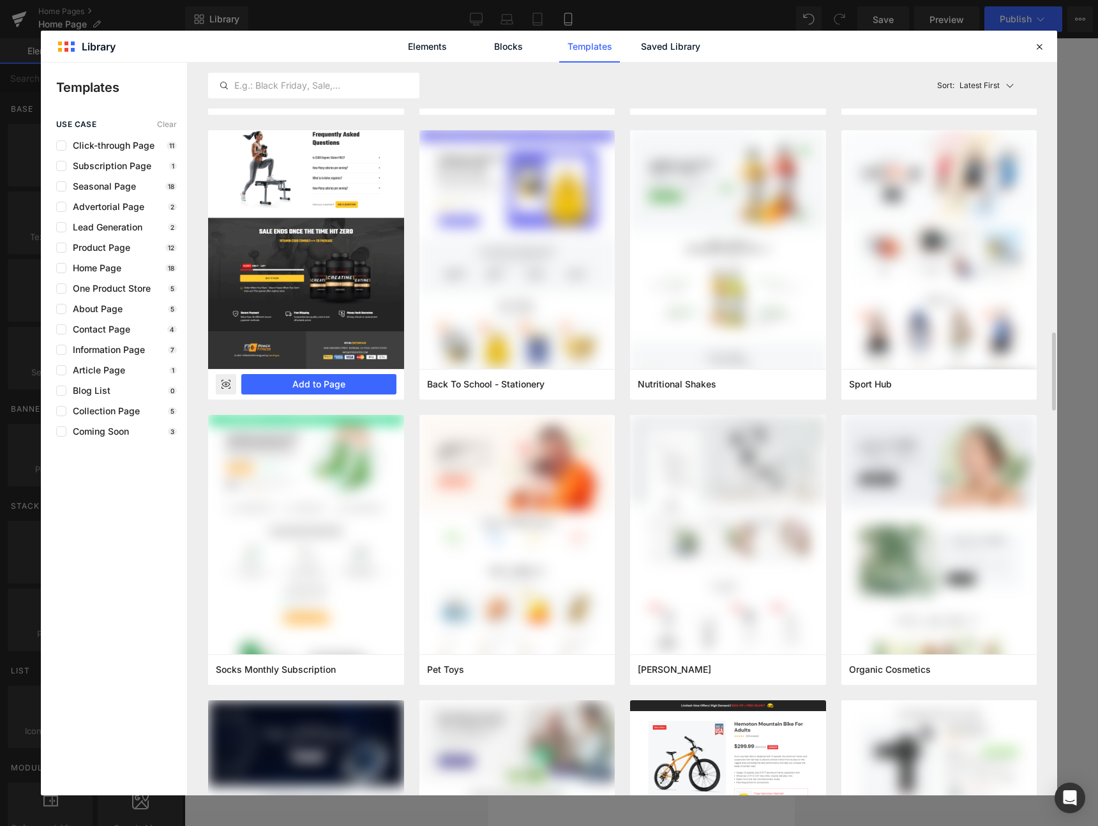
click at [226, 386] on rect at bounding box center [226, 384] width 20 height 20
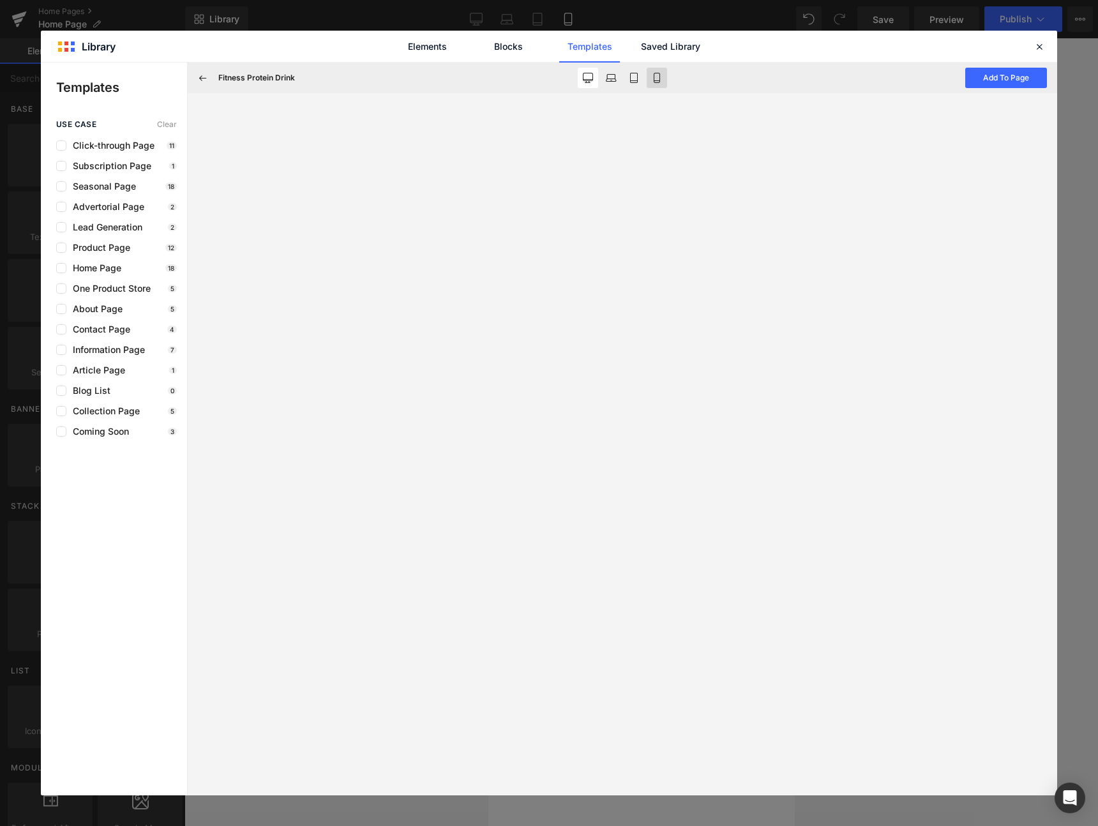
click at [651, 82] on button at bounding box center [657, 78] width 20 height 20
click at [581, 78] on button at bounding box center [588, 78] width 20 height 20
click at [659, 81] on icon at bounding box center [657, 78] width 10 height 10
click at [595, 82] on button at bounding box center [588, 78] width 20 height 20
click at [605, 84] on button at bounding box center [611, 78] width 20 height 20
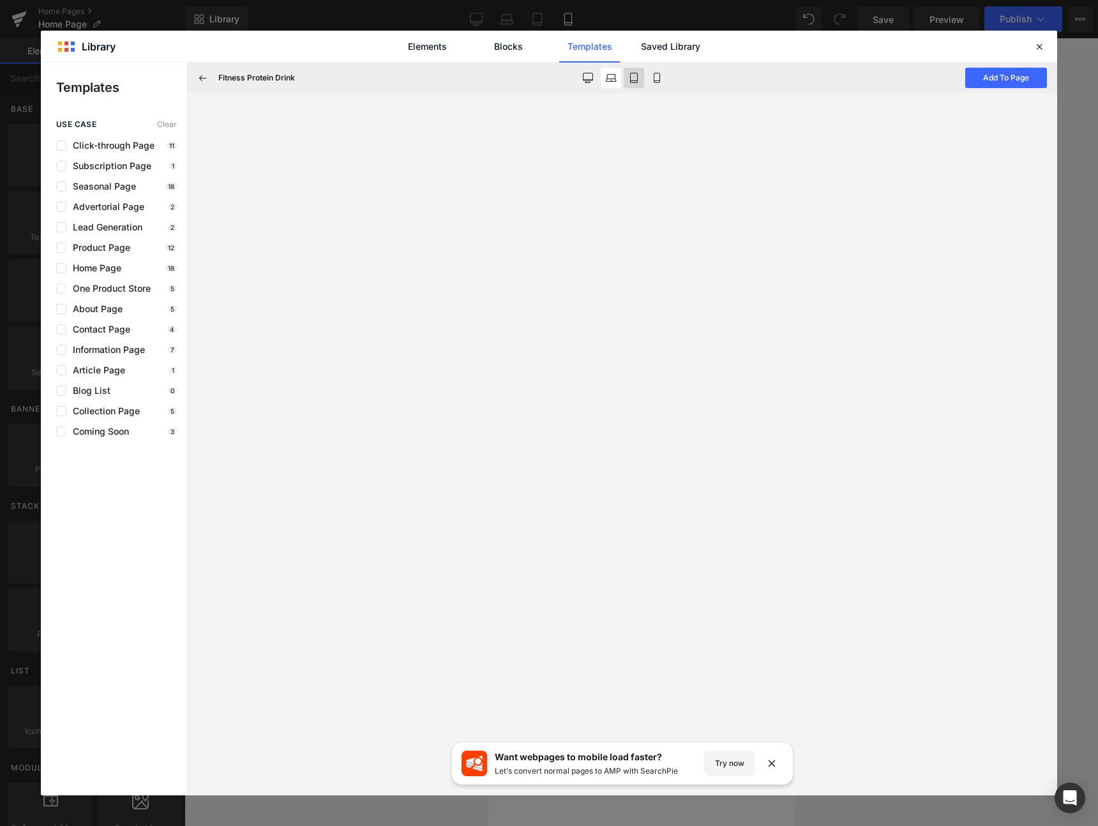
click at [636, 80] on icon at bounding box center [634, 78] width 10 height 10
click at [658, 79] on icon at bounding box center [657, 78] width 10 height 10
click at [633, 79] on icon at bounding box center [634, 78] width 10 height 10
click at [612, 87] on button at bounding box center [611, 78] width 20 height 20
click at [638, 86] on button at bounding box center [634, 78] width 20 height 20
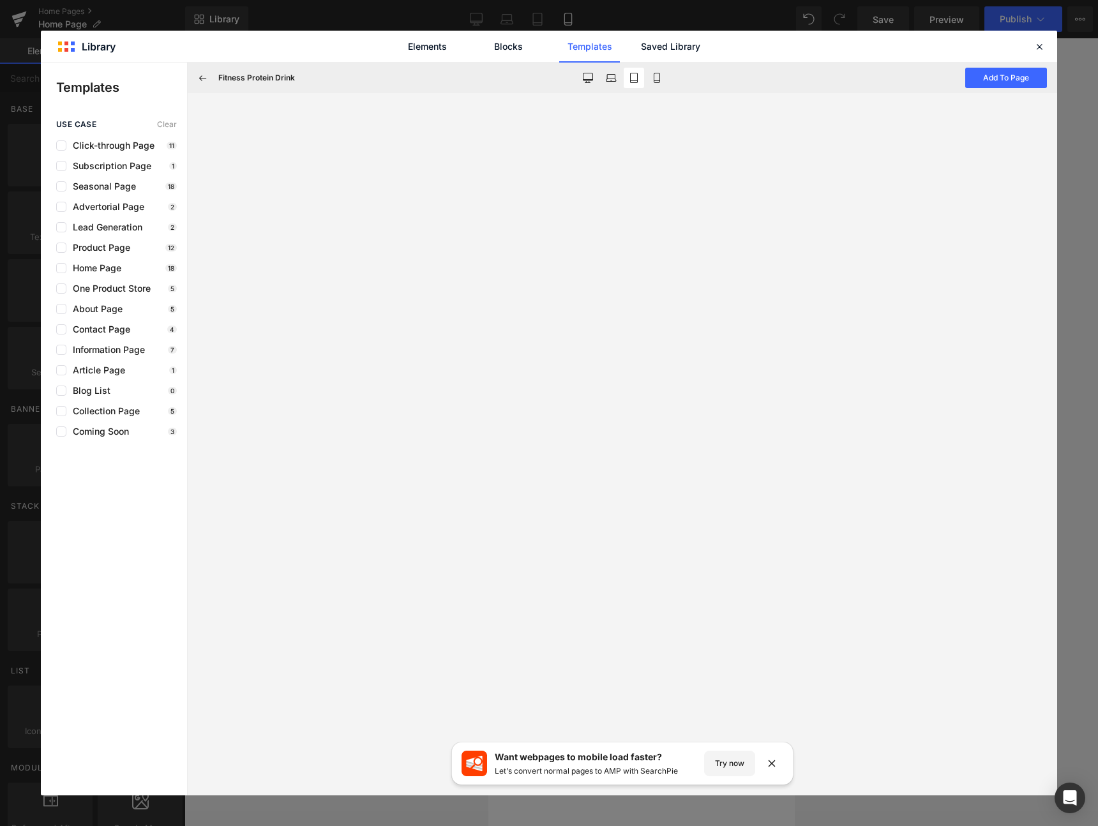
click at [670, 83] on div "Fitness Protein Drink Add To Page" at bounding box center [623, 78] width 870 height 31
click at [651, 80] on button at bounding box center [657, 78] width 20 height 20
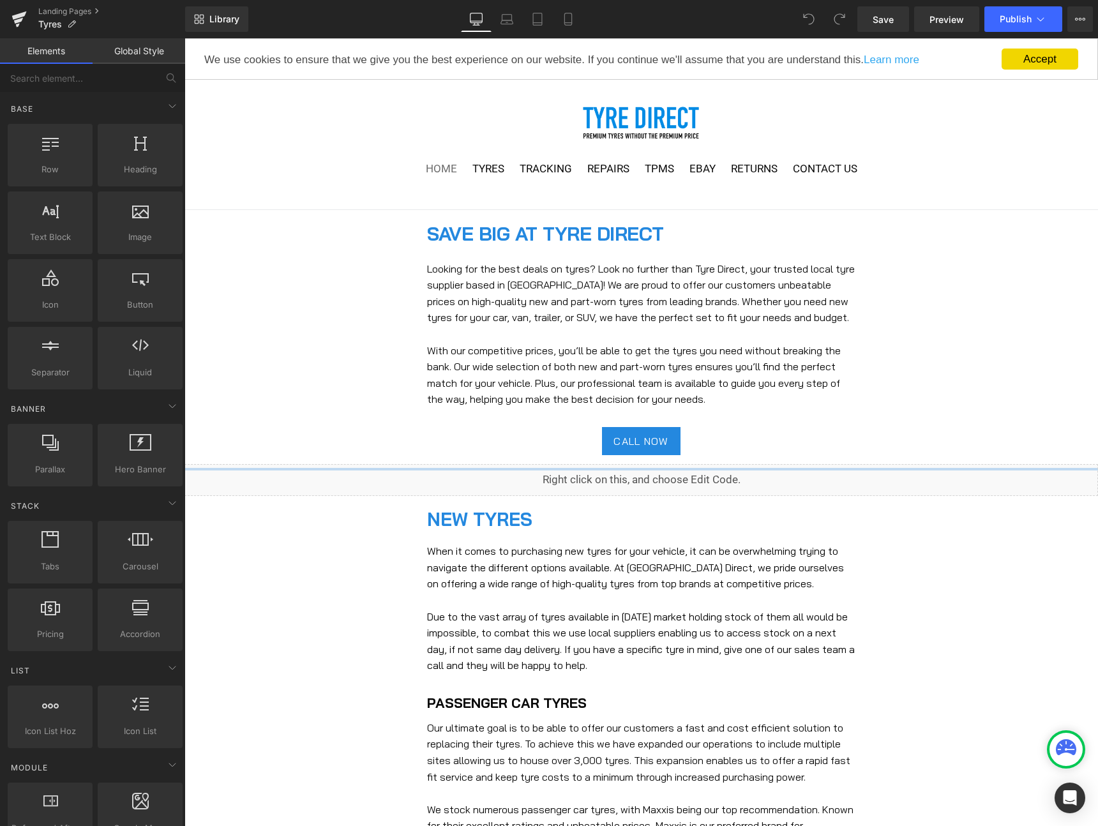
click at [432, 167] on link "HOME" at bounding box center [441, 170] width 44 height 19
